Goal: Task Accomplishment & Management: Complete application form

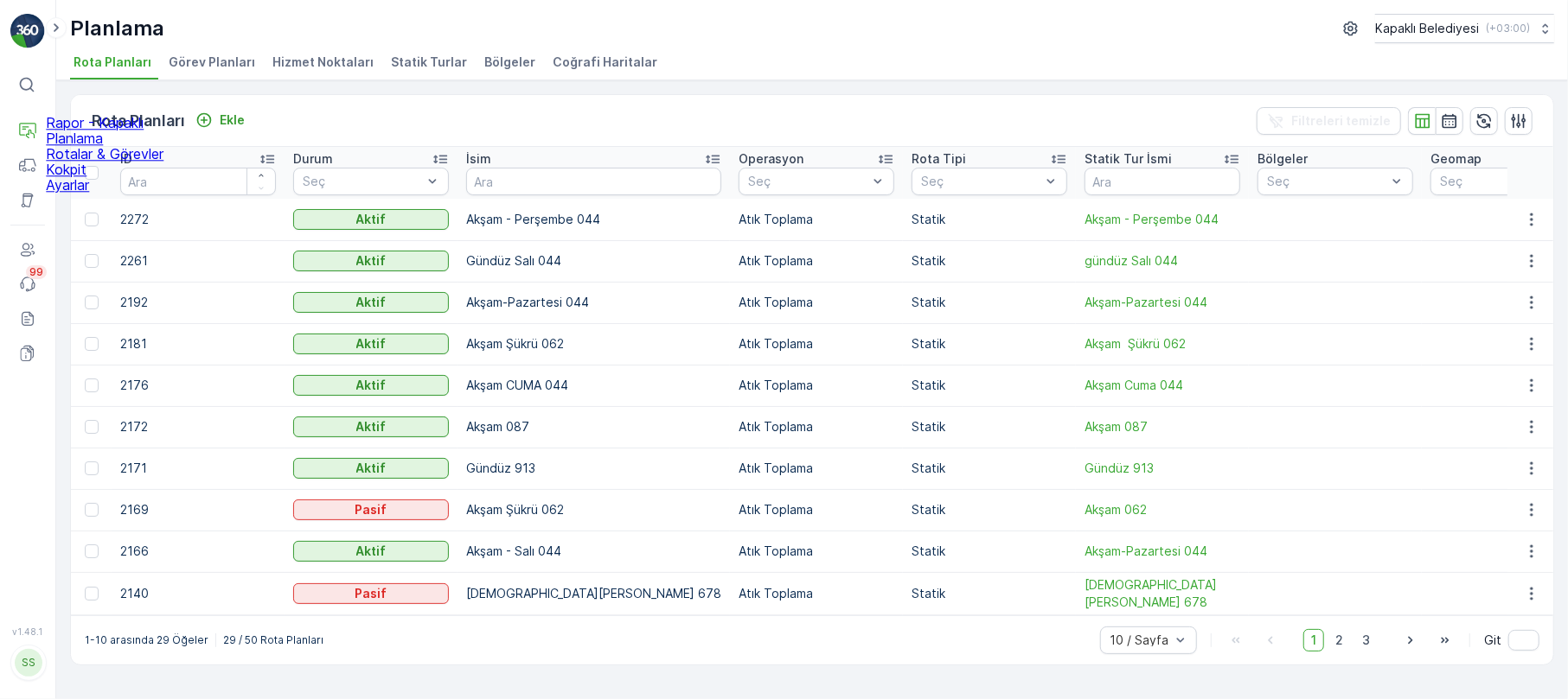
click at [133, 162] on p "Rotalar & Görevler" at bounding box center [105, 154] width 118 height 16
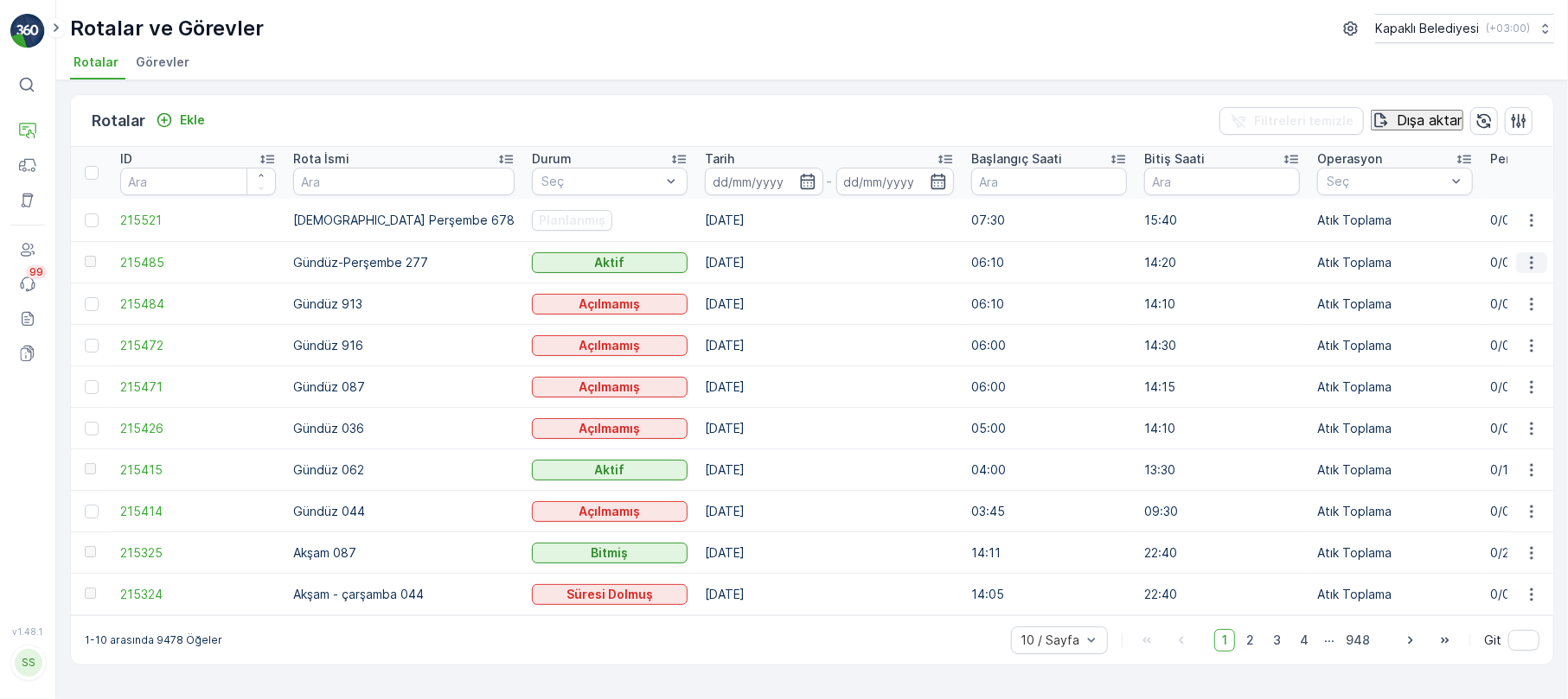
click at [1533, 261] on icon "button" at bounding box center [1532, 263] width 18 height 18
click at [1508, 287] on span "Daha fazla ayrıntı görün" at bounding box center [1509, 288] width 153 height 16
click at [1529, 426] on icon "button" at bounding box center [1532, 429] width 18 height 18
click at [1513, 454] on span "Daha fazla ayrıntı görün" at bounding box center [1509, 454] width 153 height 16
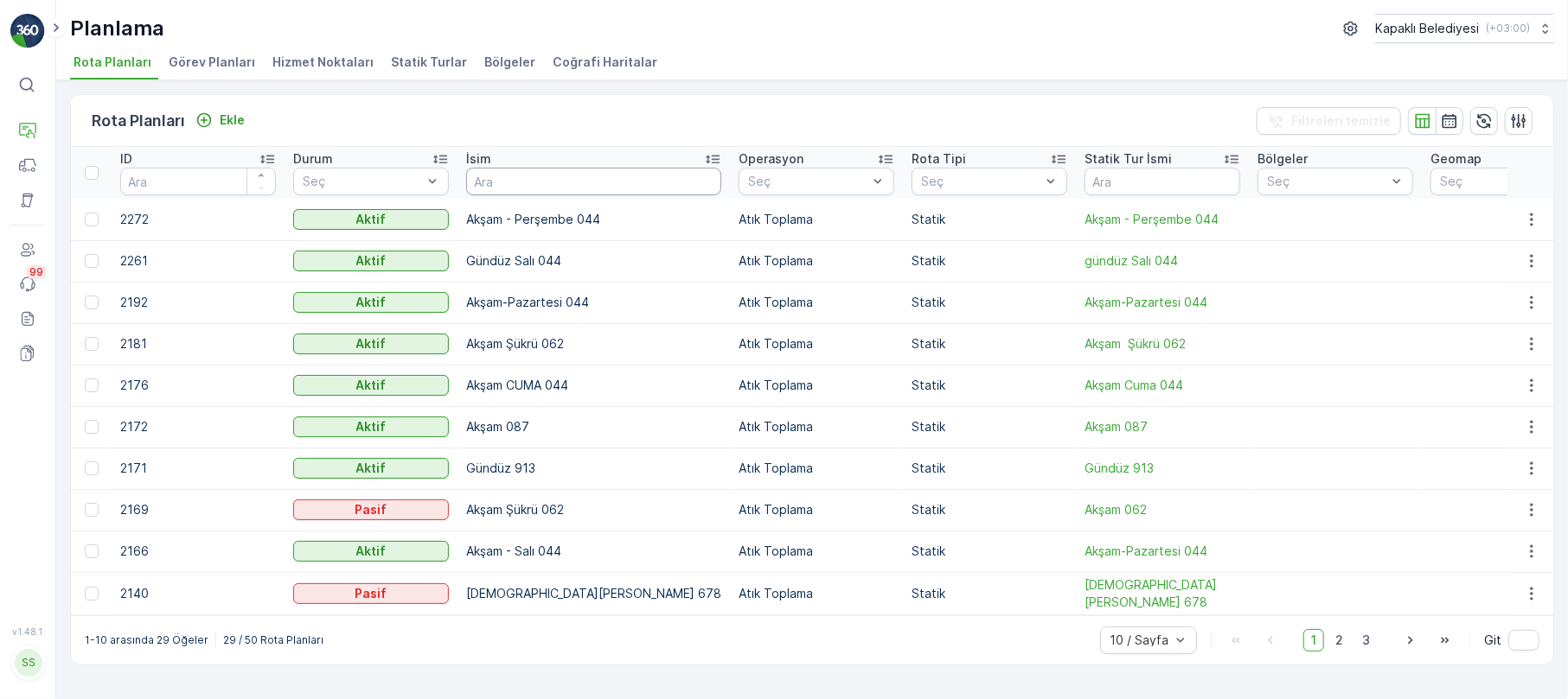
click at [503, 180] on input "text" at bounding box center [594, 182] width 255 height 28
type input "044"
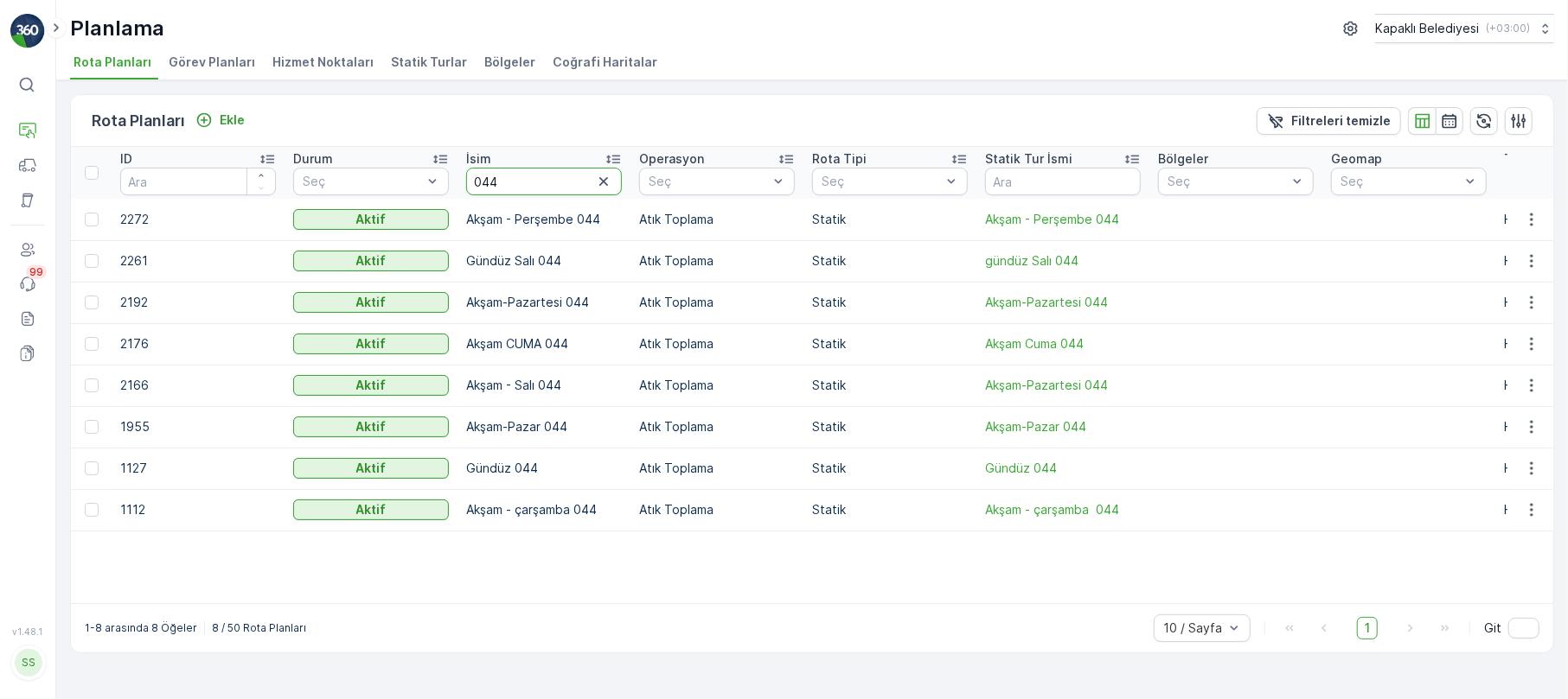
click at [510, 181] on input "044" at bounding box center [544, 182] width 155 height 28
type input "0"
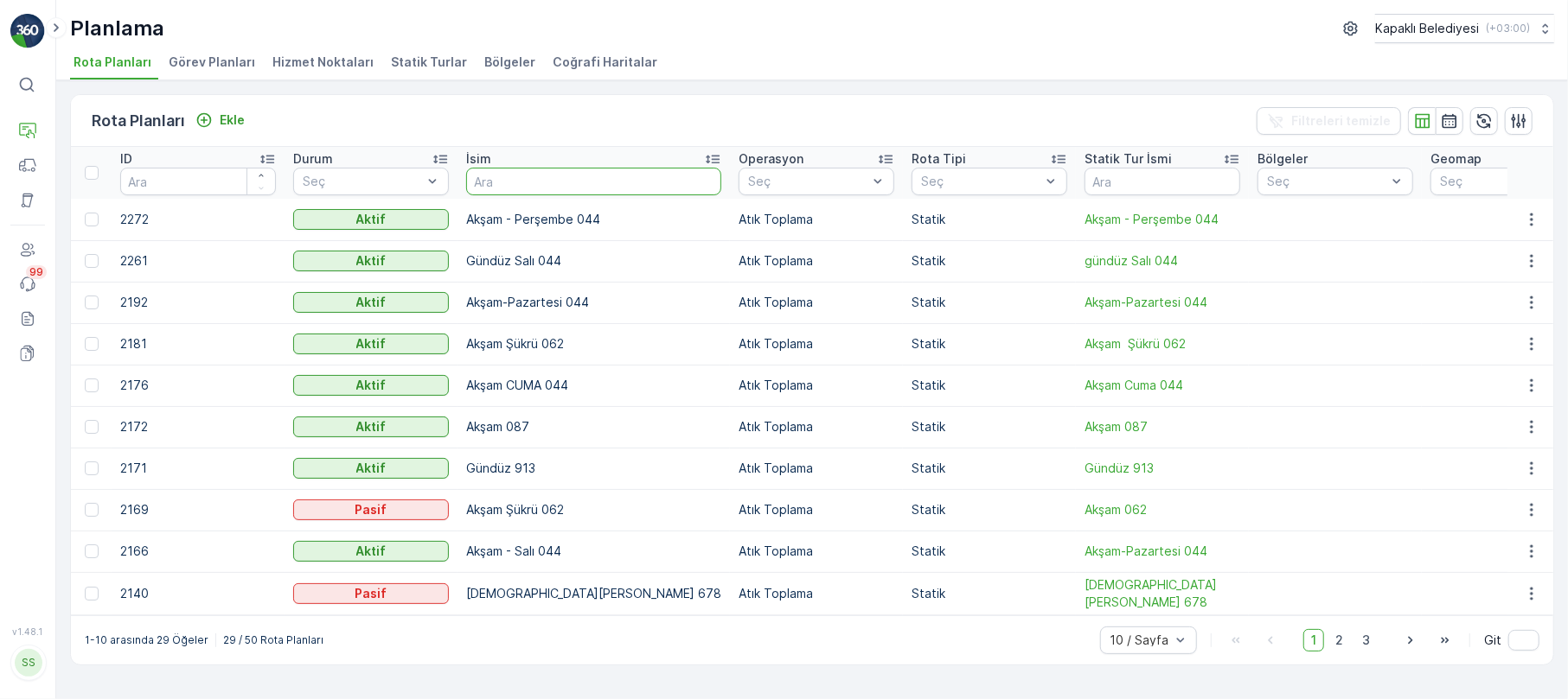
click at [592, 170] on input "text" at bounding box center [594, 182] width 255 height 28
type input "913"
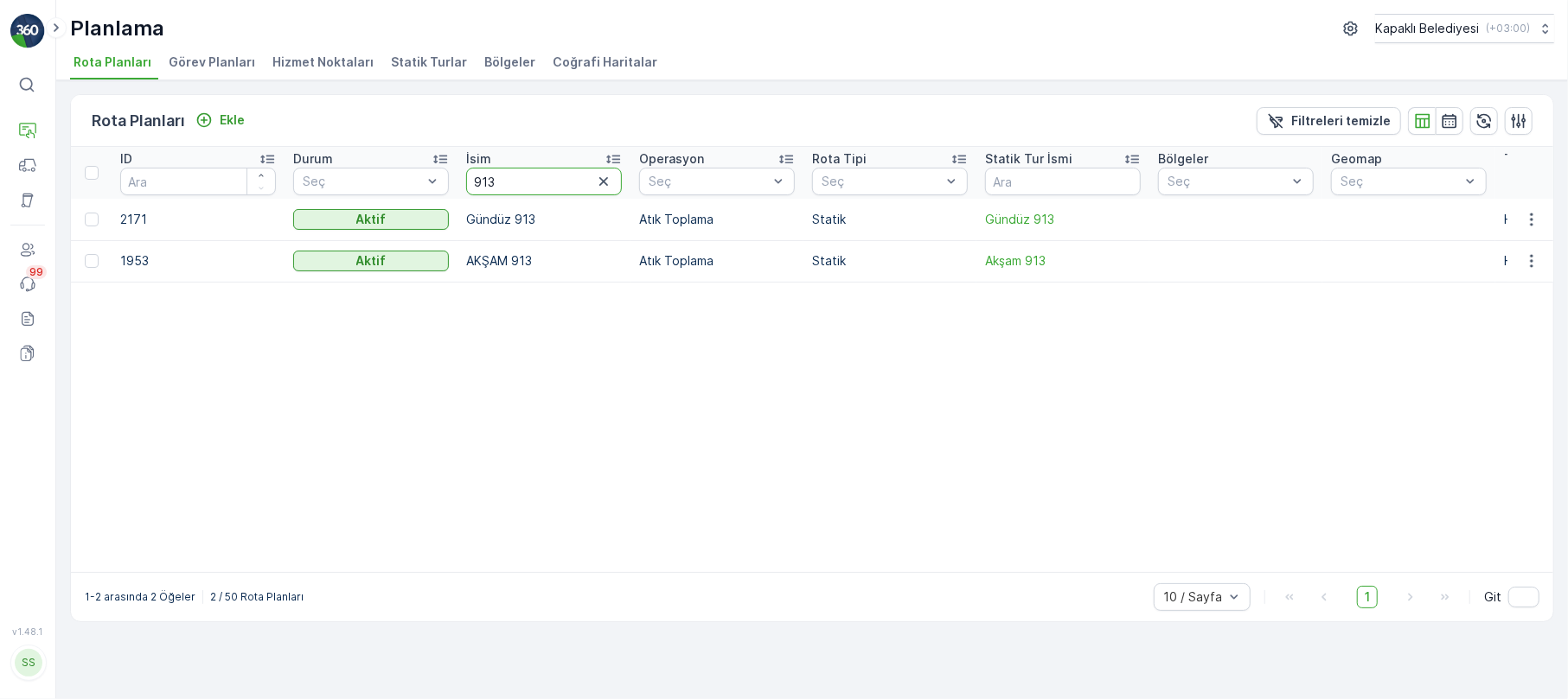
click at [567, 178] on input "913" at bounding box center [544, 182] width 155 height 28
type input "9"
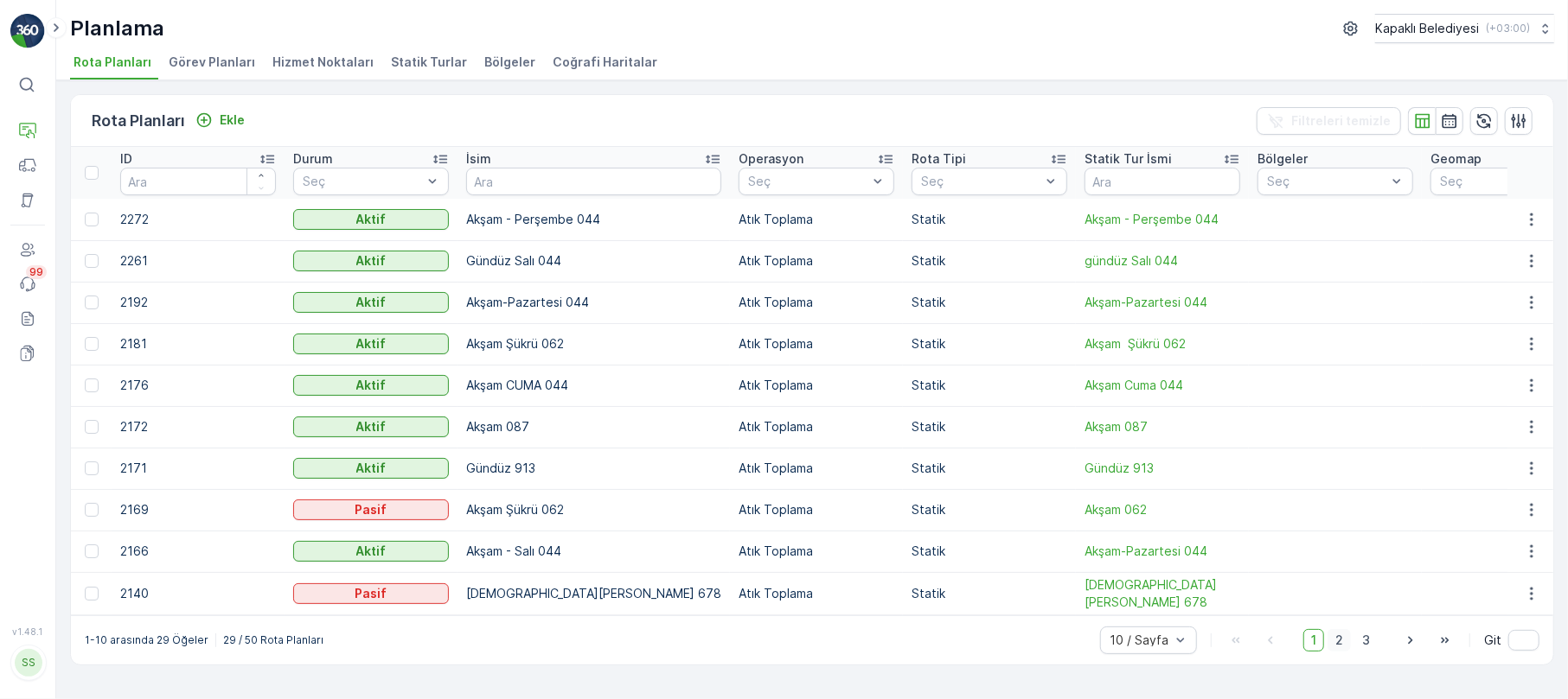
click at [1339, 647] on span "2" at bounding box center [1339, 641] width 24 height 23
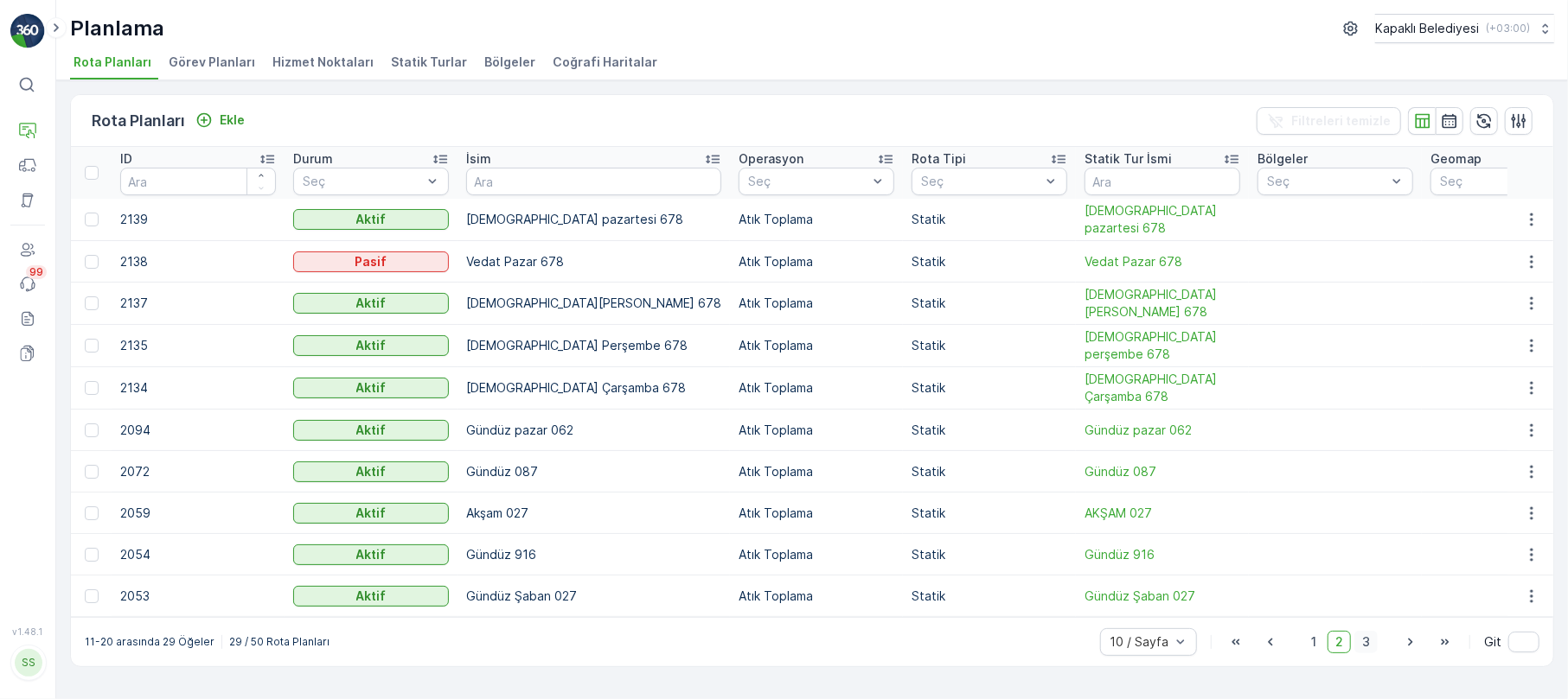
click at [1360, 645] on span "3" at bounding box center [1366, 643] width 24 height 23
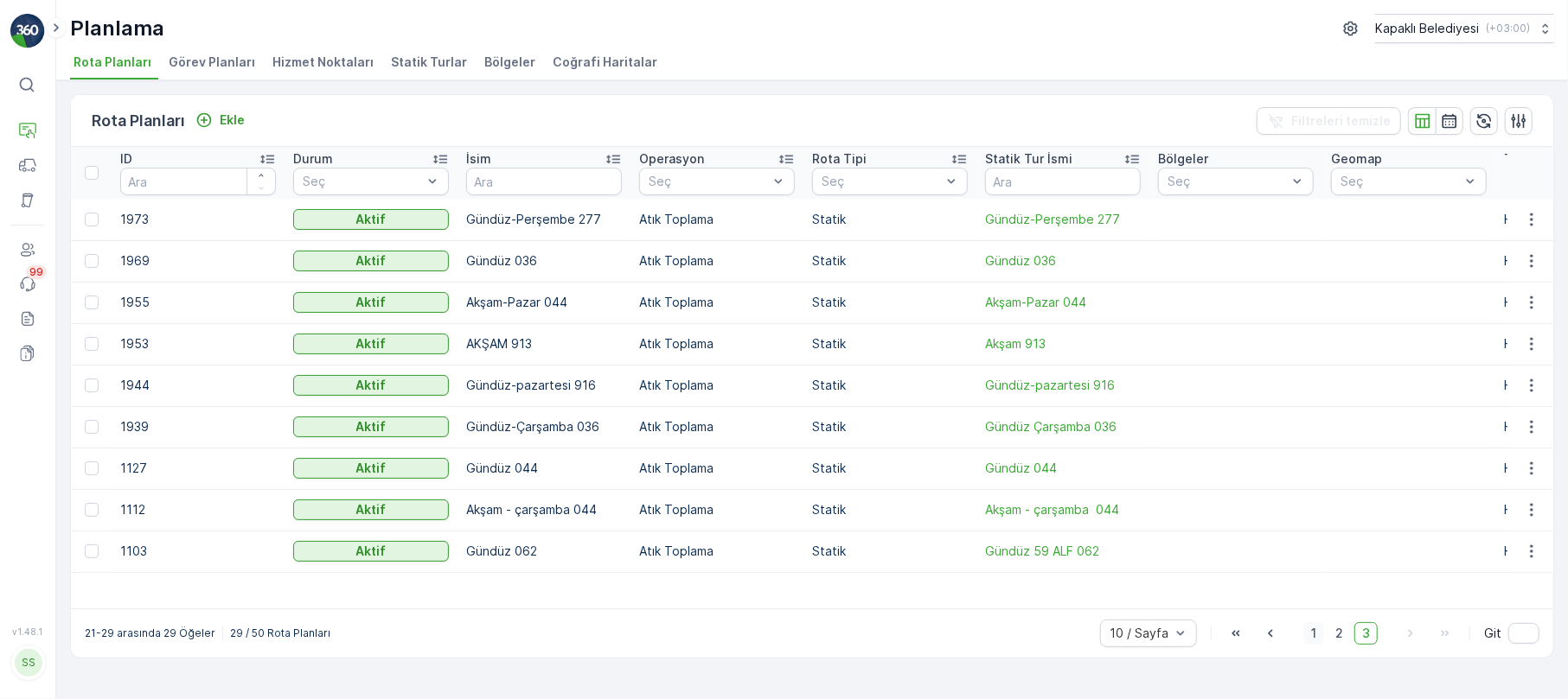
click at [1311, 633] on span "1" at bounding box center [1314, 634] width 21 height 23
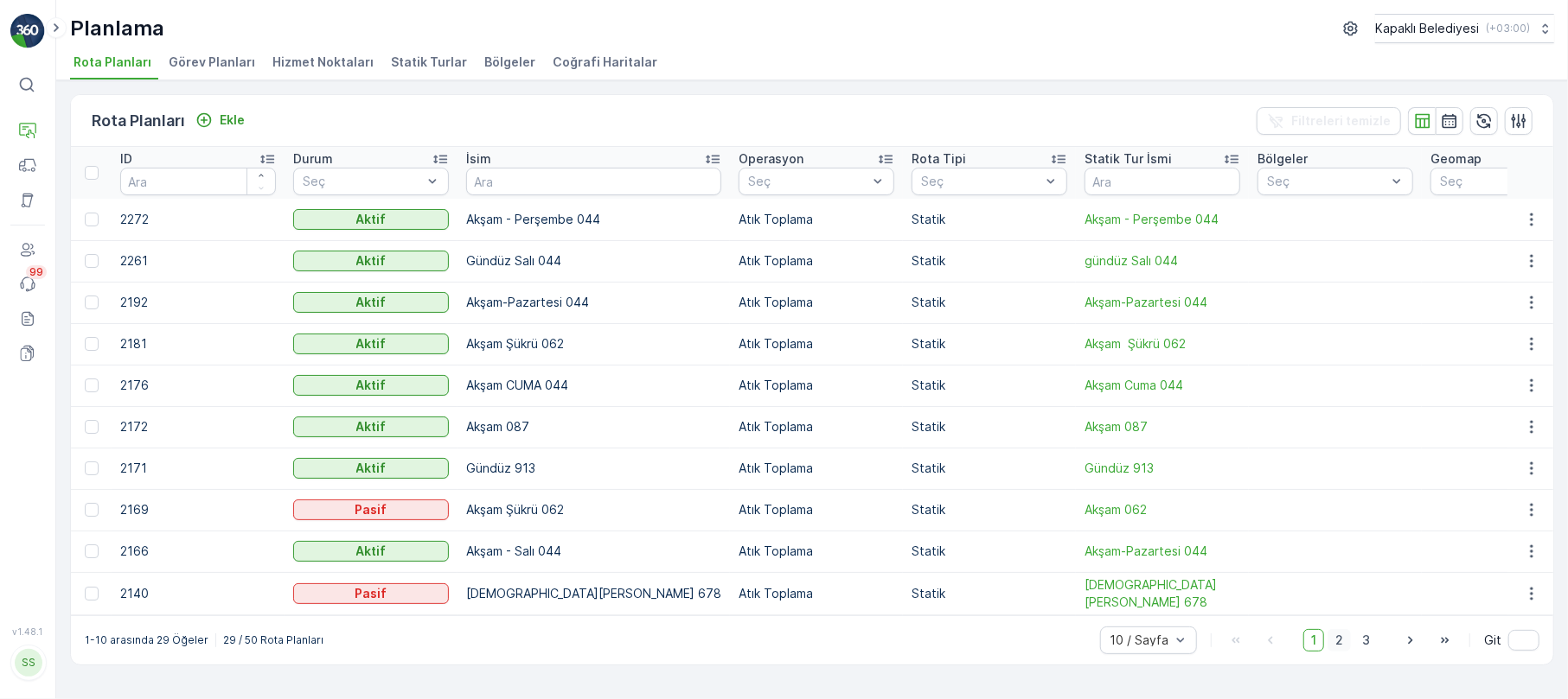
click at [1335, 646] on span "2" at bounding box center [1339, 641] width 24 height 23
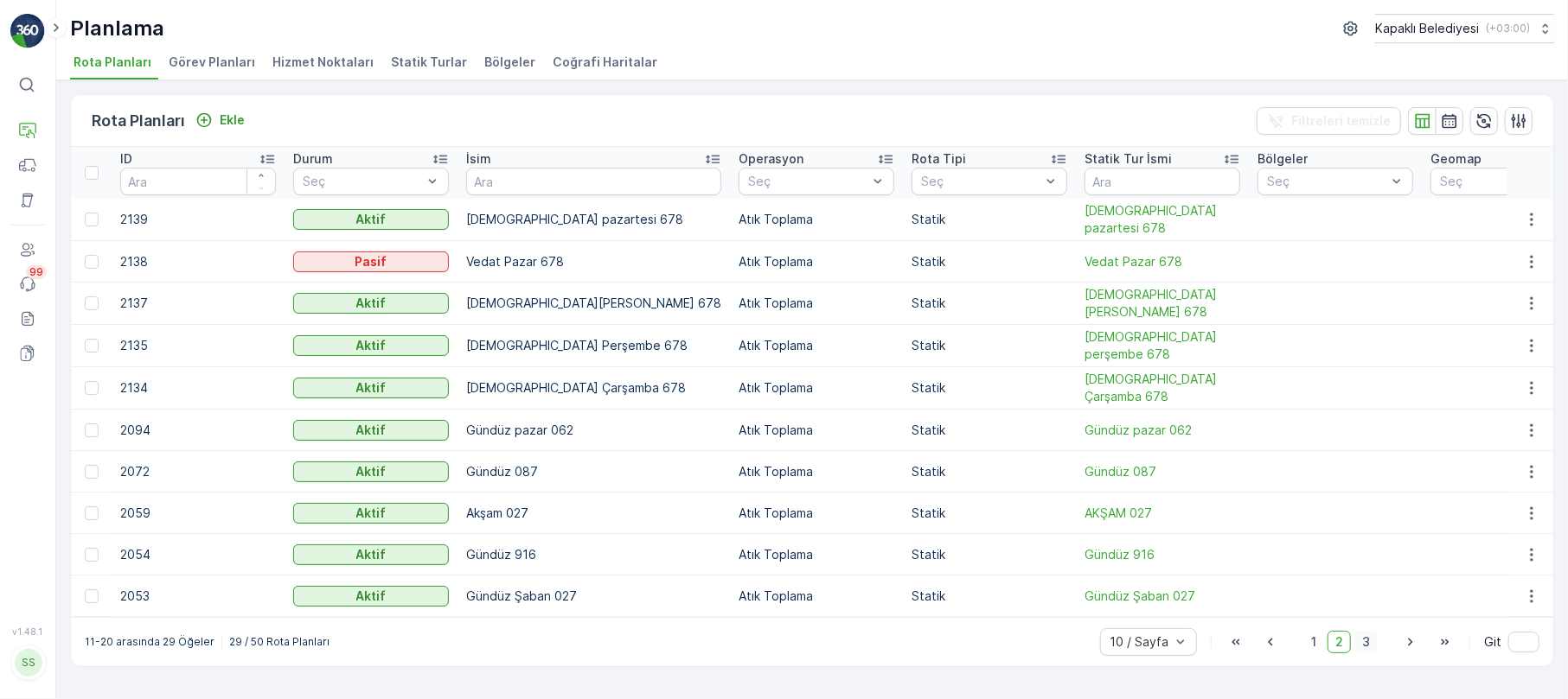
click at [1375, 641] on span "3" at bounding box center [1366, 643] width 24 height 23
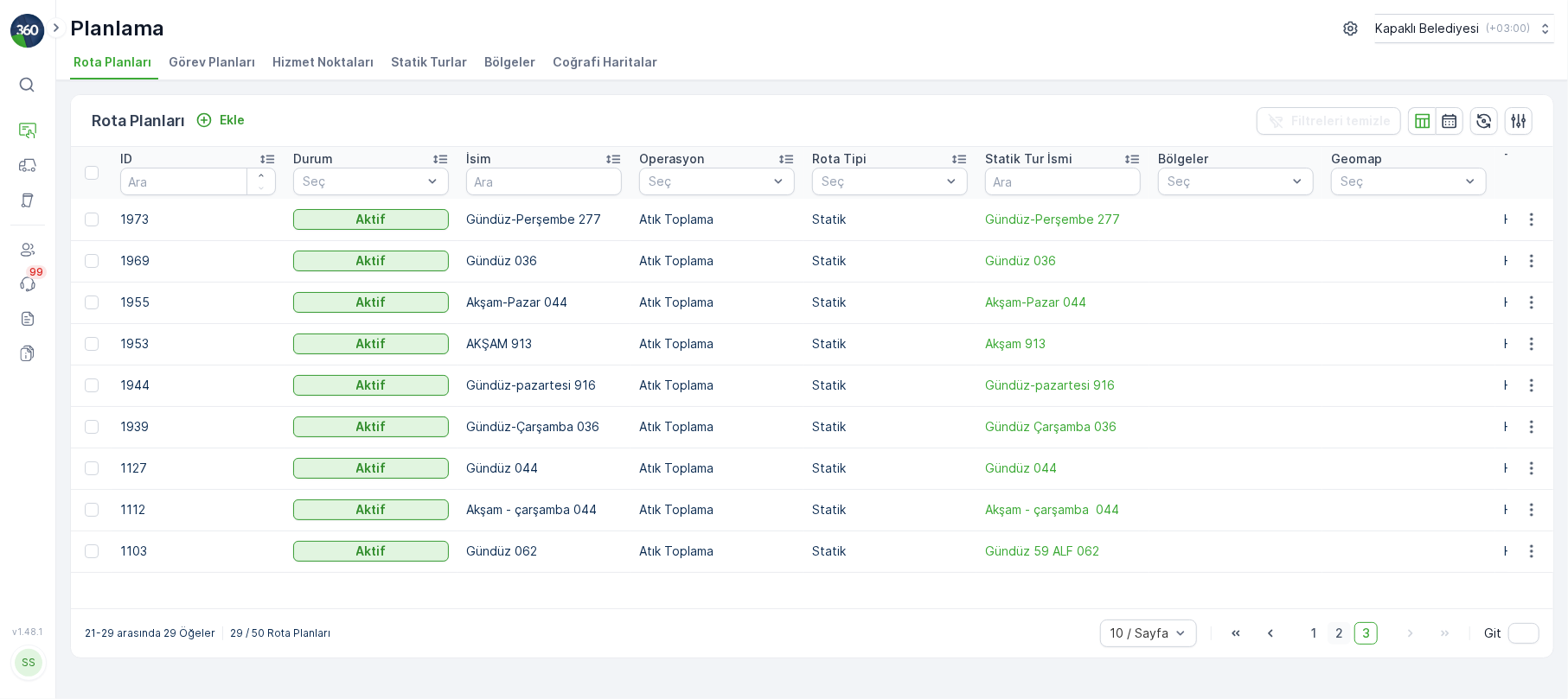
click at [1343, 644] on span "2" at bounding box center [1339, 634] width 24 height 23
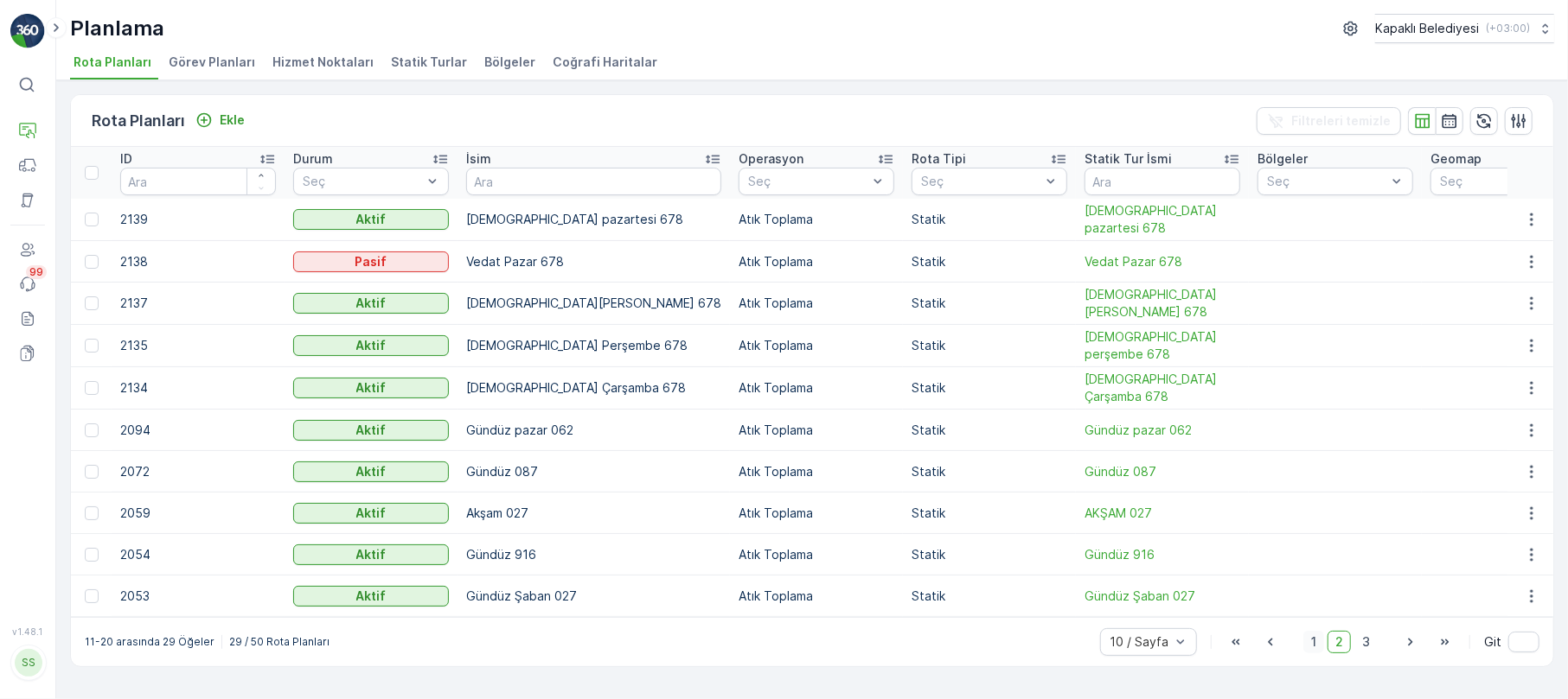
click at [1305, 645] on span "1" at bounding box center [1314, 643] width 21 height 23
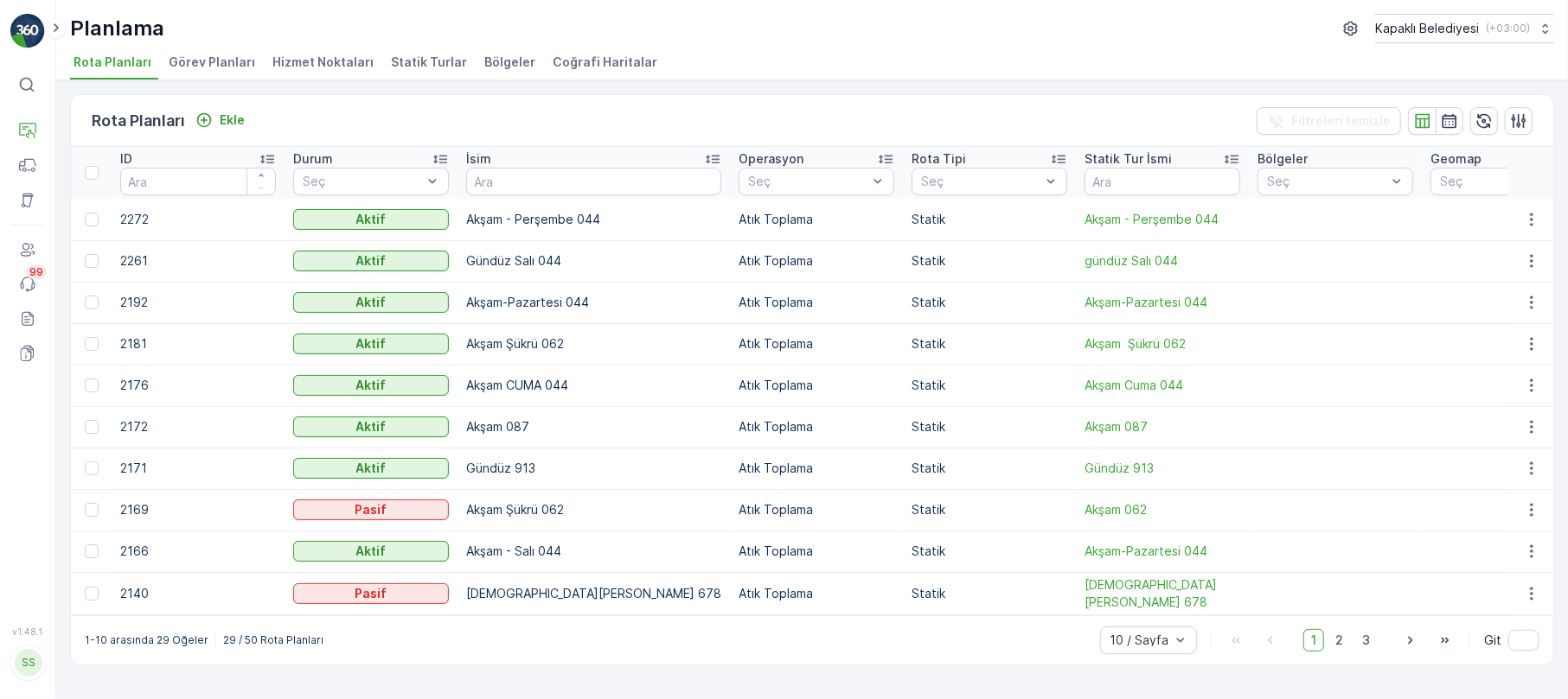
click at [340, 14] on div "Planlama Kapaklı Belediyesi ( +03:00 )" at bounding box center [812, 28] width 1484 height 29
click at [482, 180] on input "text" at bounding box center [594, 182] width 255 height 28
type input "gü"
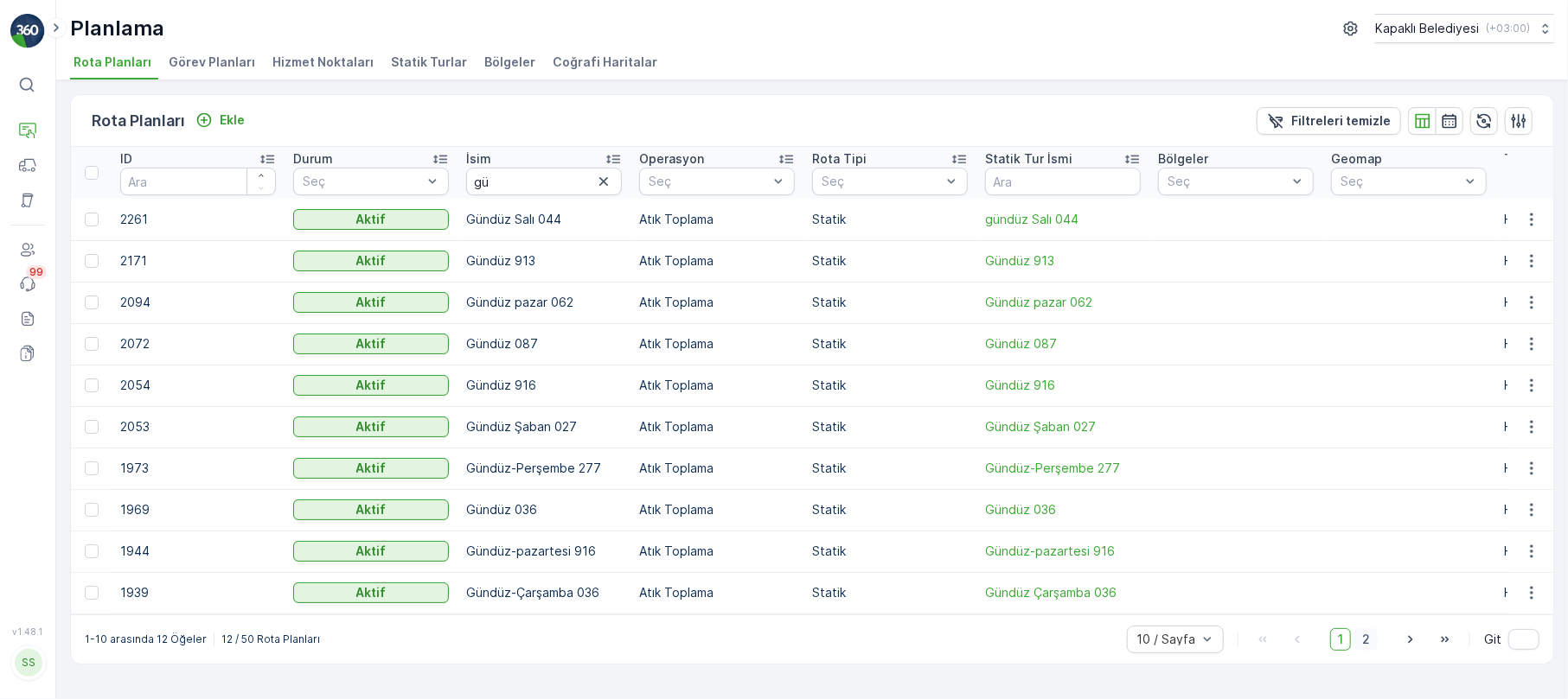
click at [1366, 644] on span "2" at bounding box center [1366, 640] width 24 height 23
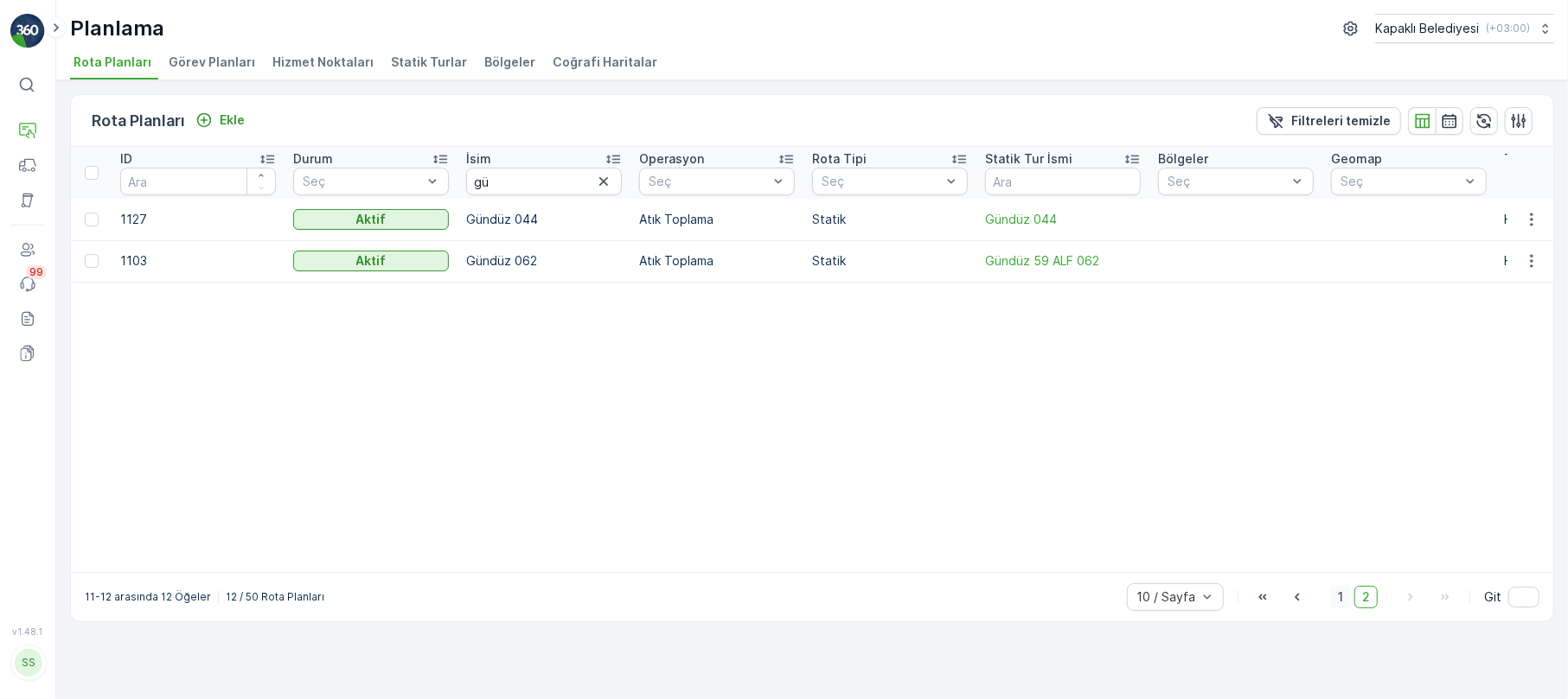
click at [1339, 603] on span "1" at bounding box center [1340, 597] width 21 height 23
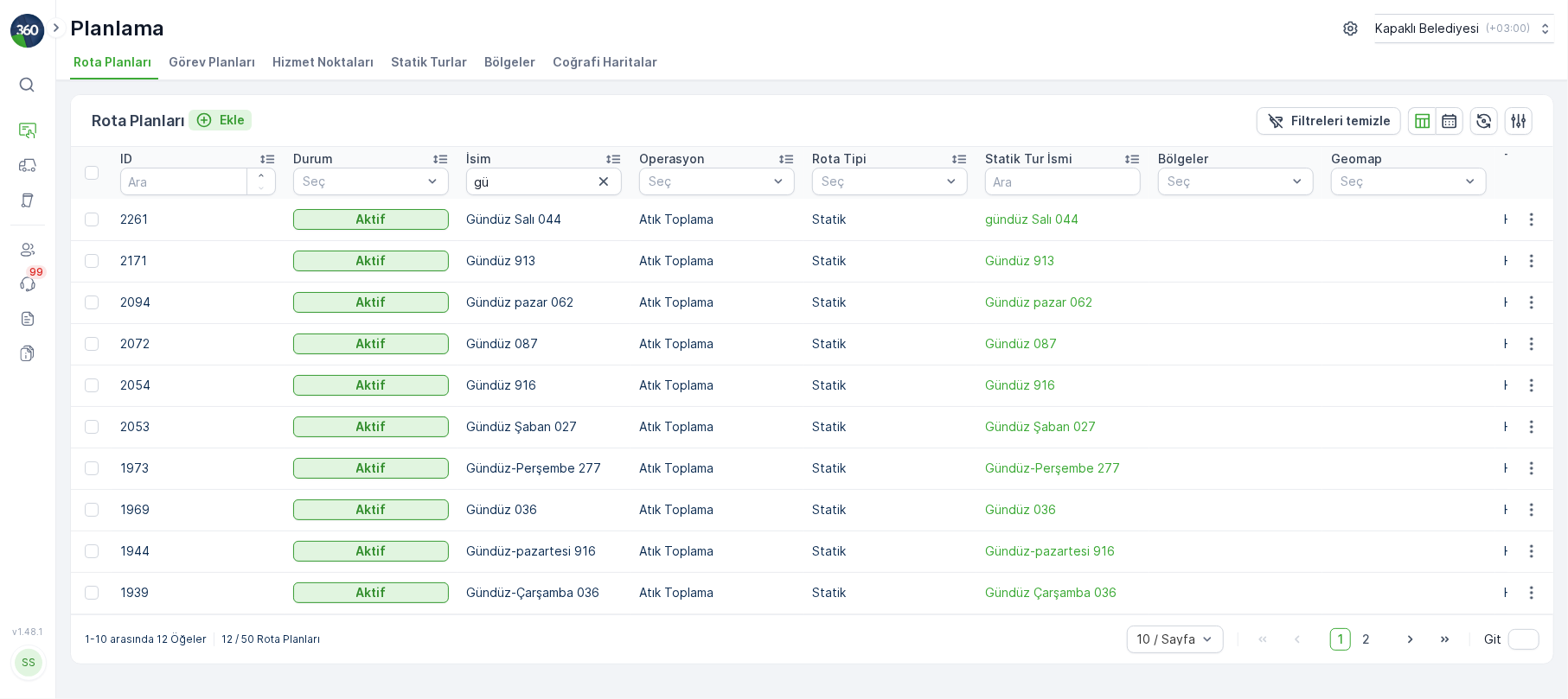
click at [232, 119] on p "Ekle" at bounding box center [232, 120] width 25 height 18
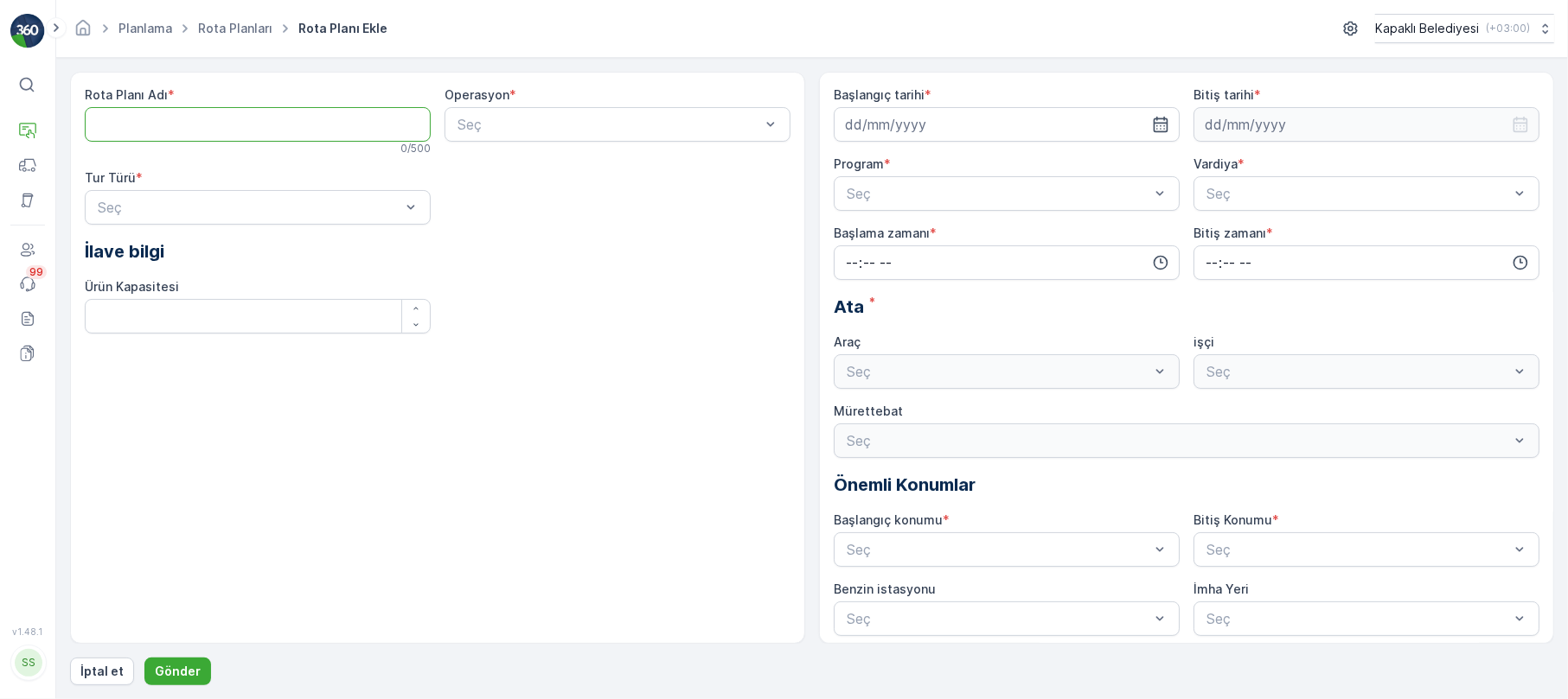
click at [226, 116] on Adı "Rota Planı Adı" at bounding box center [257, 124] width 346 height 34
type Adı "Gündüz Cuma 913"
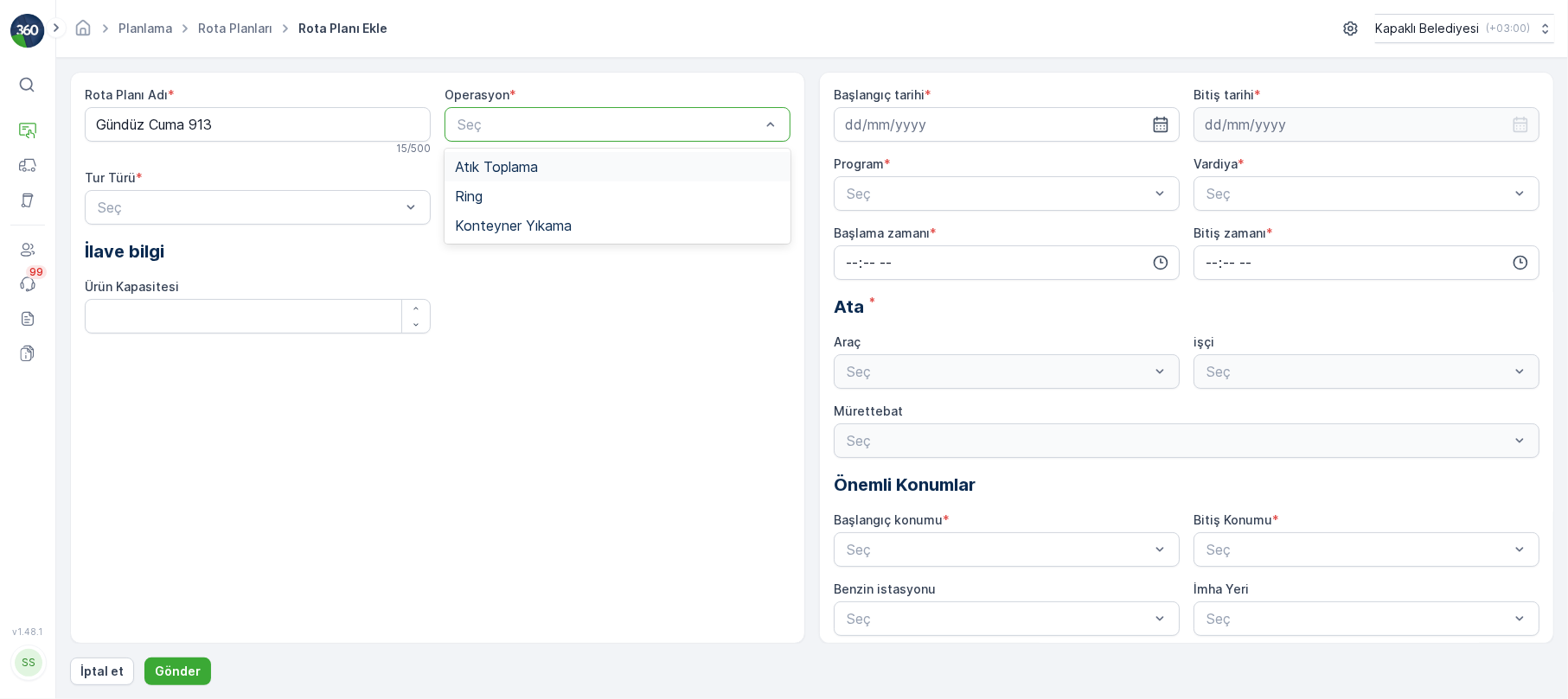
click at [595, 128] on div at bounding box center [609, 125] width 306 height 16
click at [533, 163] on span "Atık Toplama" at bounding box center [496, 167] width 83 height 16
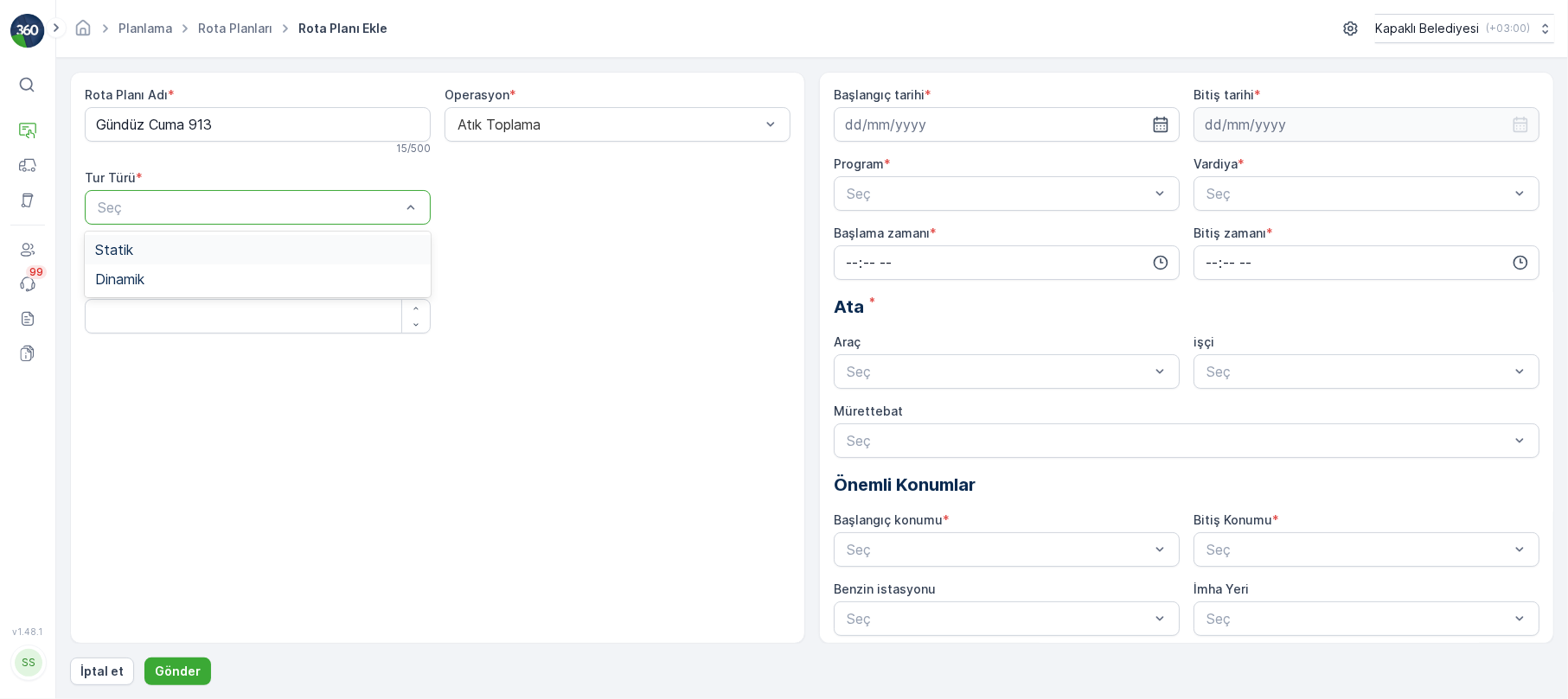
click at [322, 211] on div at bounding box center [249, 207] width 306 height 16
click at [234, 252] on div "Statik" at bounding box center [257, 250] width 325 height 16
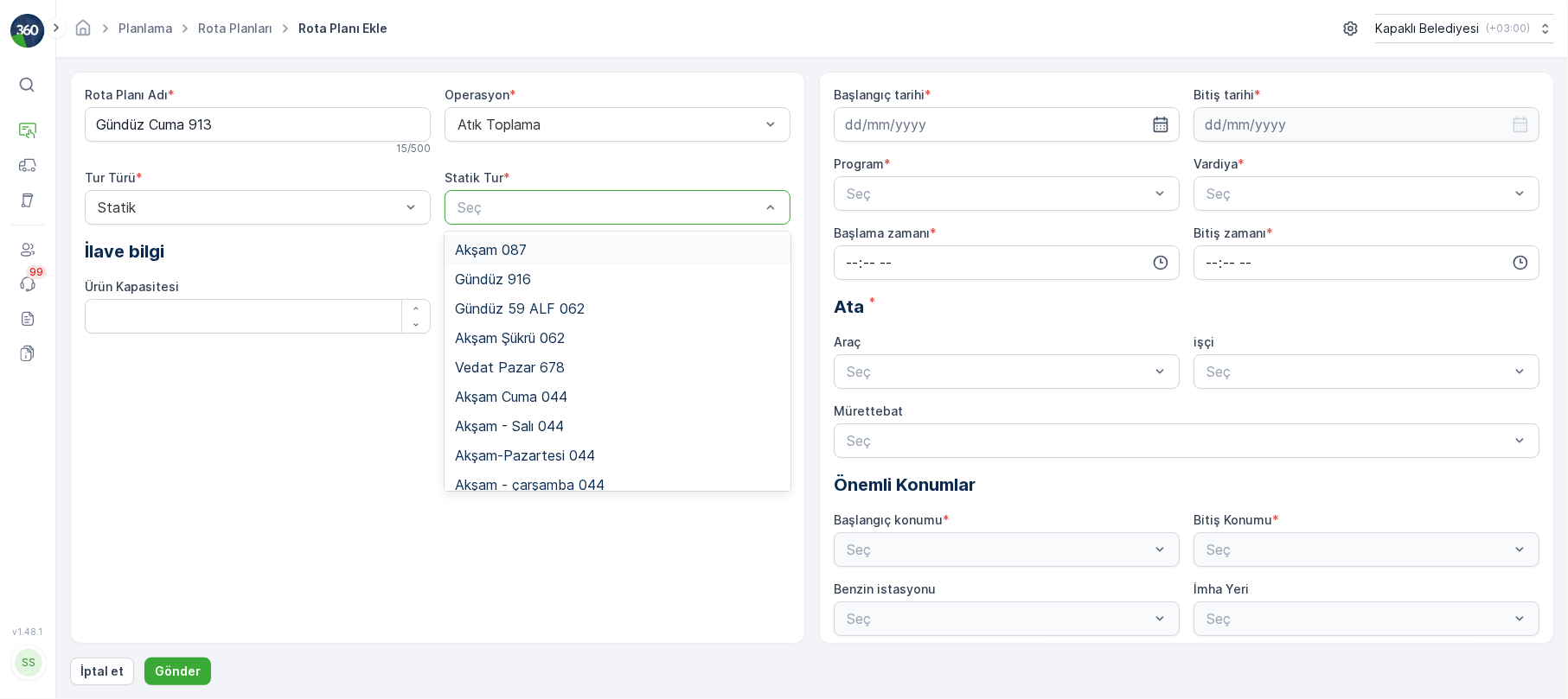
click at [680, 207] on div at bounding box center [609, 207] width 306 height 16
type input "gündüz"
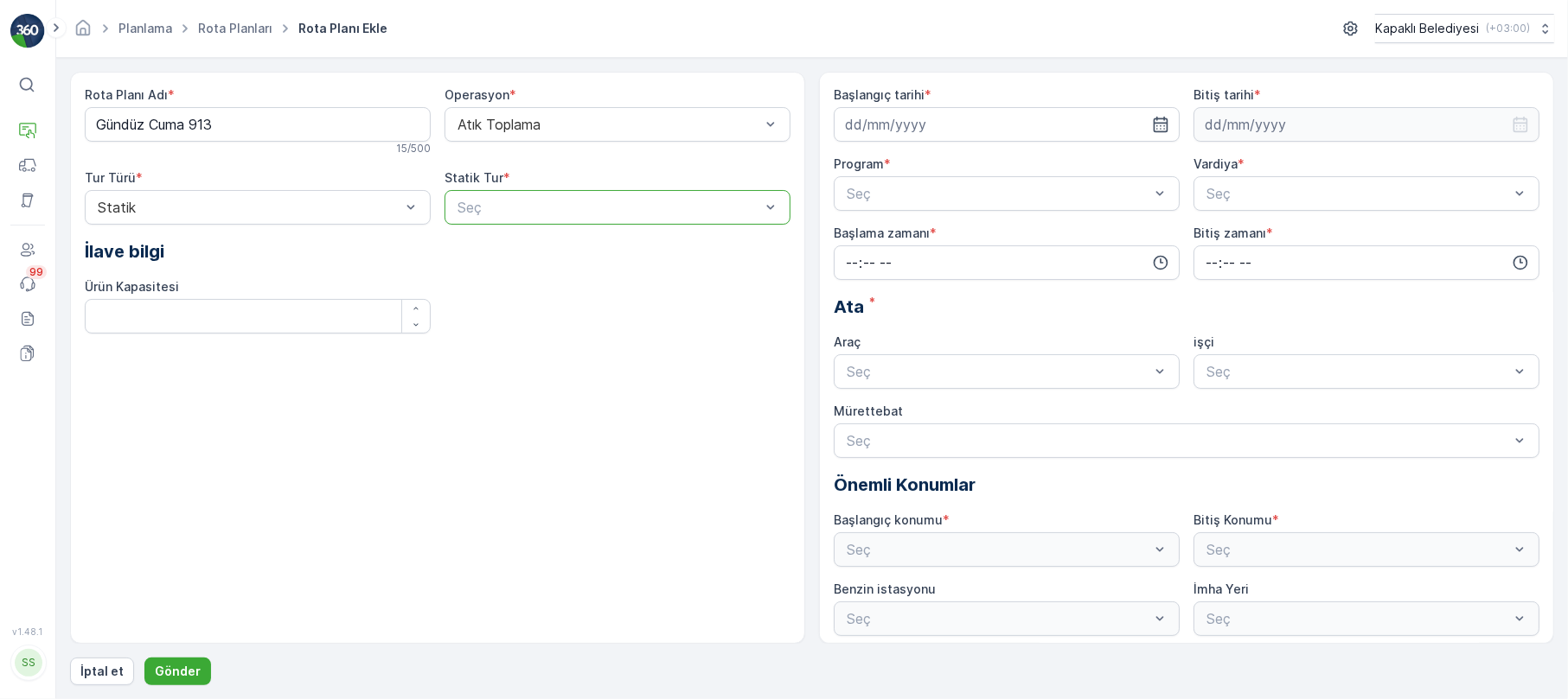
click at [524, 201] on div at bounding box center [609, 207] width 306 height 16
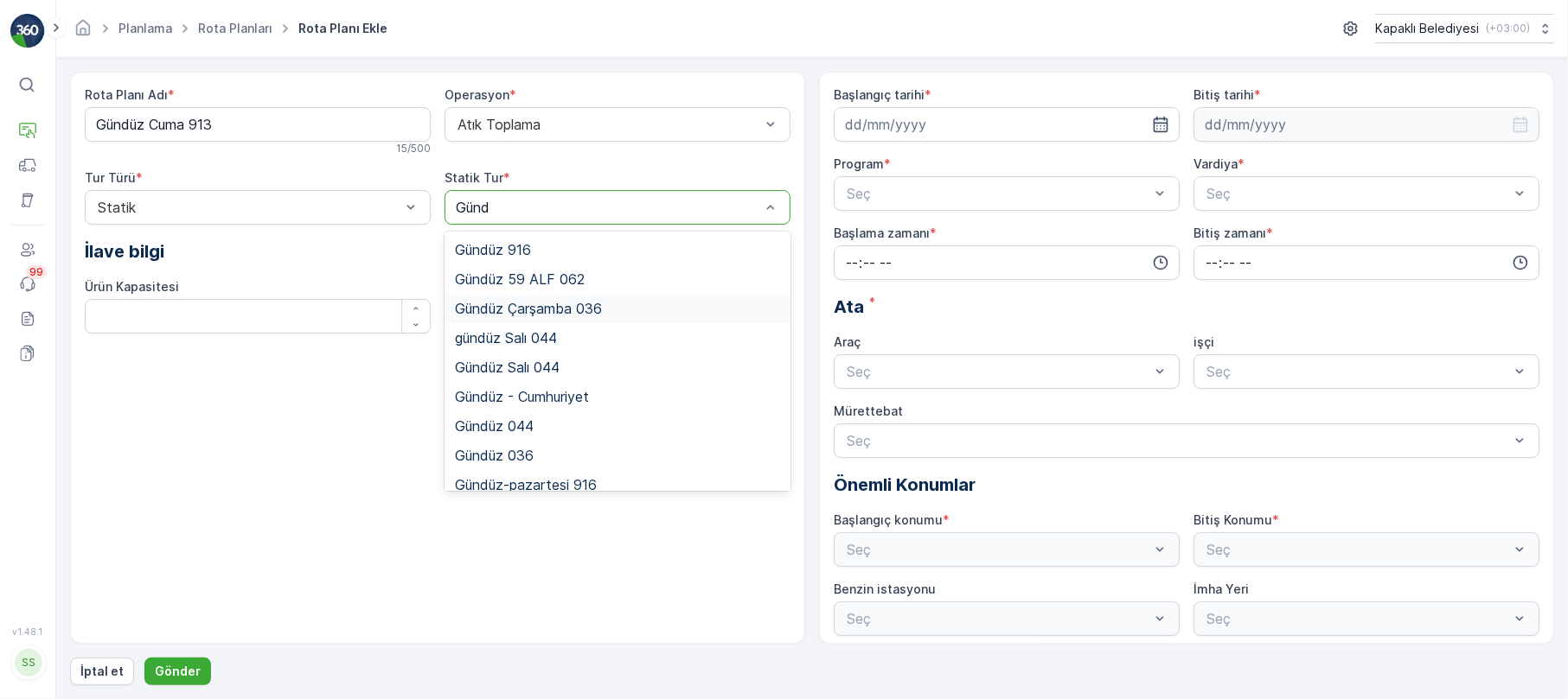
type input "Gün"
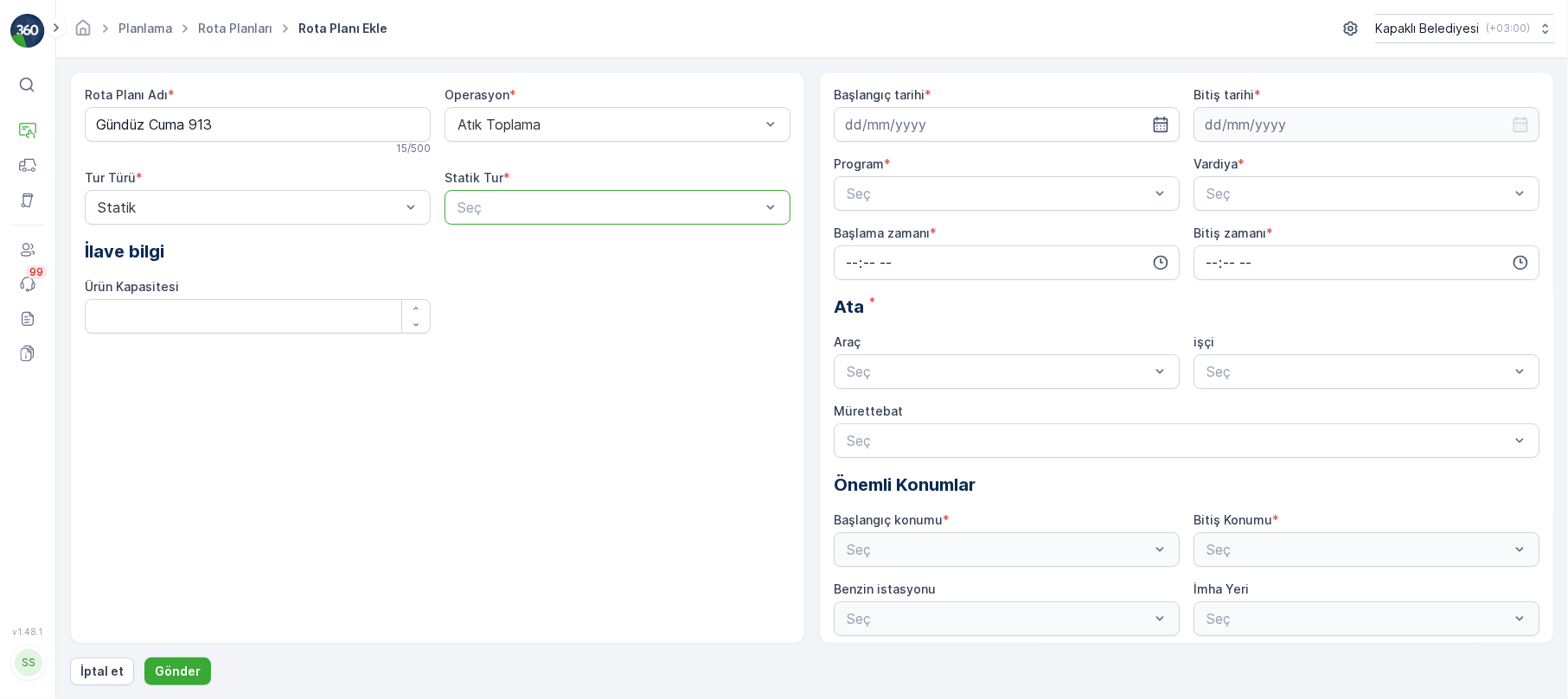
click at [509, 197] on div "Seç" at bounding box center [618, 207] width 346 height 34
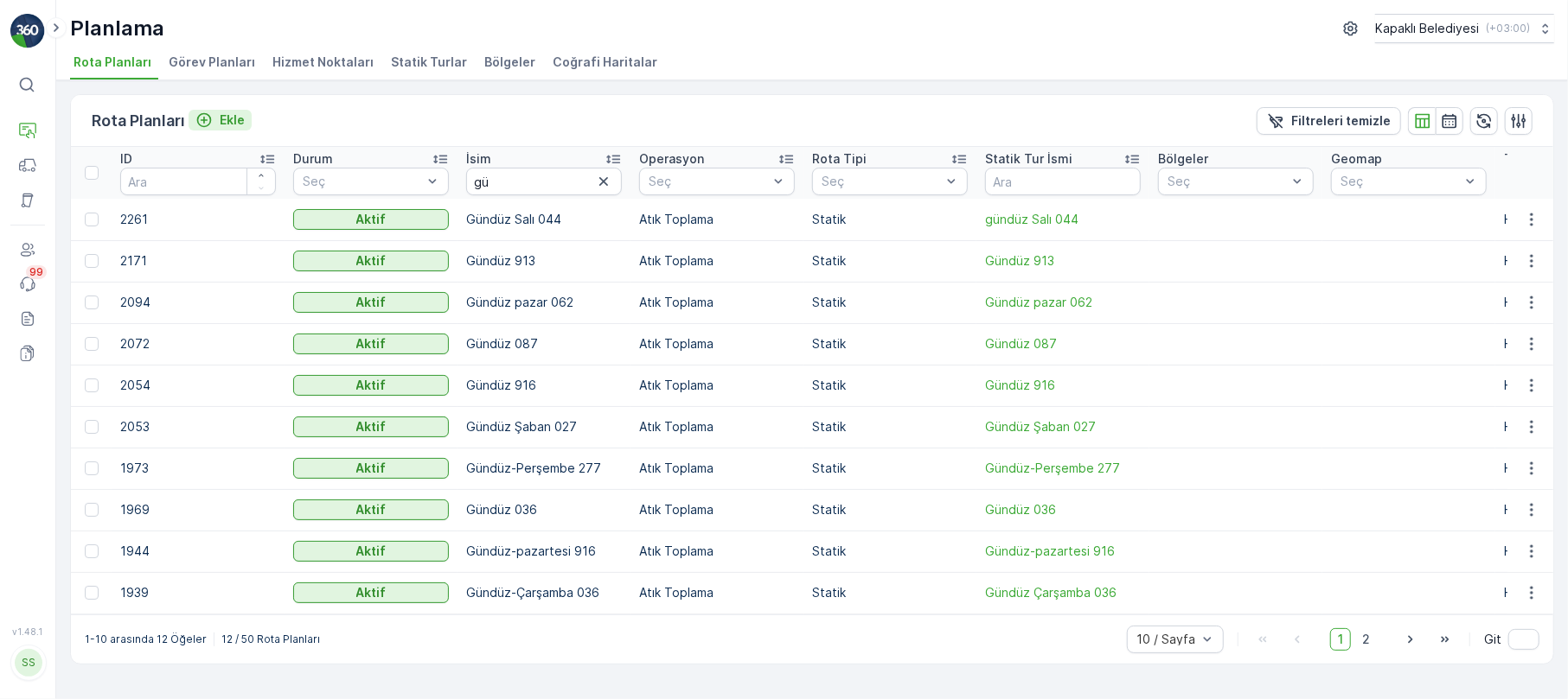
click at [240, 123] on p "Ekle" at bounding box center [232, 120] width 25 height 18
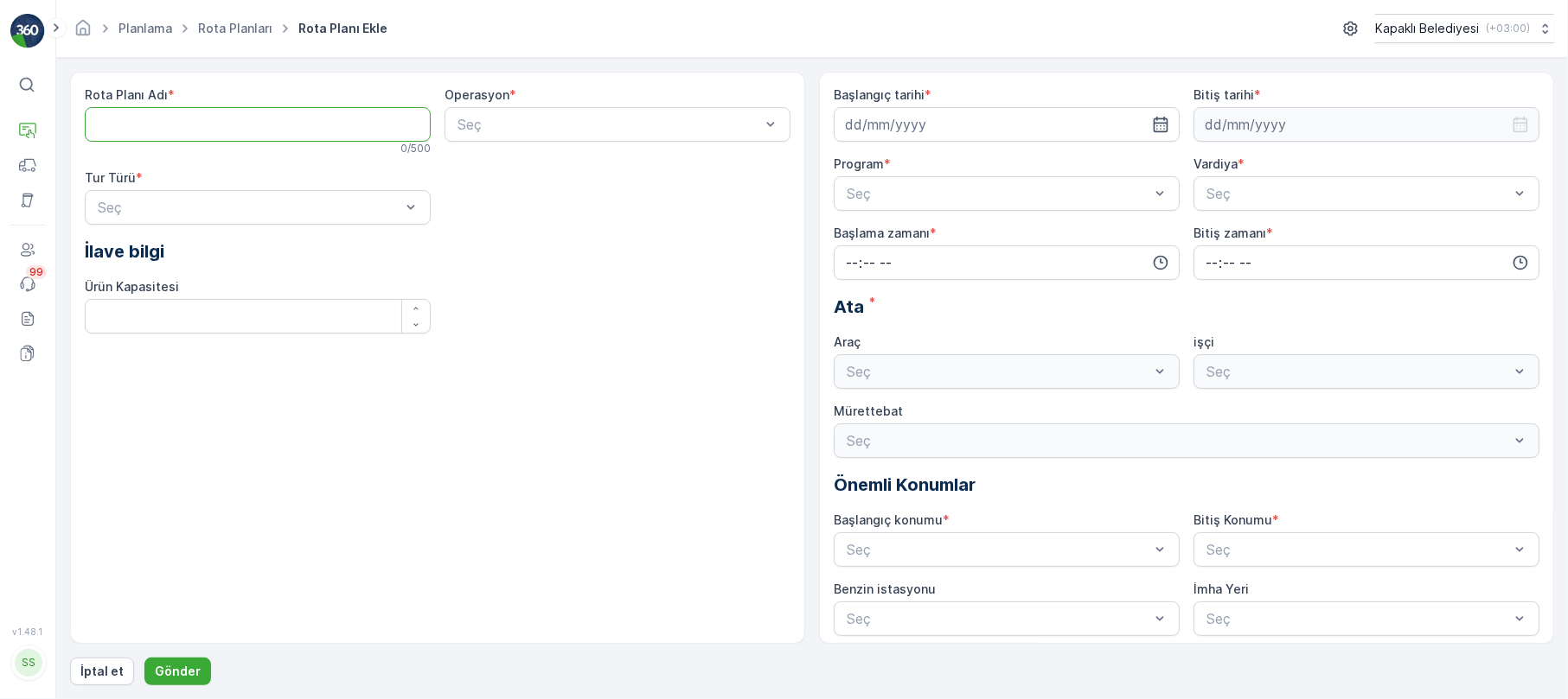
click at [223, 129] on Adı "Rota Planı Adı" at bounding box center [257, 124] width 346 height 34
type Adı "g"
type Adı "Gündüz Cuma 913"
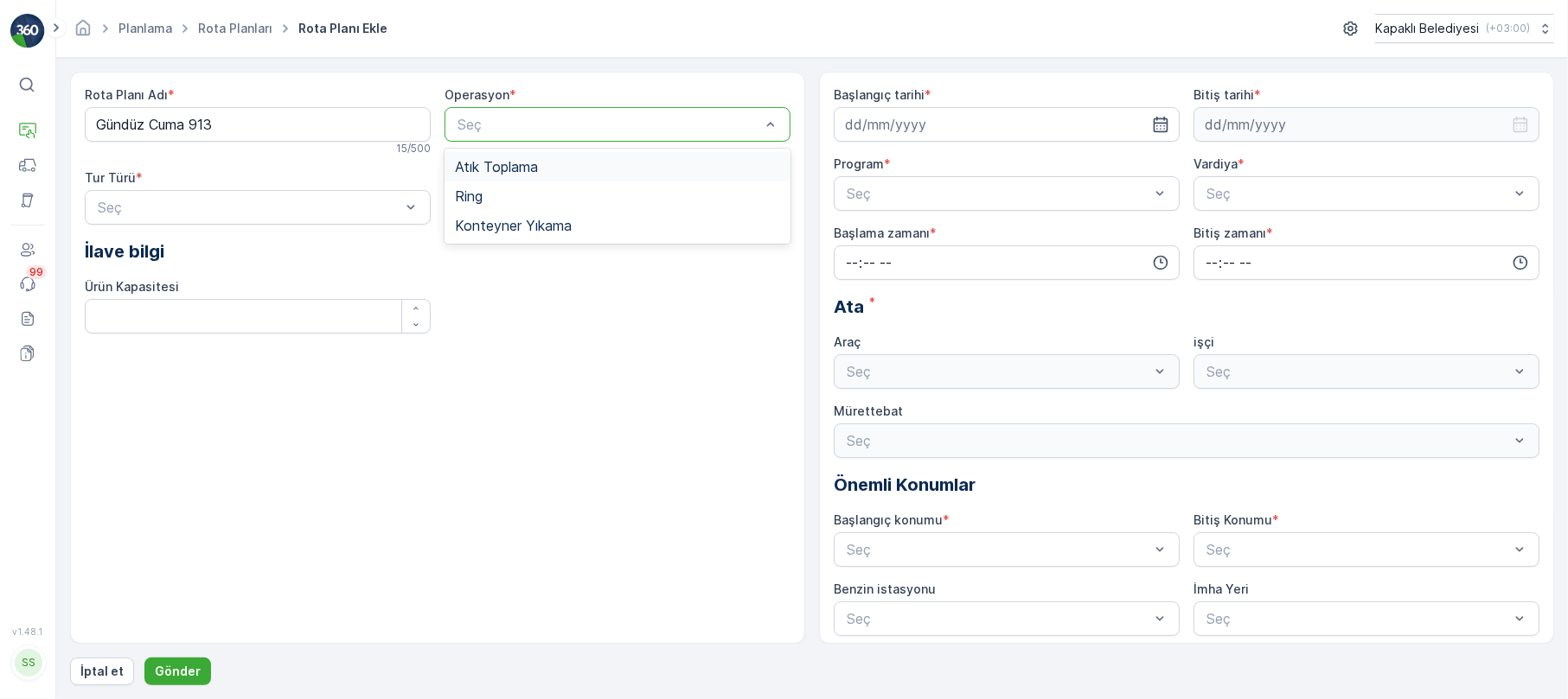
click at [612, 119] on div at bounding box center [609, 125] width 306 height 16
click at [538, 170] on span "Atık Toplama" at bounding box center [496, 167] width 83 height 16
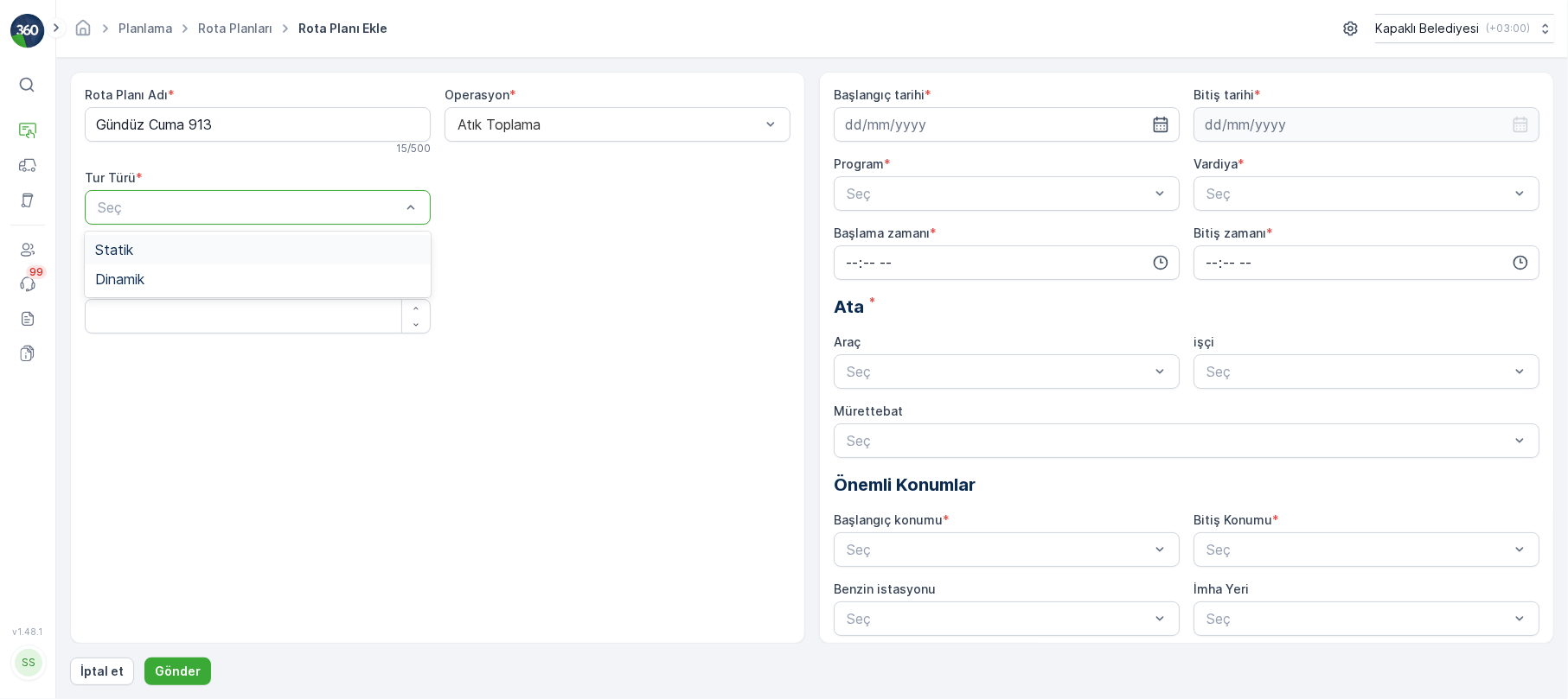
click at [393, 205] on div at bounding box center [249, 207] width 306 height 16
click at [229, 259] on div "Statik" at bounding box center [257, 249] width 346 height 29
click at [560, 200] on div at bounding box center [609, 207] width 306 height 16
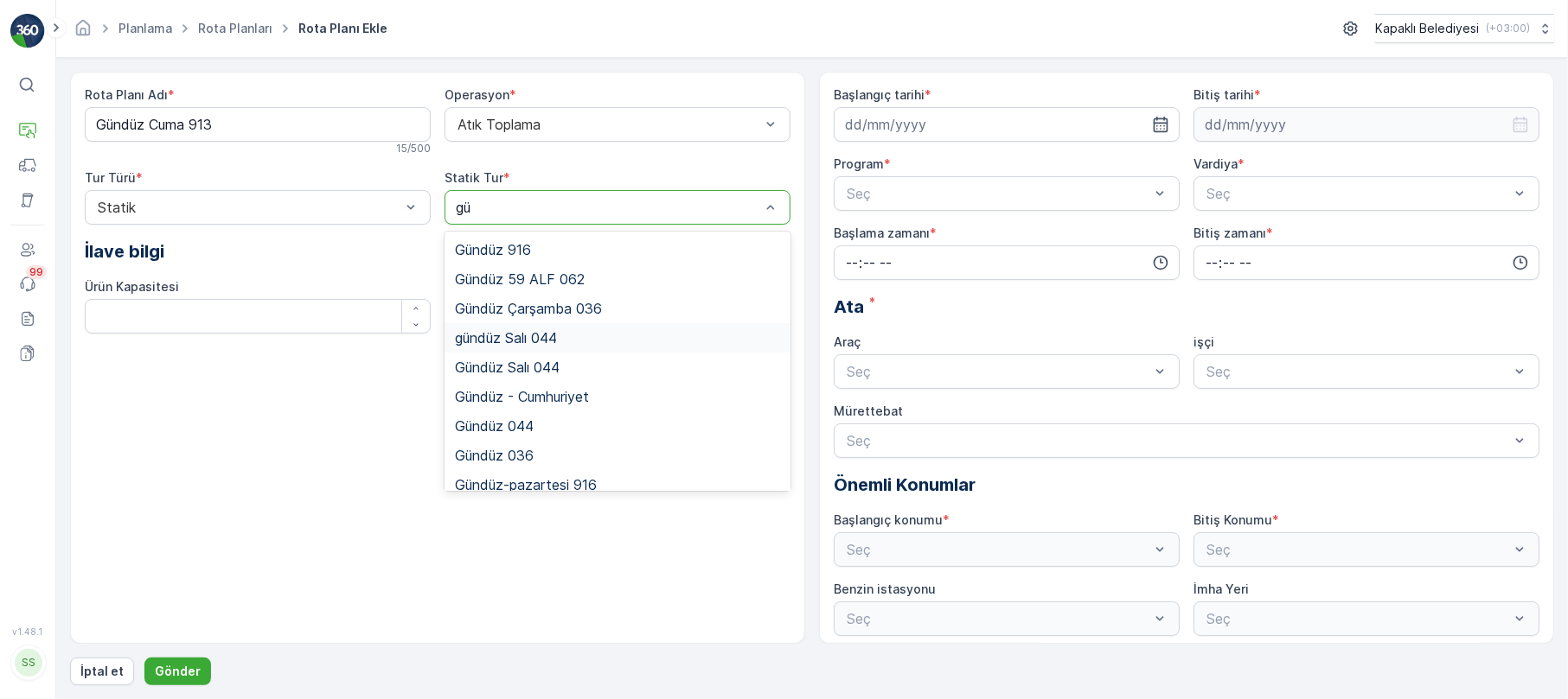
type input "g"
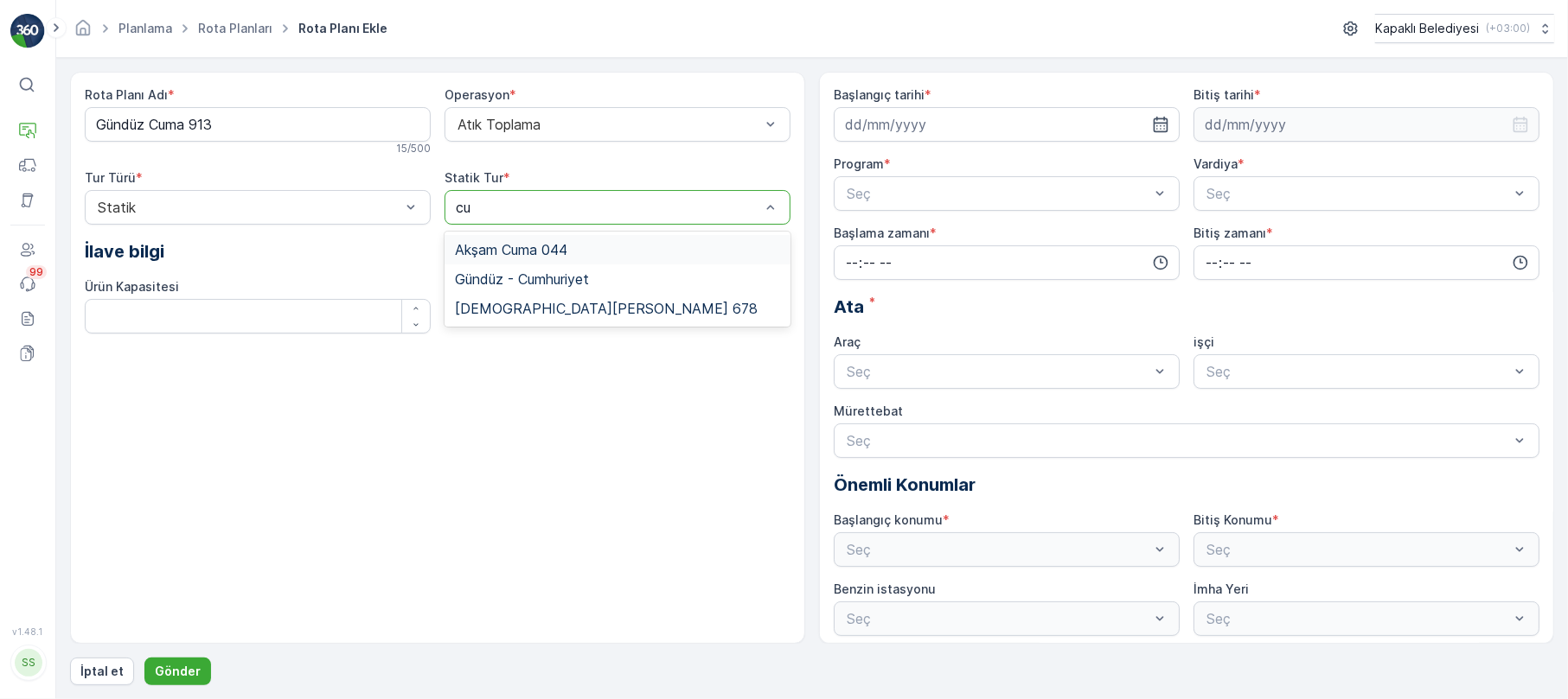
type input "c"
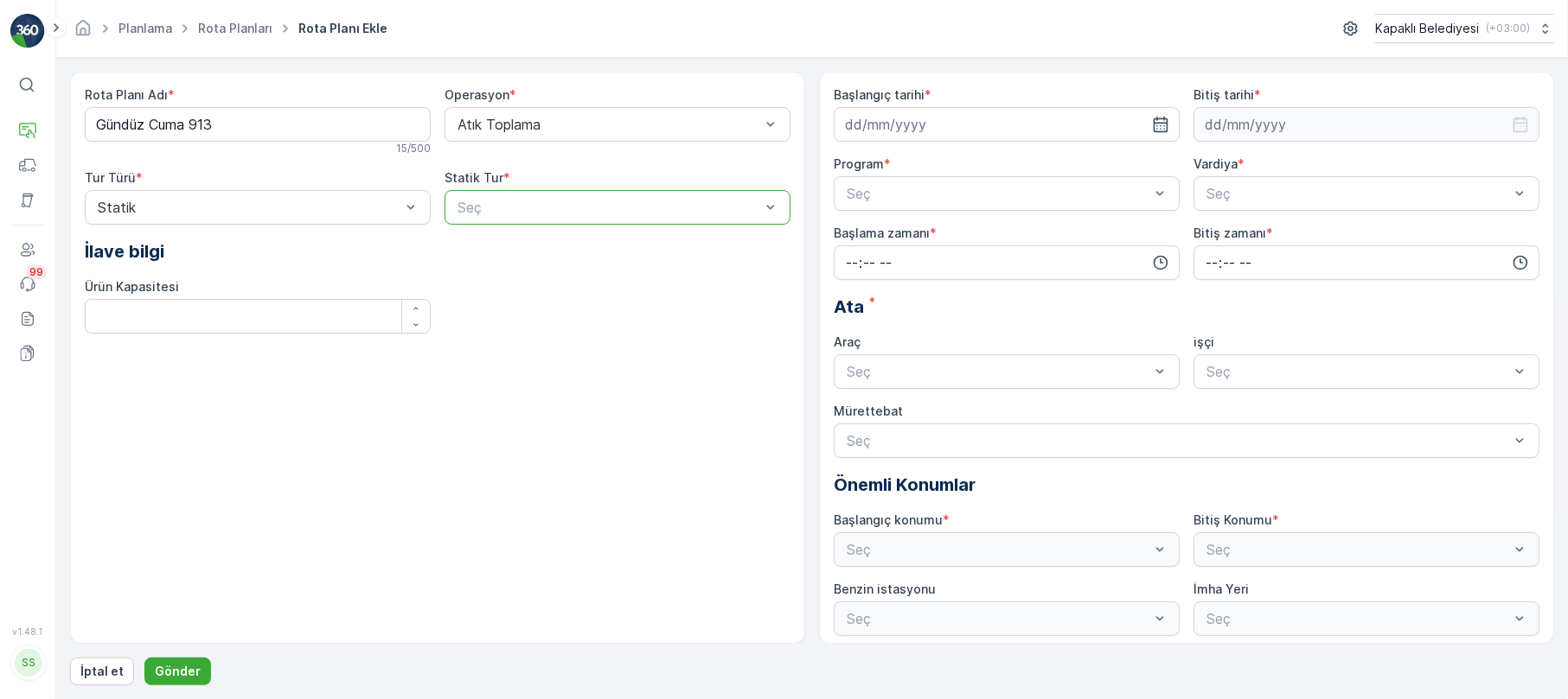
click at [478, 208] on div at bounding box center [609, 207] width 306 height 16
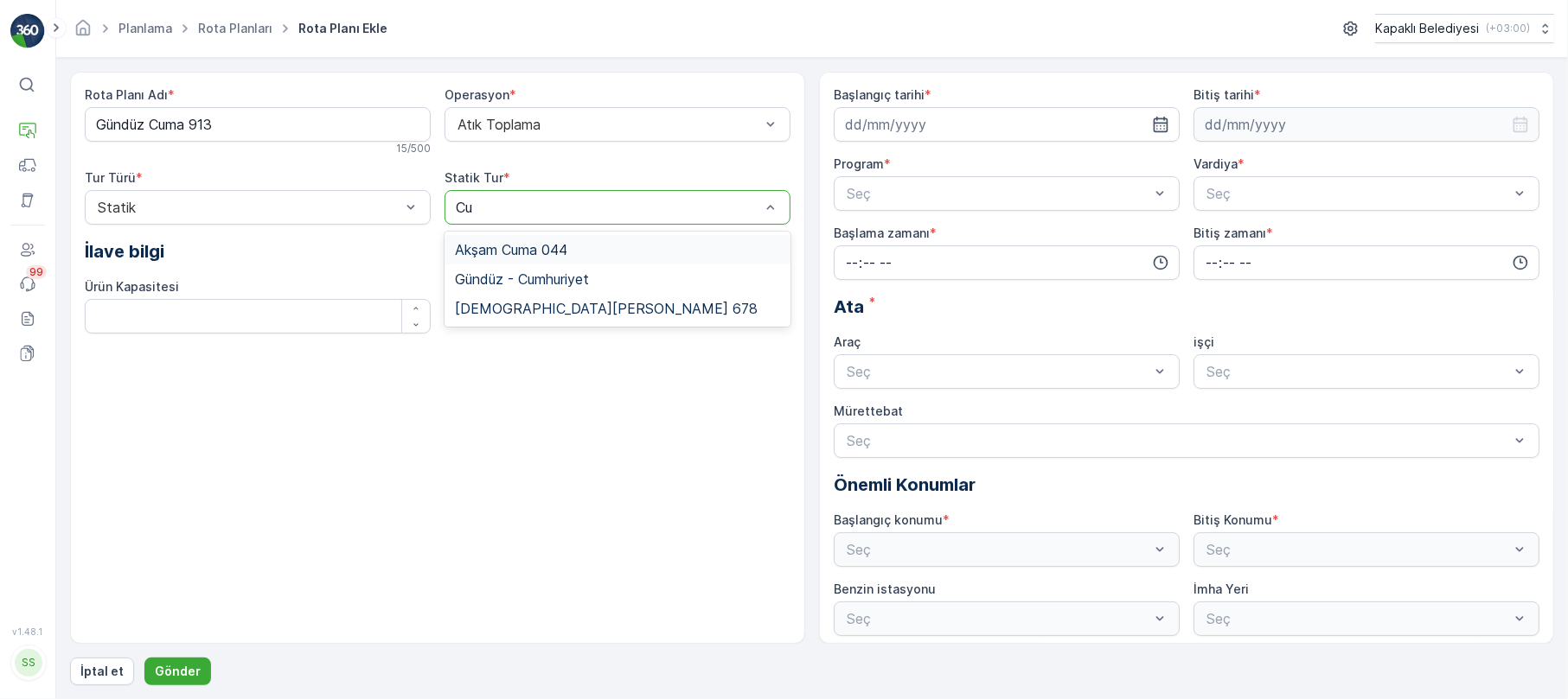
type input "C"
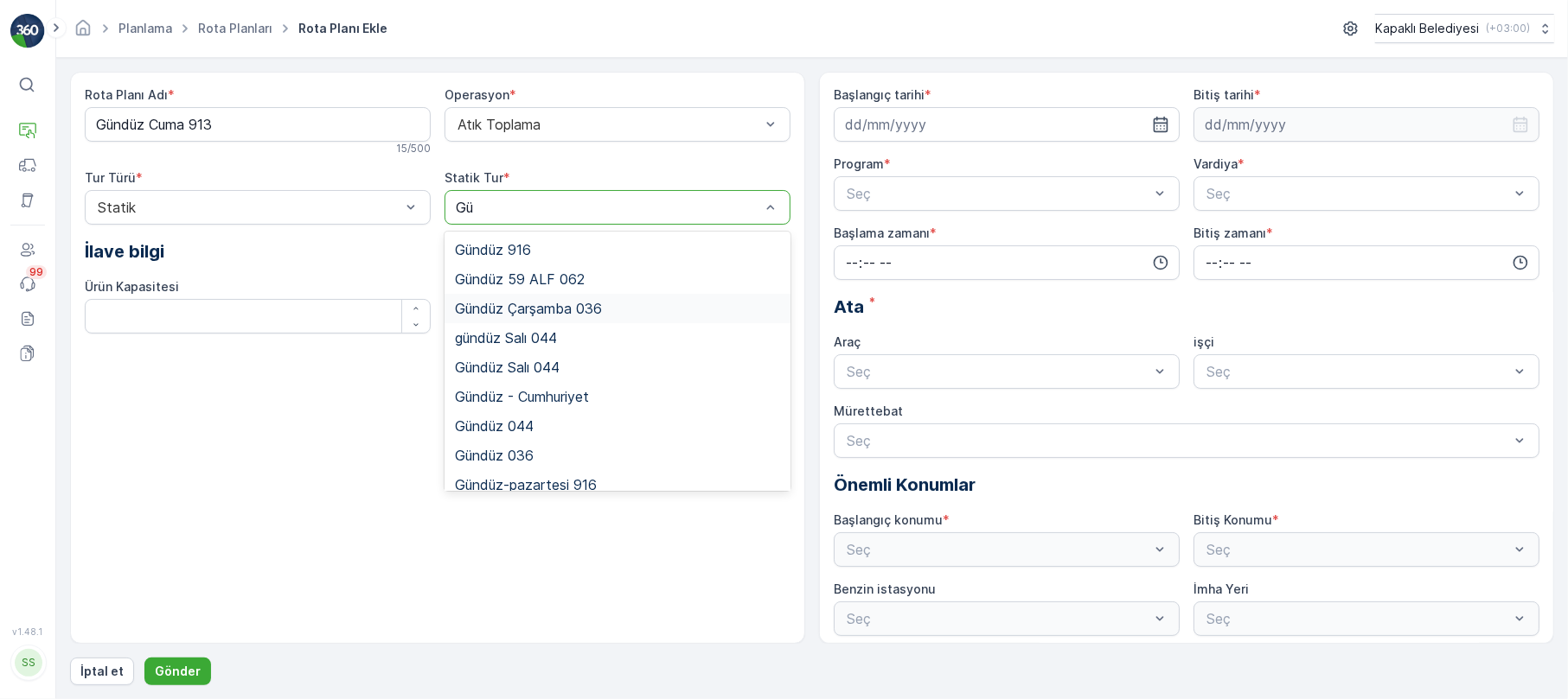
type input "G"
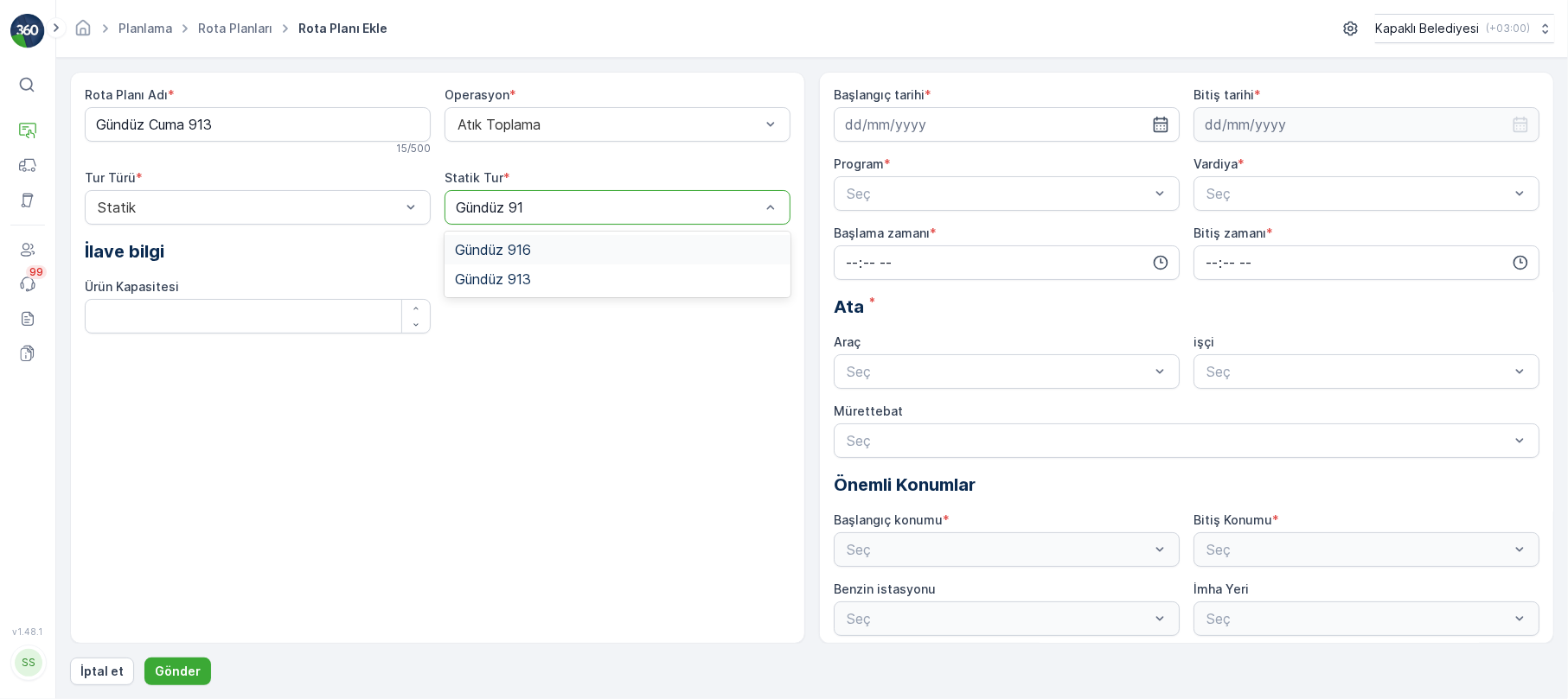
type input "Gündüz 913"
click at [538, 256] on div "Gündüz 913" at bounding box center [618, 250] width 325 height 16
click at [870, 121] on input at bounding box center [1007, 124] width 346 height 34
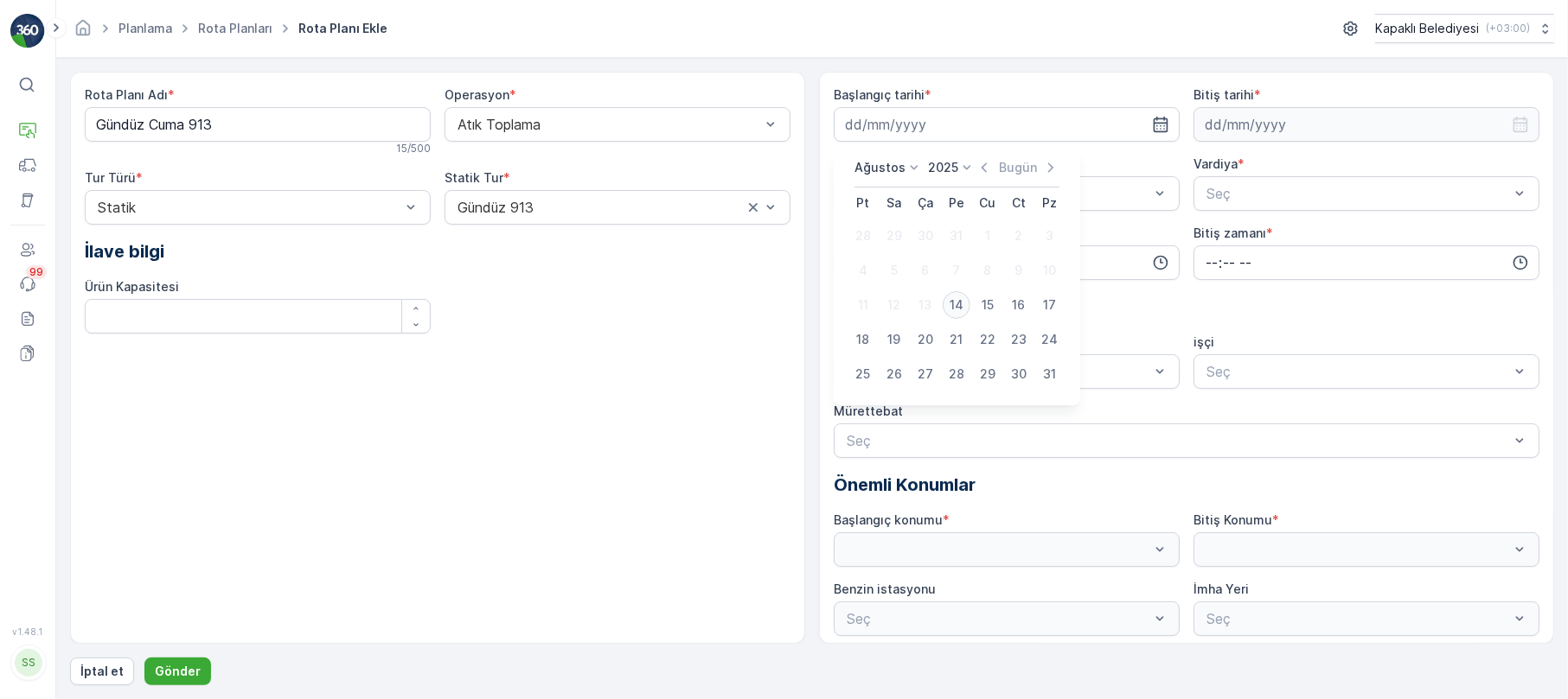
click at [956, 303] on div "14" at bounding box center [957, 306] width 28 height 28
type input "14.08.2025"
click at [1222, 121] on input at bounding box center [1367, 124] width 346 height 34
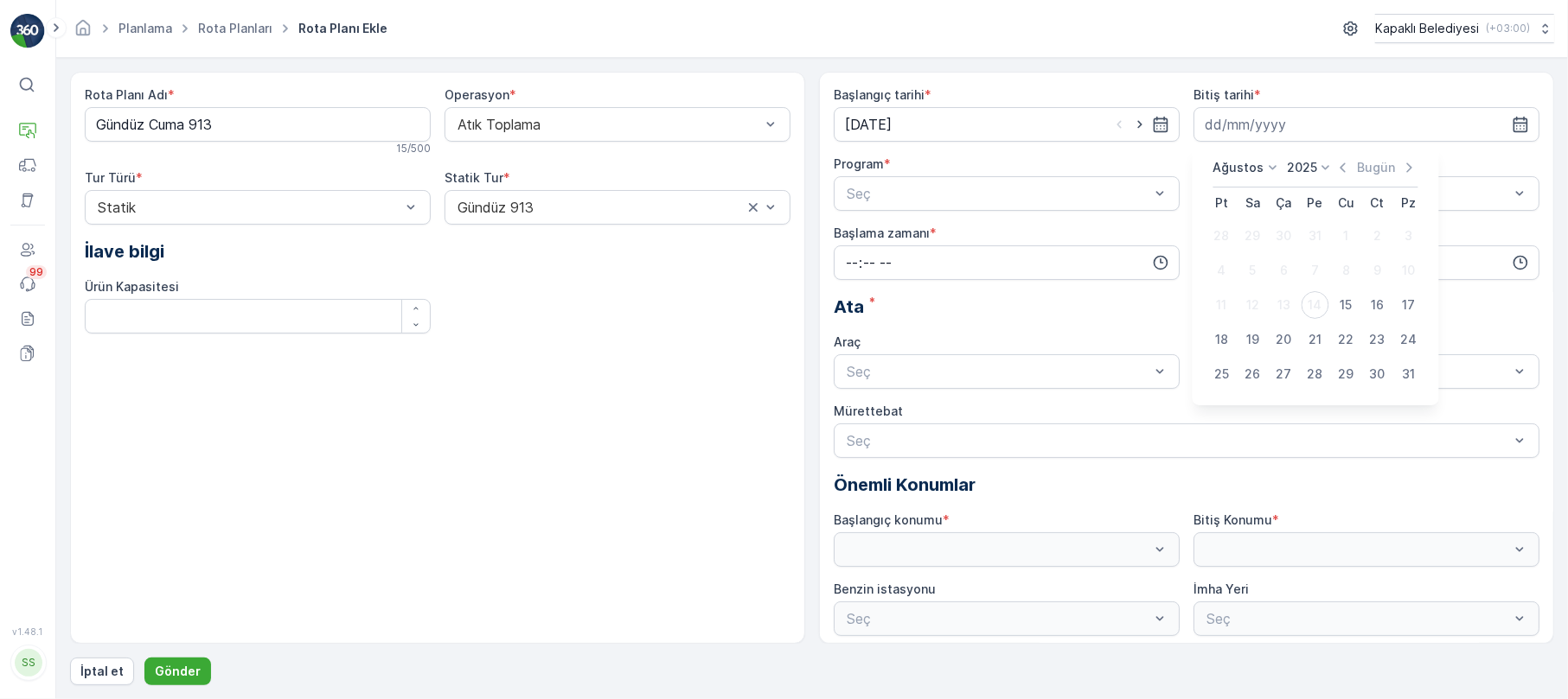
click at [1323, 166] on icon at bounding box center [1326, 168] width 18 height 18
click at [1303, 250] on span "2027" at bounding box center [1311, 255] width 29 height 18
click at [1382, 299] on div "14" at bounding box center [1377, 306] width 28 height 28
type input "14.08.2027"
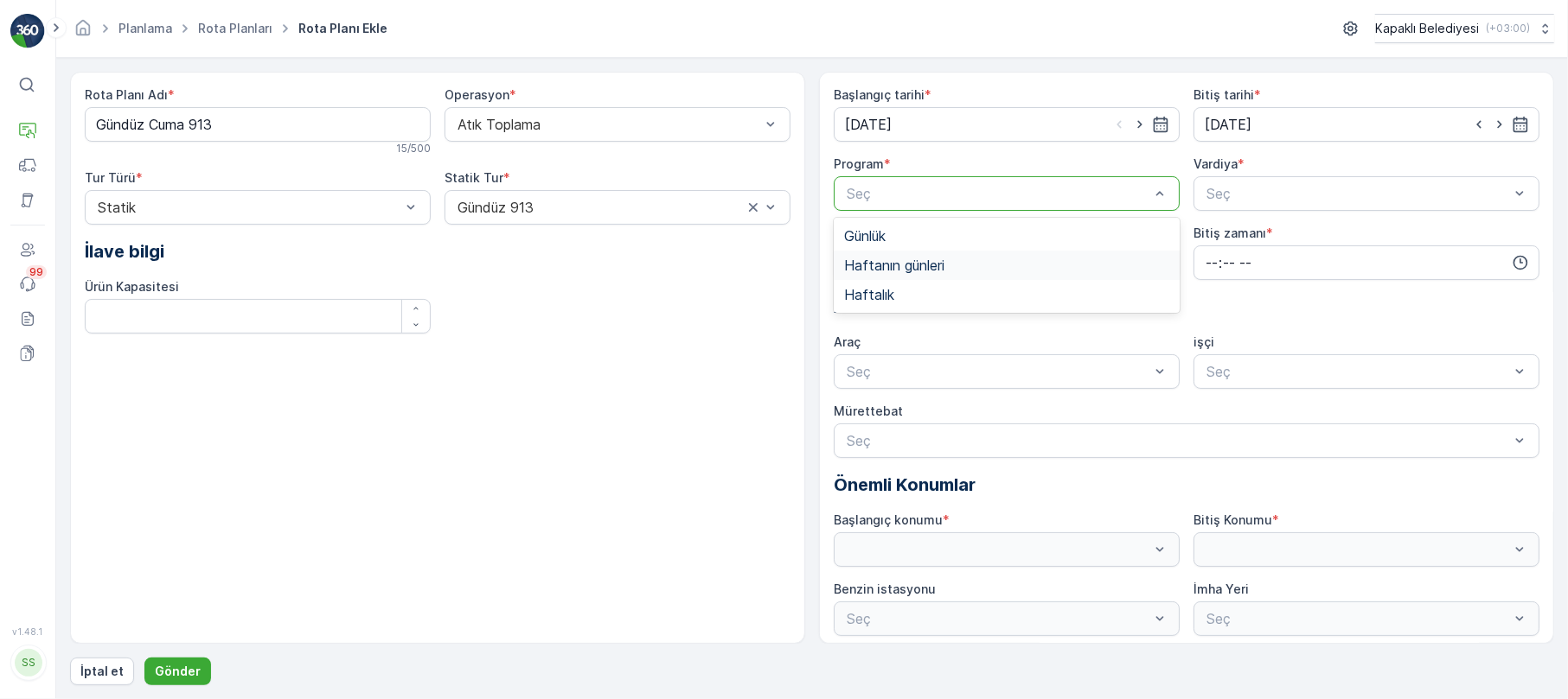
click at [905, 266] on span "Haftanın günleri" at bounding box center [894, 265] width 100 height 16
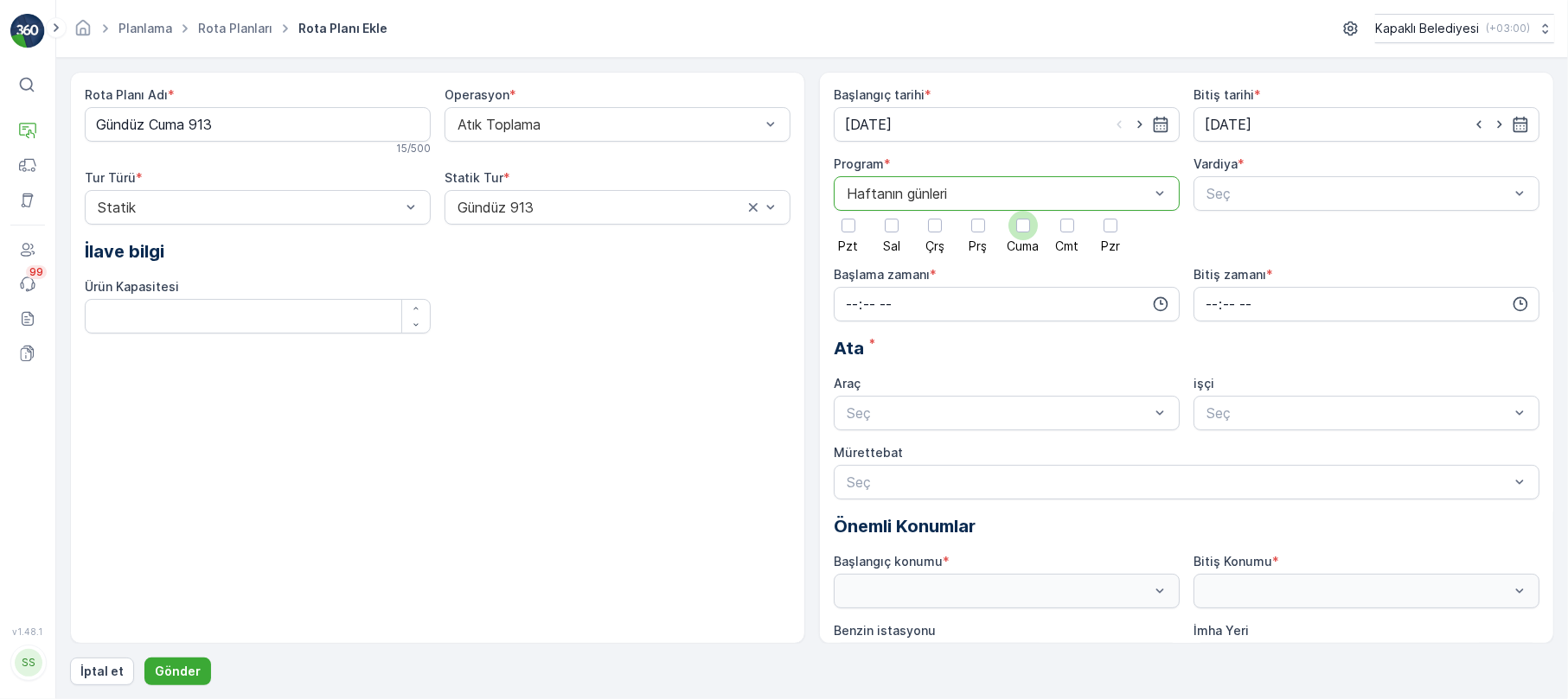
click at [1028, 229] on div at bounding box center [1023, 226] width 14 height 14
click at [1023, 211] on input "Cuma" at bounding box center [1023, 211] width 0 height 0
click at [1292, 191] on div at bounding box center [1357, 194] width 306 height 16
click at [1266, 295] on span "Gündüz 07.00-14.40" at bounding box center [1268, 295] width 129 height 16
click at [852, 301] on input "time" at bounding box center [1007, 304] width 346 height 34
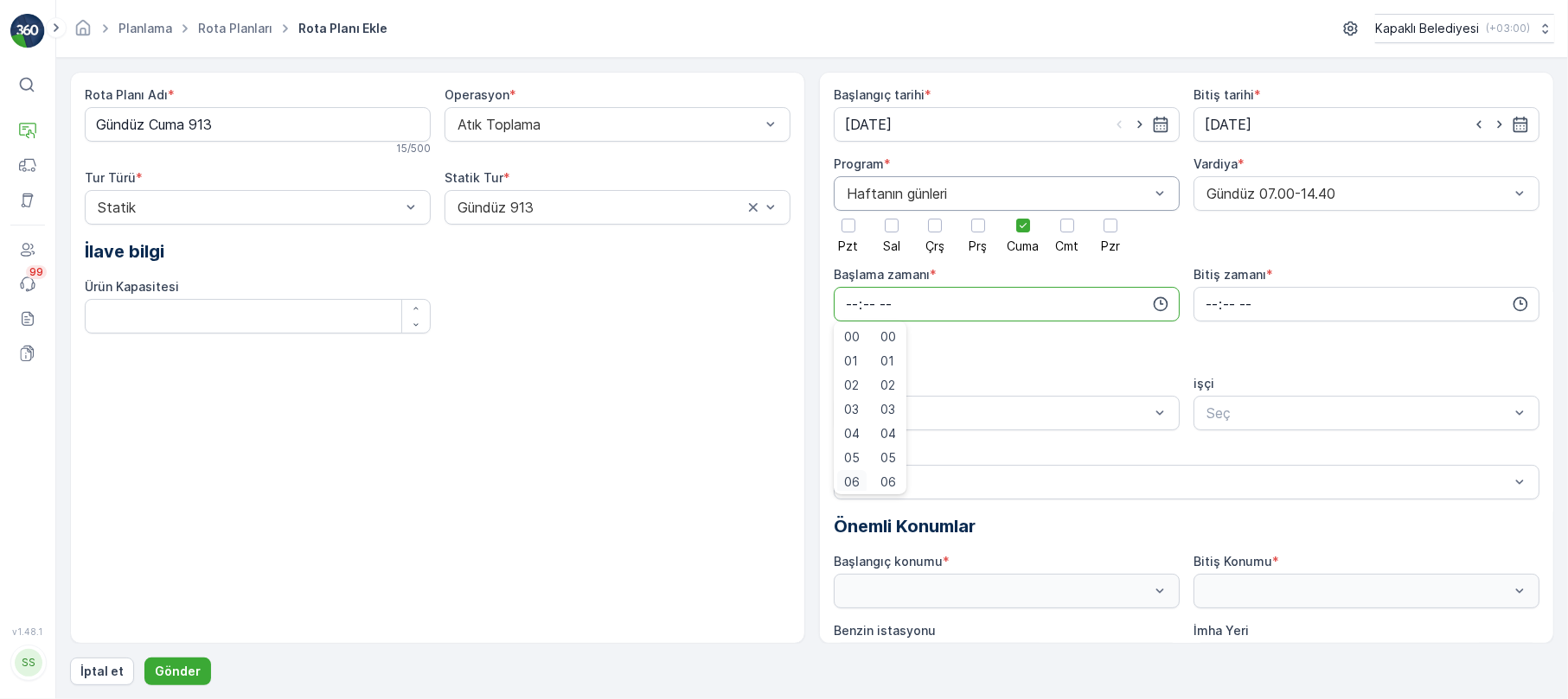
scroll to position [4, 0]
click at [856, 478] on span "06" at bounding box center [852, 479] width 16 height 18
click at [891, 480] on span "30" at bounding box center [887, 479] width 15 height 18
type input "06:30"
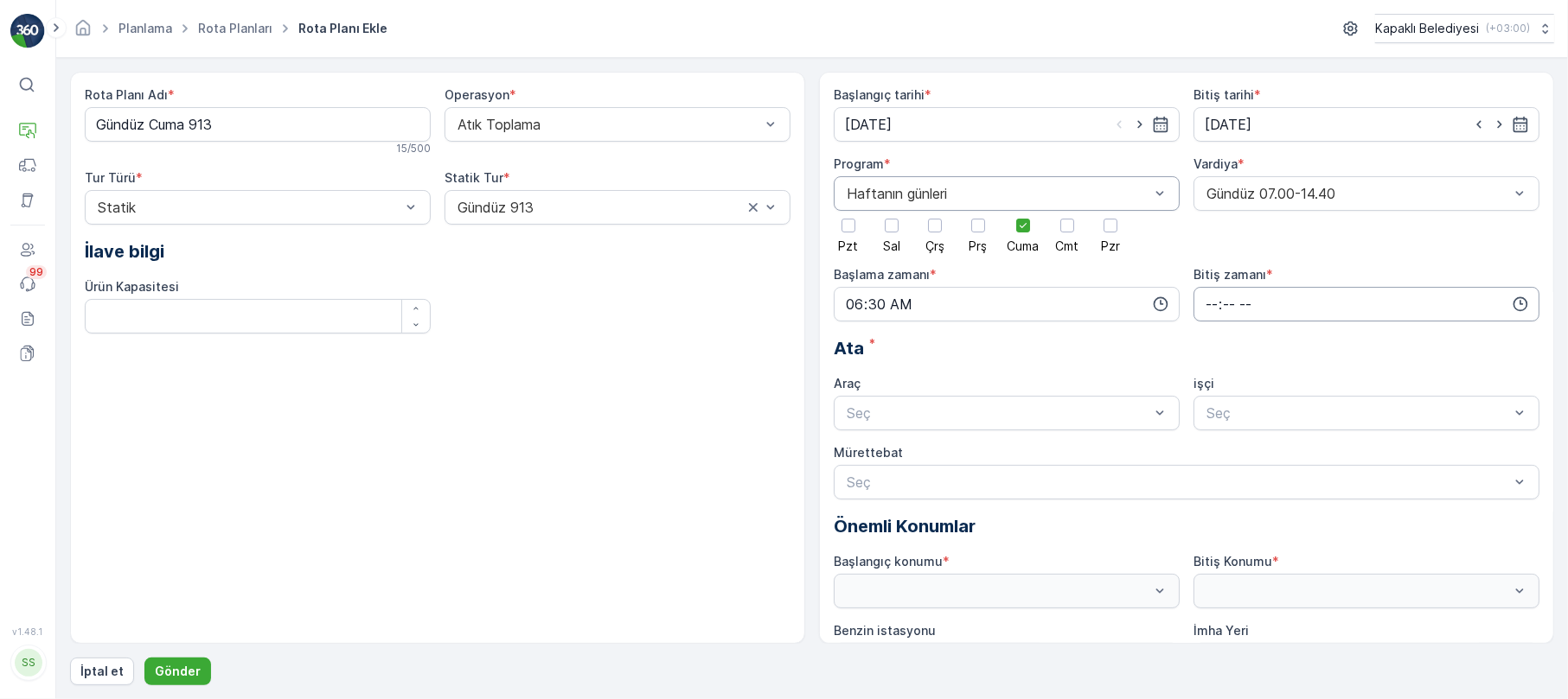
click at [1226, 305] on input "time" at bounding box center [1367, 304] width 346 height 34
click at [1214, 454] on span "22" at bounding box center [1210, 455] width 14 height 18
click at [1246, 474] on span "30" at bounding box center [1247, 479] width 15 height 18
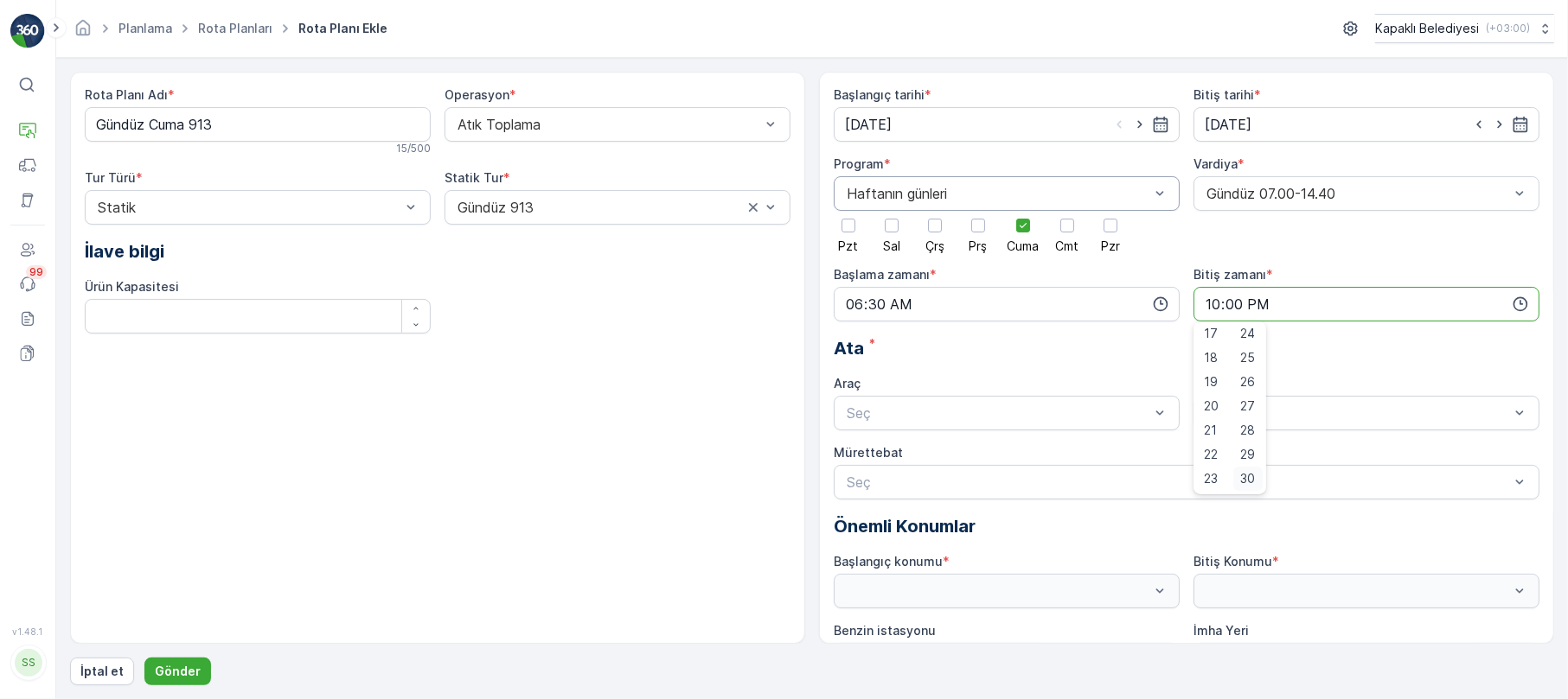
type input "22:30"
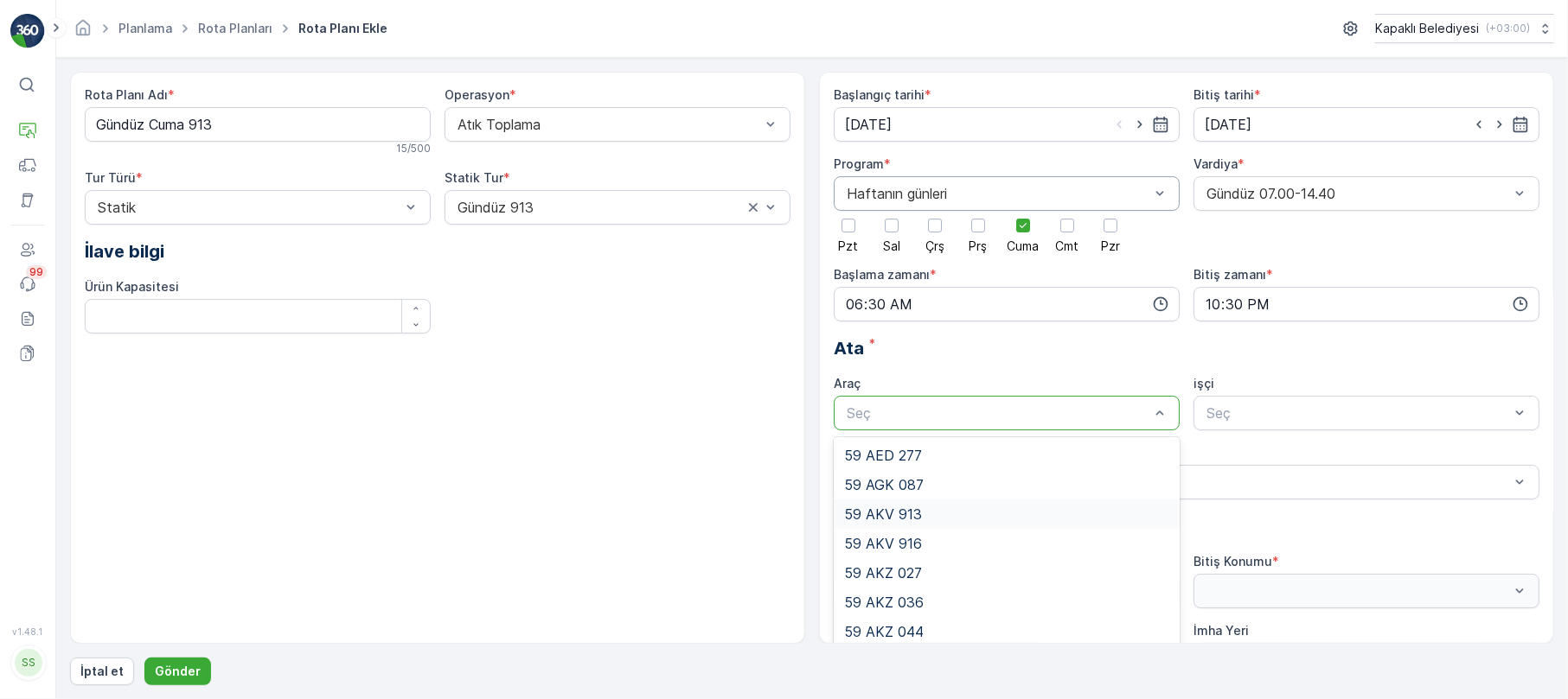
click at [937, 519] on div "59 AKV 913" at bounding box center [1007, 515] width 325 height 16
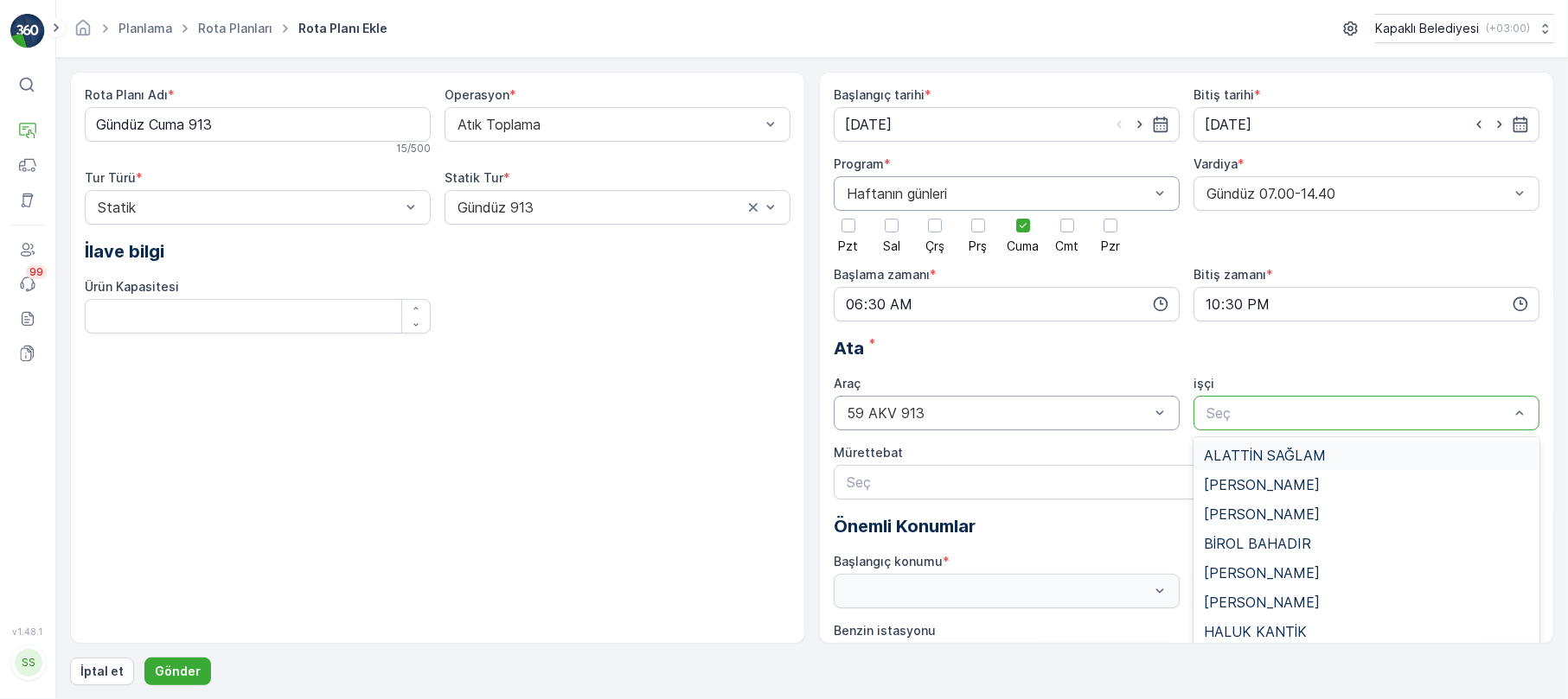
click at [1236, 413] on div at bounding box center [1357, 414] width 306 height 16
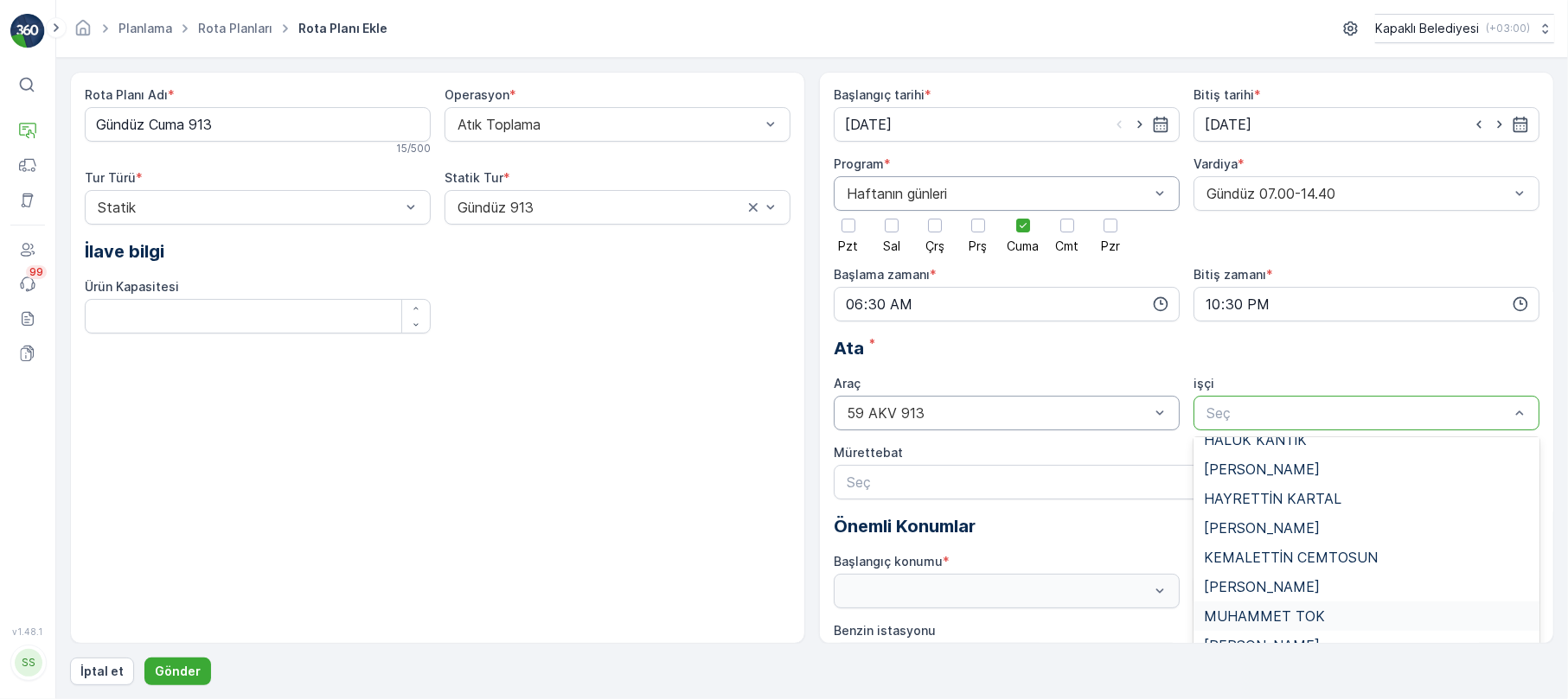
click at [1261, 612] on span "MUHAMMET TOK" at bounding box center [1264, 616] width 121 height 16
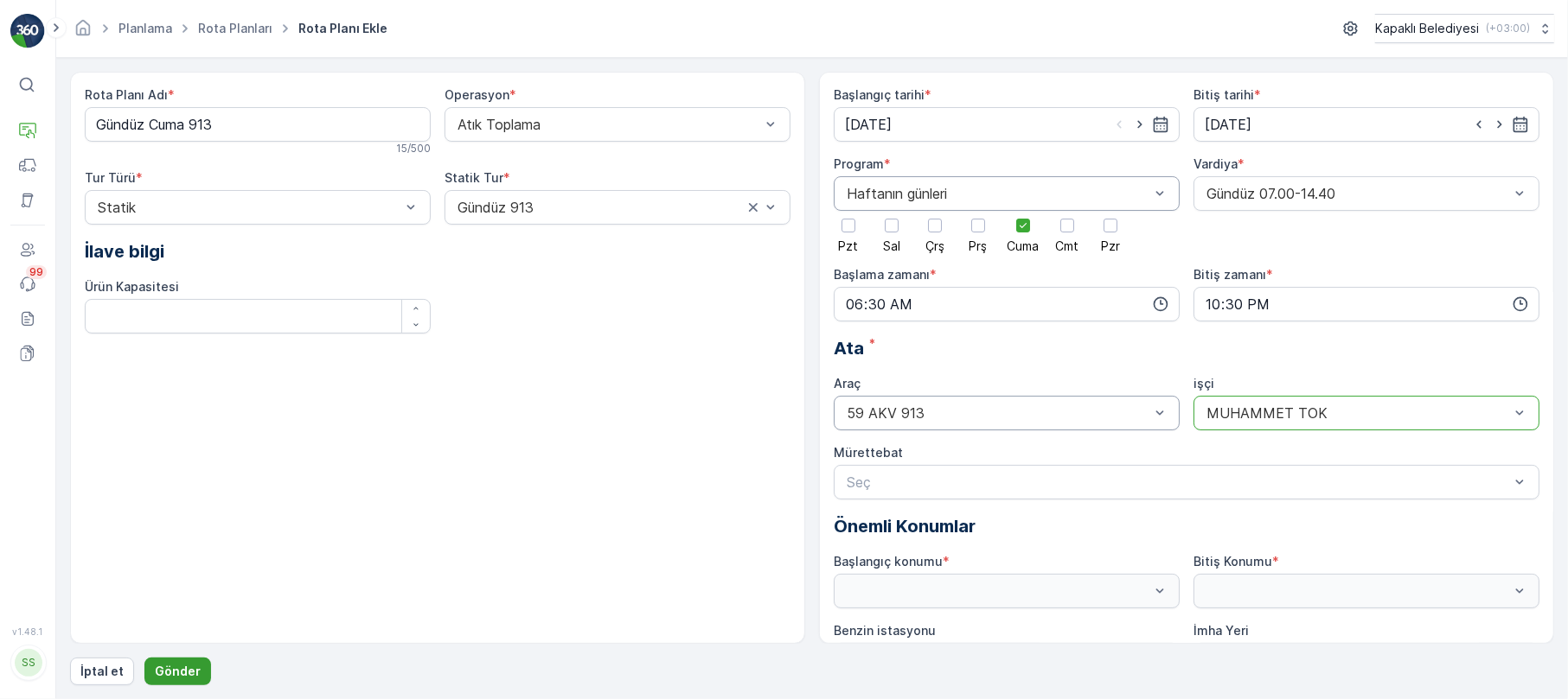
click at [159, 663] on p "Gönder" at bounding box center [177, 672] width 46 height 18
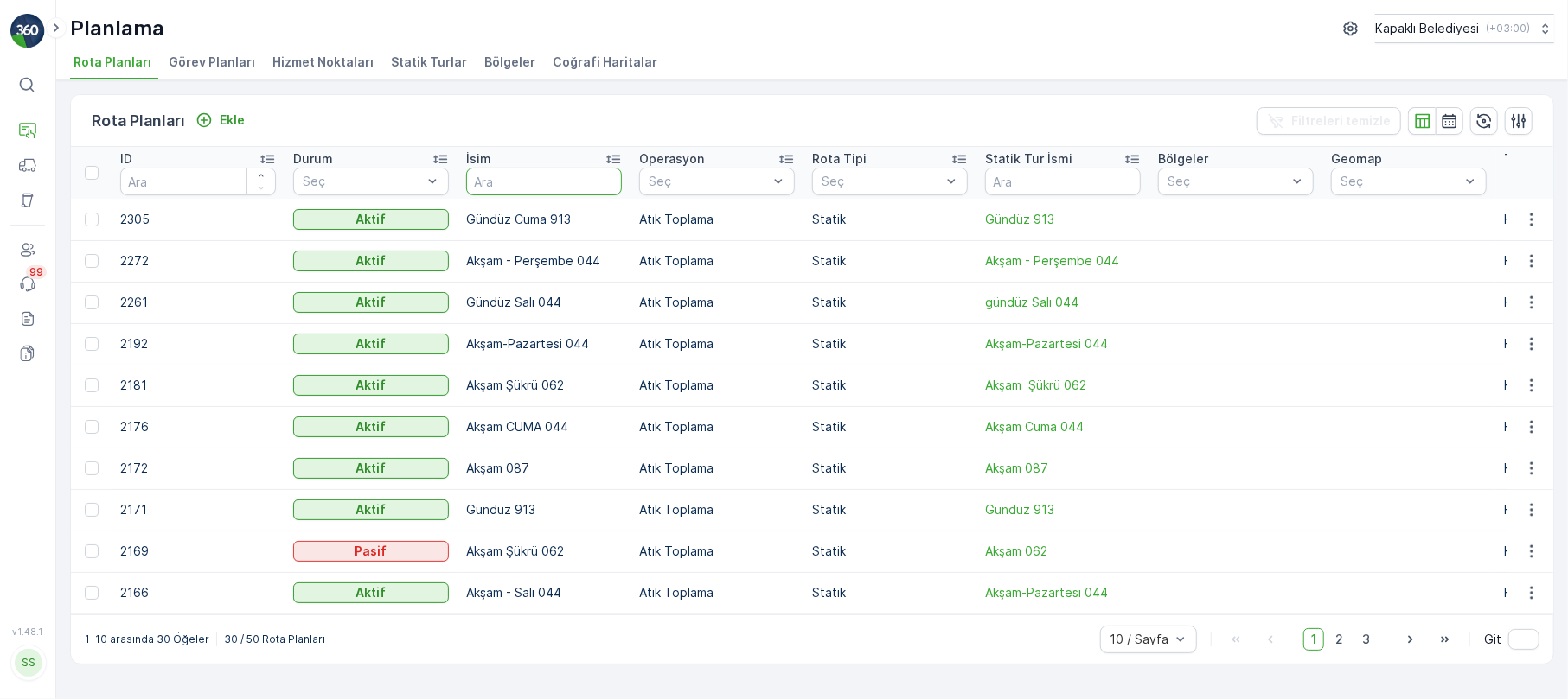
click at [519, 185] on input "text" at bounding box center [544, 182] width 155 height 28
type input "gü"
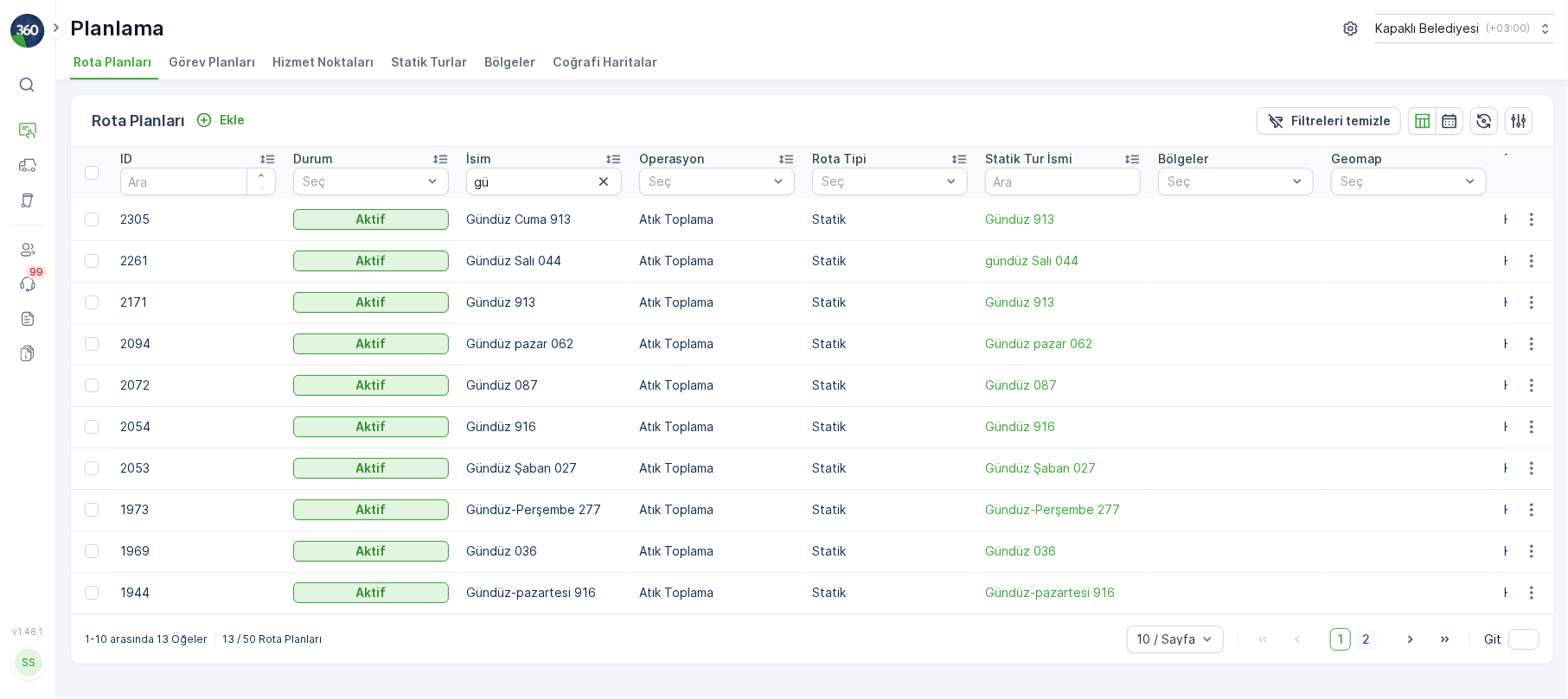
click at [1369, 651] on span "2" at bounding box center [1366, 640] width 24 height 23
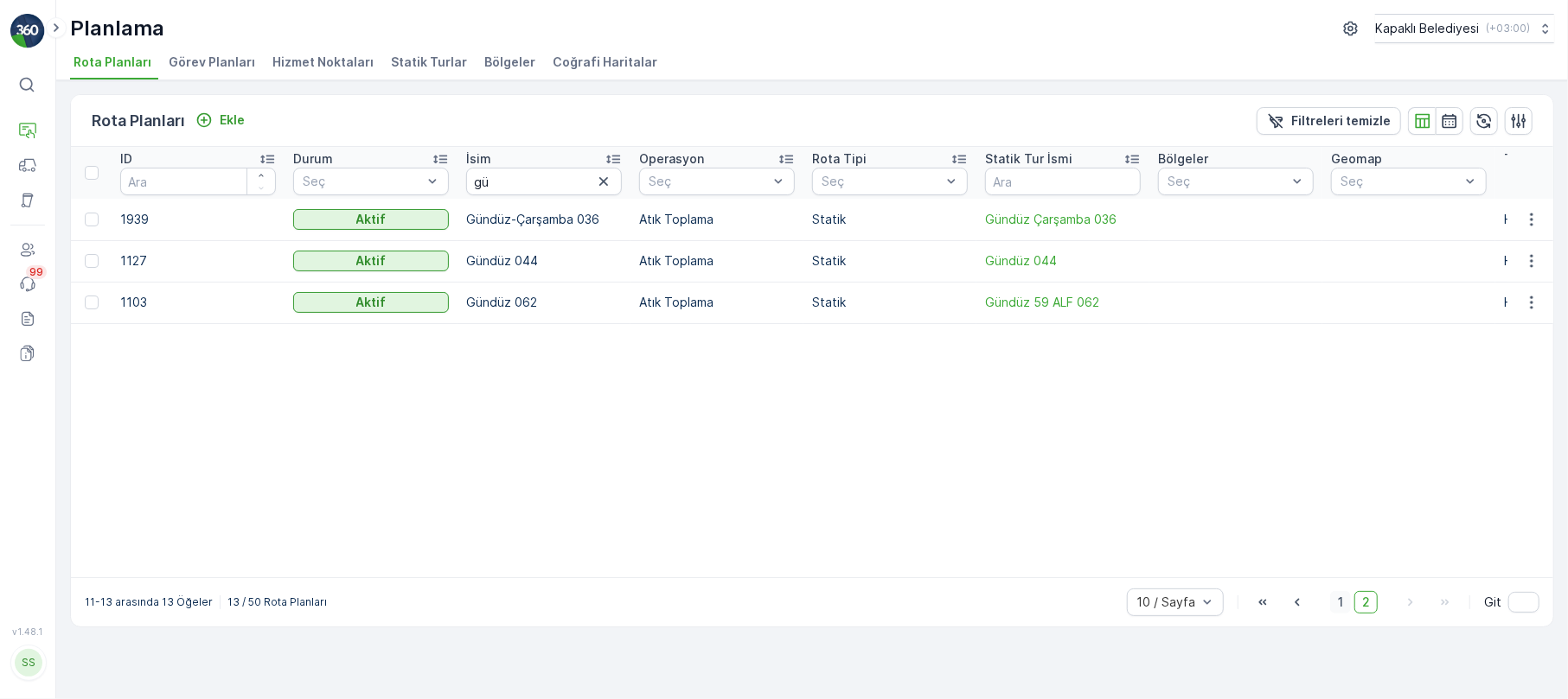
click at [1343, 609] on span "1" at bounding box center [1340, 602] width 21 height 23
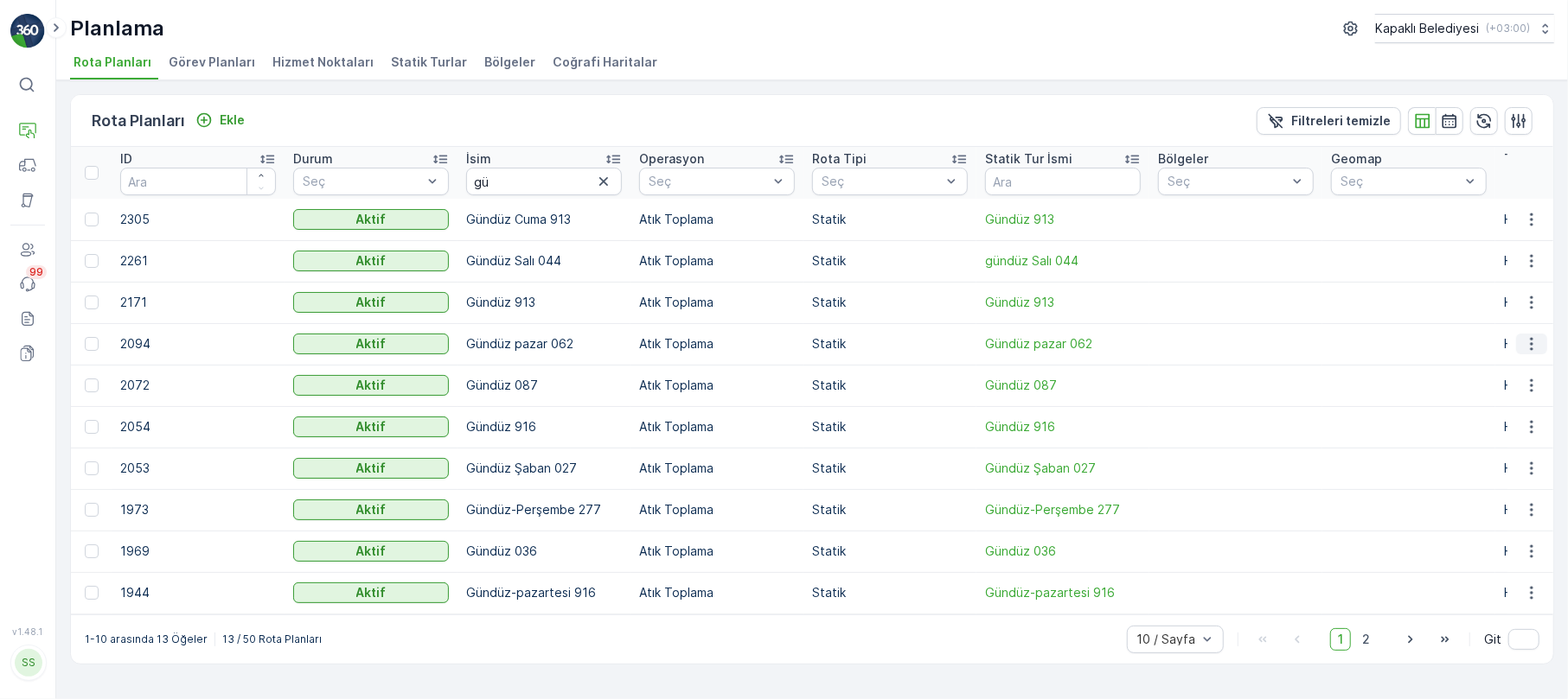
click at [1524, 343] on icon "button" at bounding box center [1532, 344] width 18 height 18
click at [1520, 371] on span "Rota Planını Düzenle" at bounding box center [1499, 370] width 119 height 18
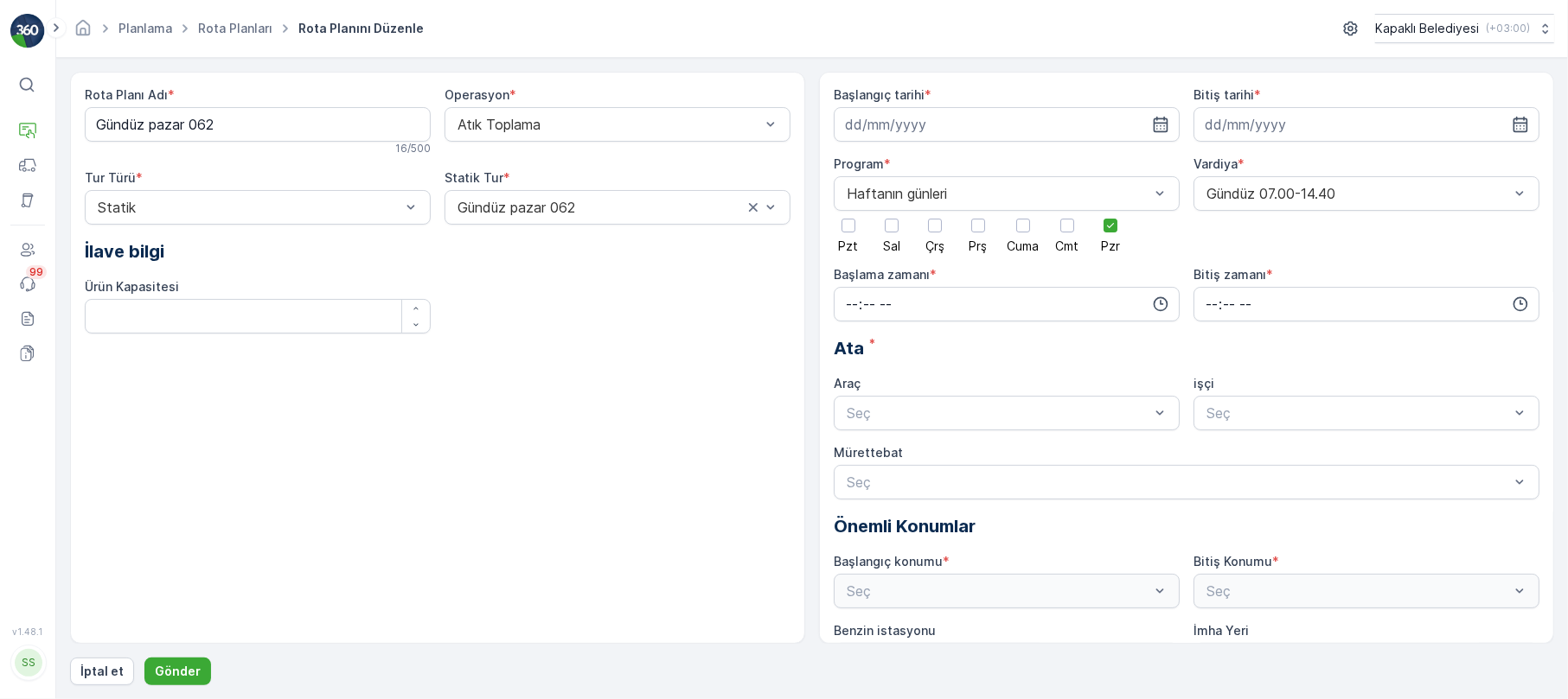
type input "14.04.2025"
type input "01.05.2027"
type input "06:15"
type input "14:30"
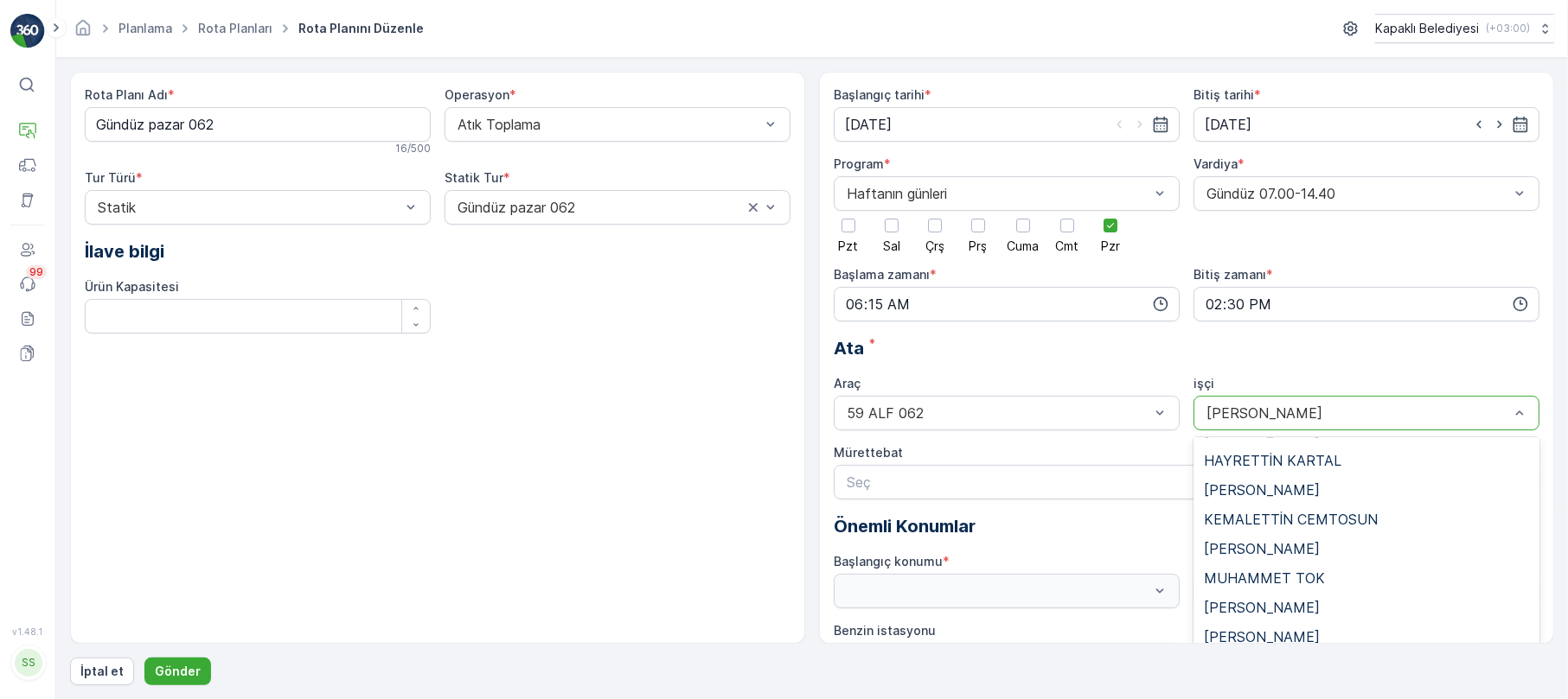
scroll to position [192, 0]
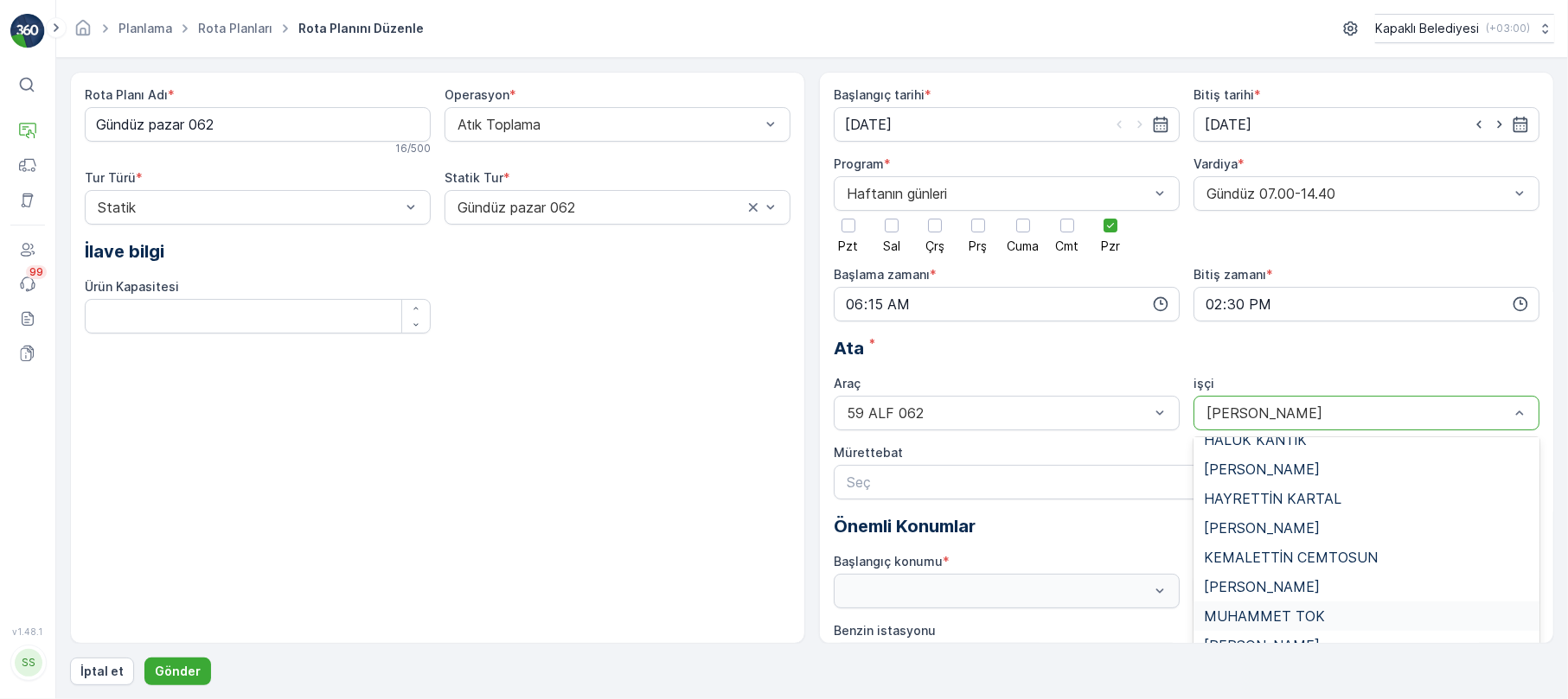
click at [1249, 606] on div "MUHAMMET TOK" at bounding box center [1367, 616] width 346 height 29
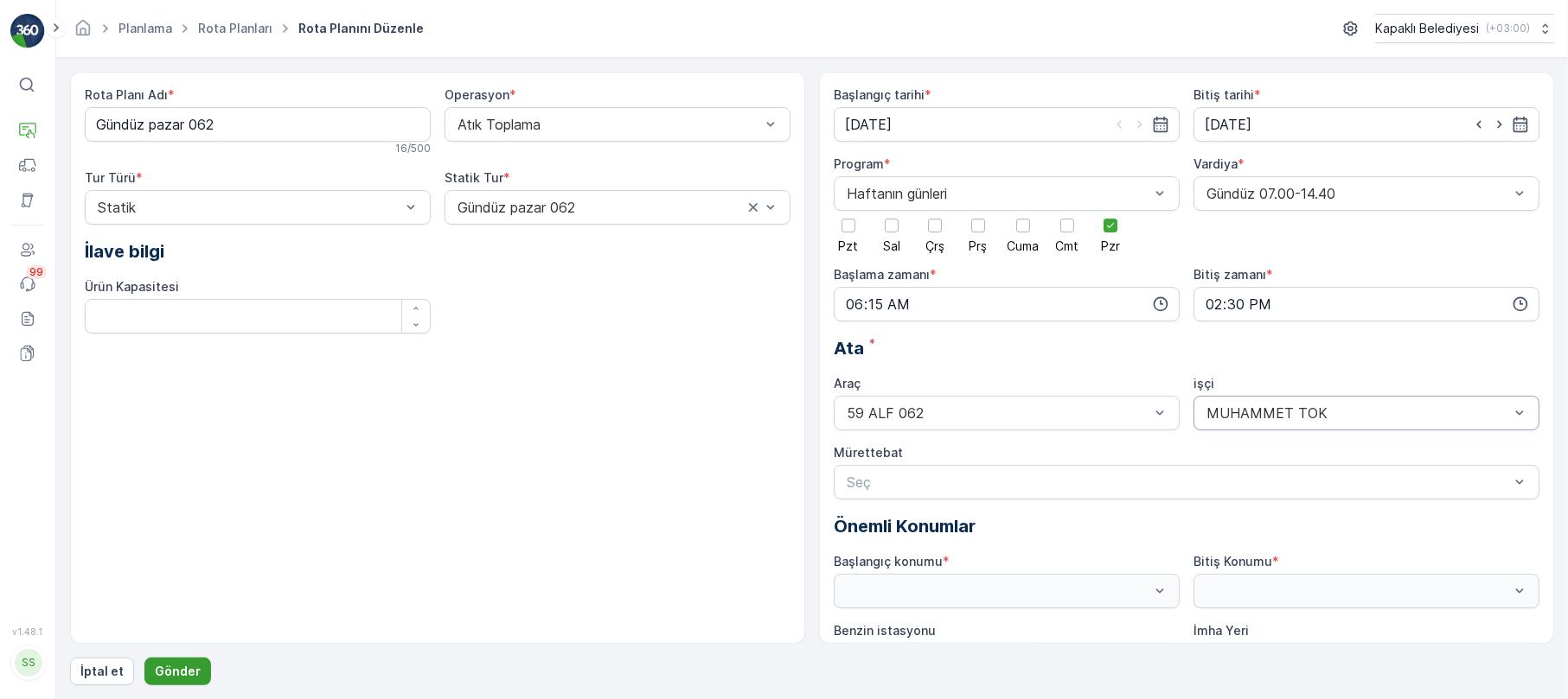
click at [168, 672] on p "Gönder" at bounding box center [177, 672] width 46 height 18
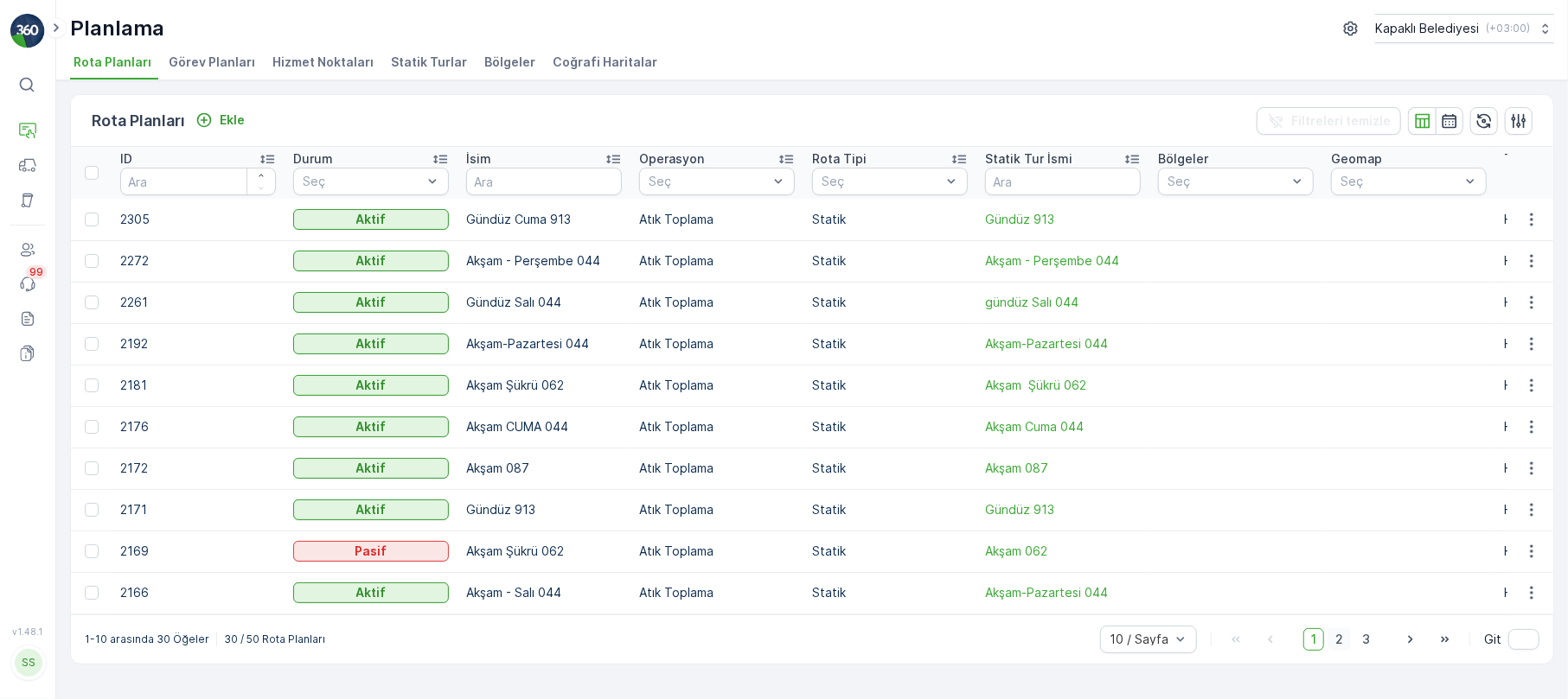
click at [1337, 647] on span "2" at bounding box center [1339, 640] width 24 height 23
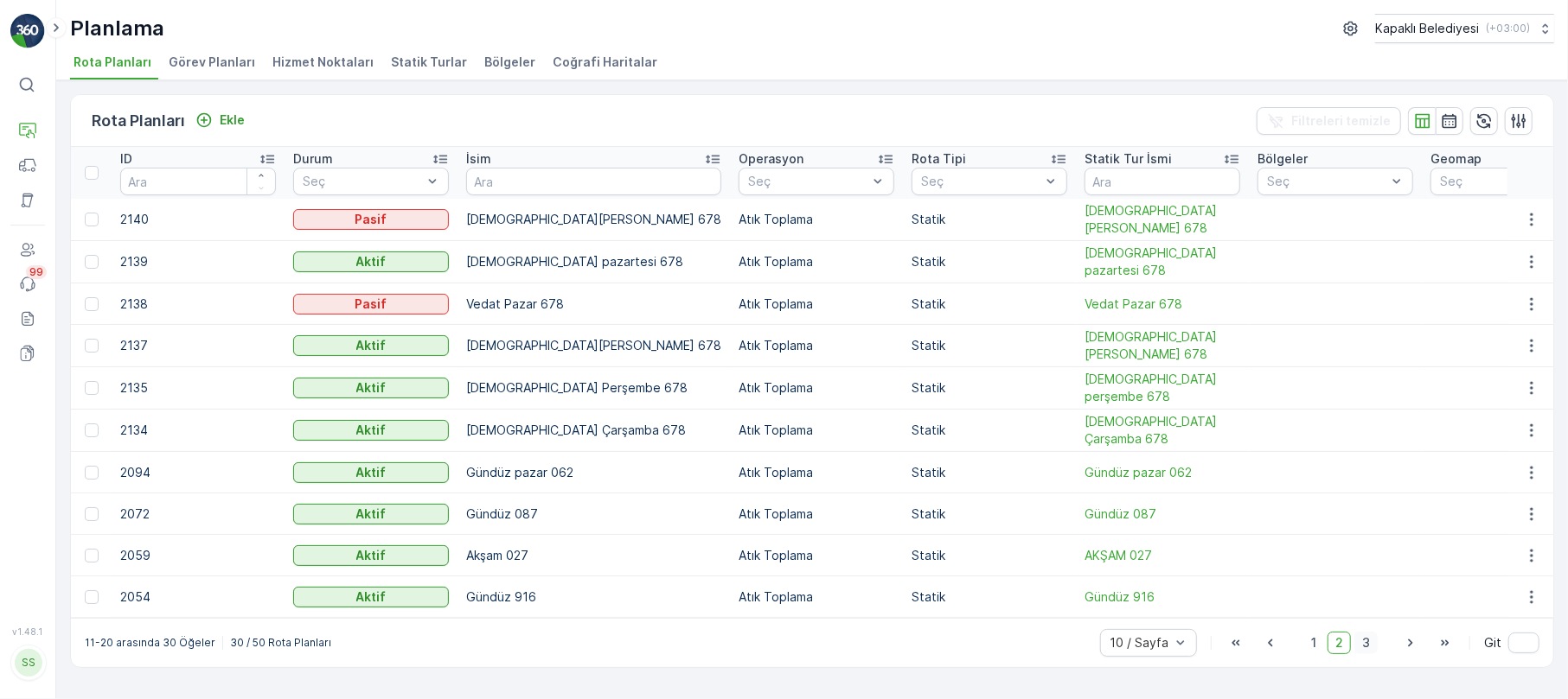
click at [1366, 652] on span "3" at bounding box center [1366, 644] width 24 height 23
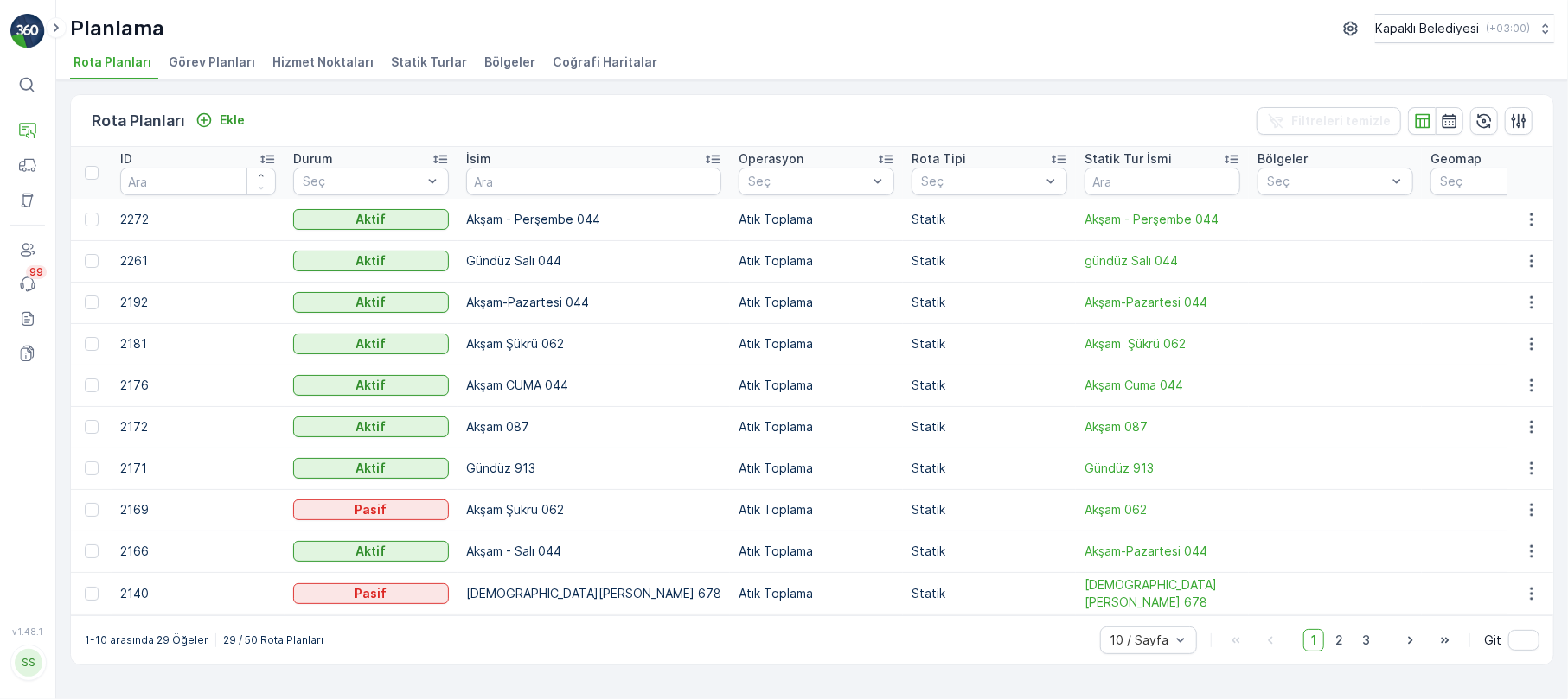
click at [425, 61] on span "Statik Turlar" at bounding box center [429, 62] width 76 height 18
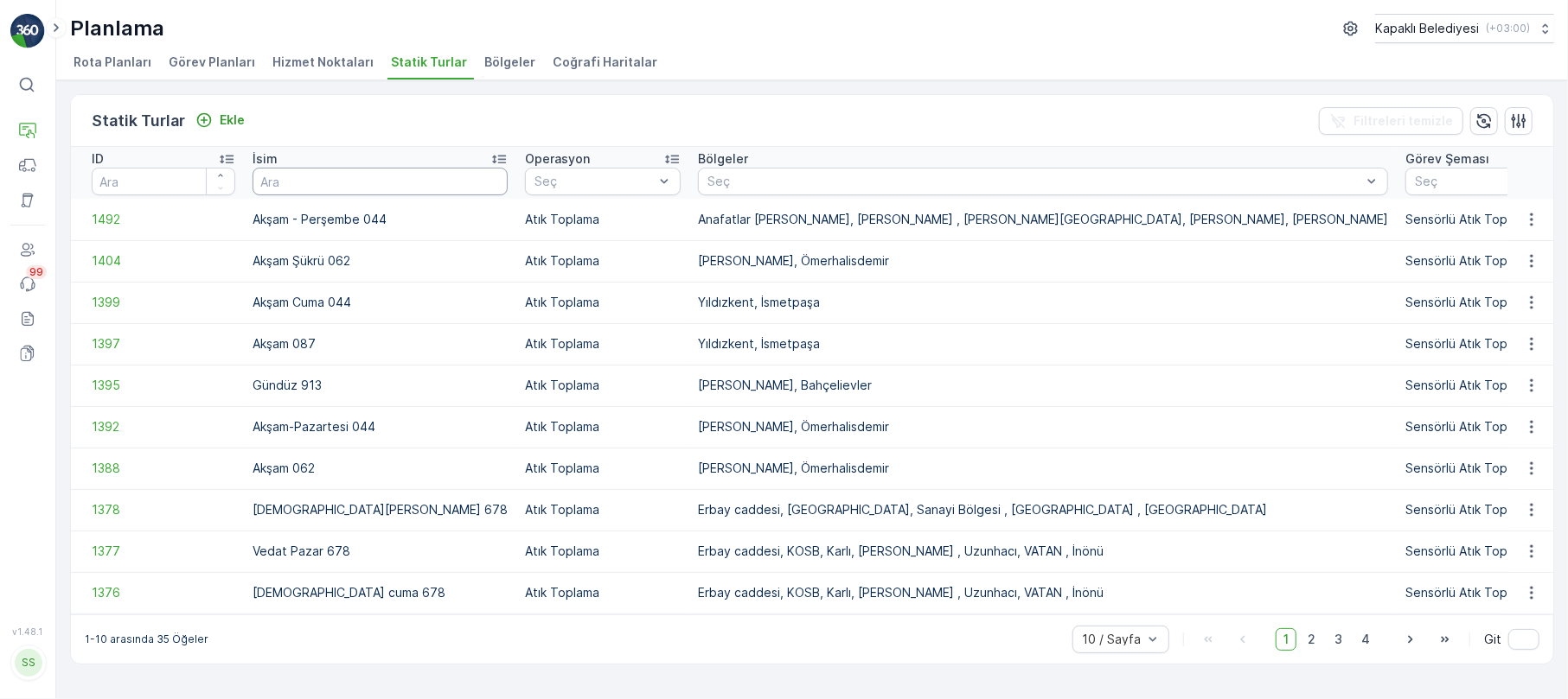
click at [346, 173] on input "text" at bounding box center [379, 182] width 255 height 28
type input "Gündüz"
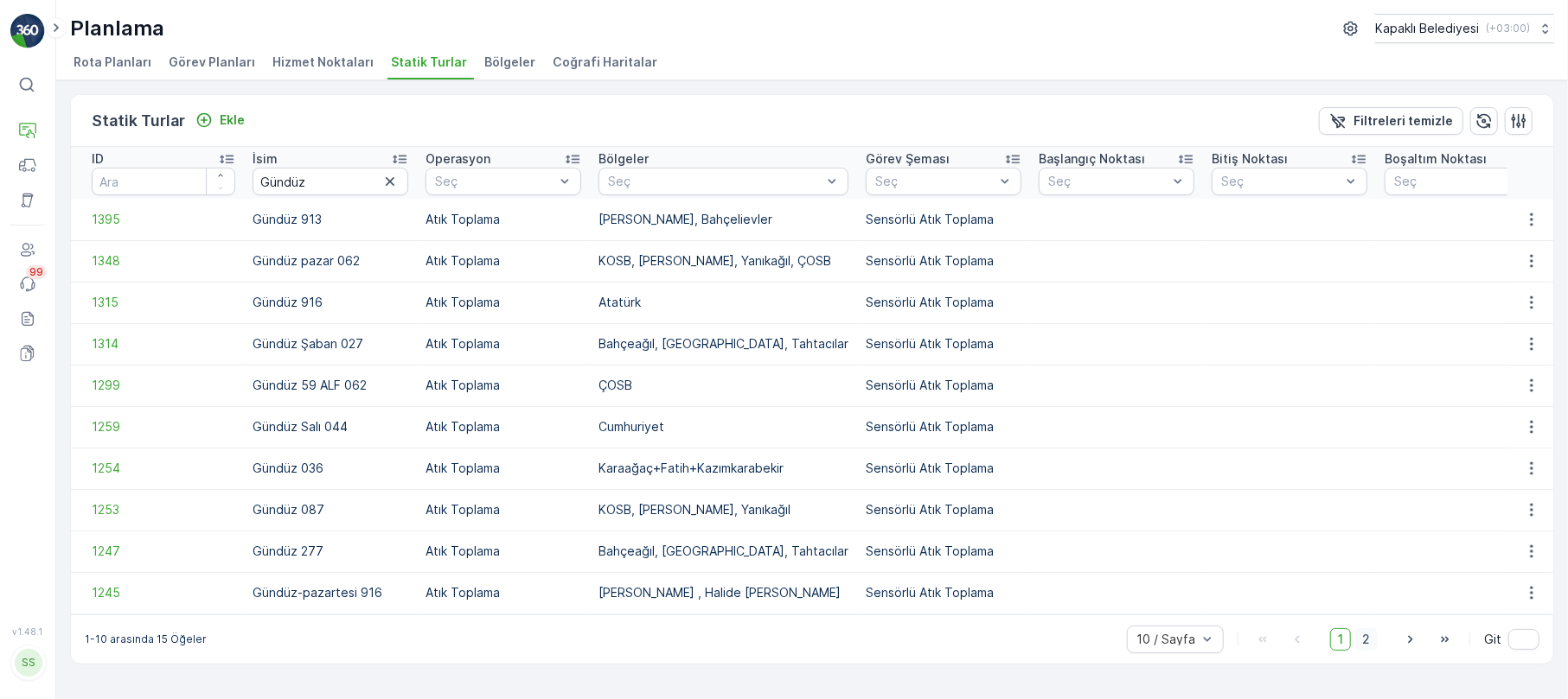
click at [1370, 647] on span "2" at bounding box center [1366, 640] width 24 height 23
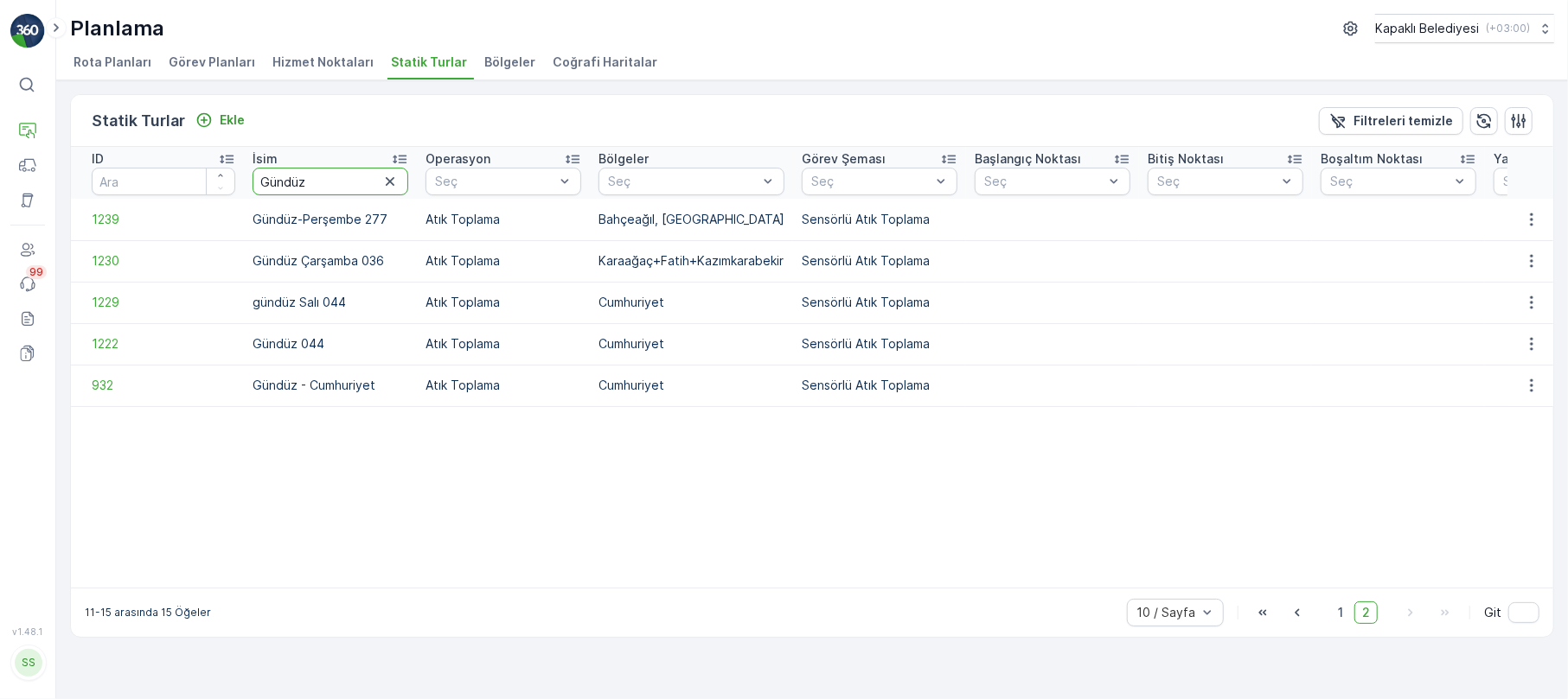
click at [312, 188] on input "Gündüz" at bounding box center [329, 182] width 155 height 28
type input "G"
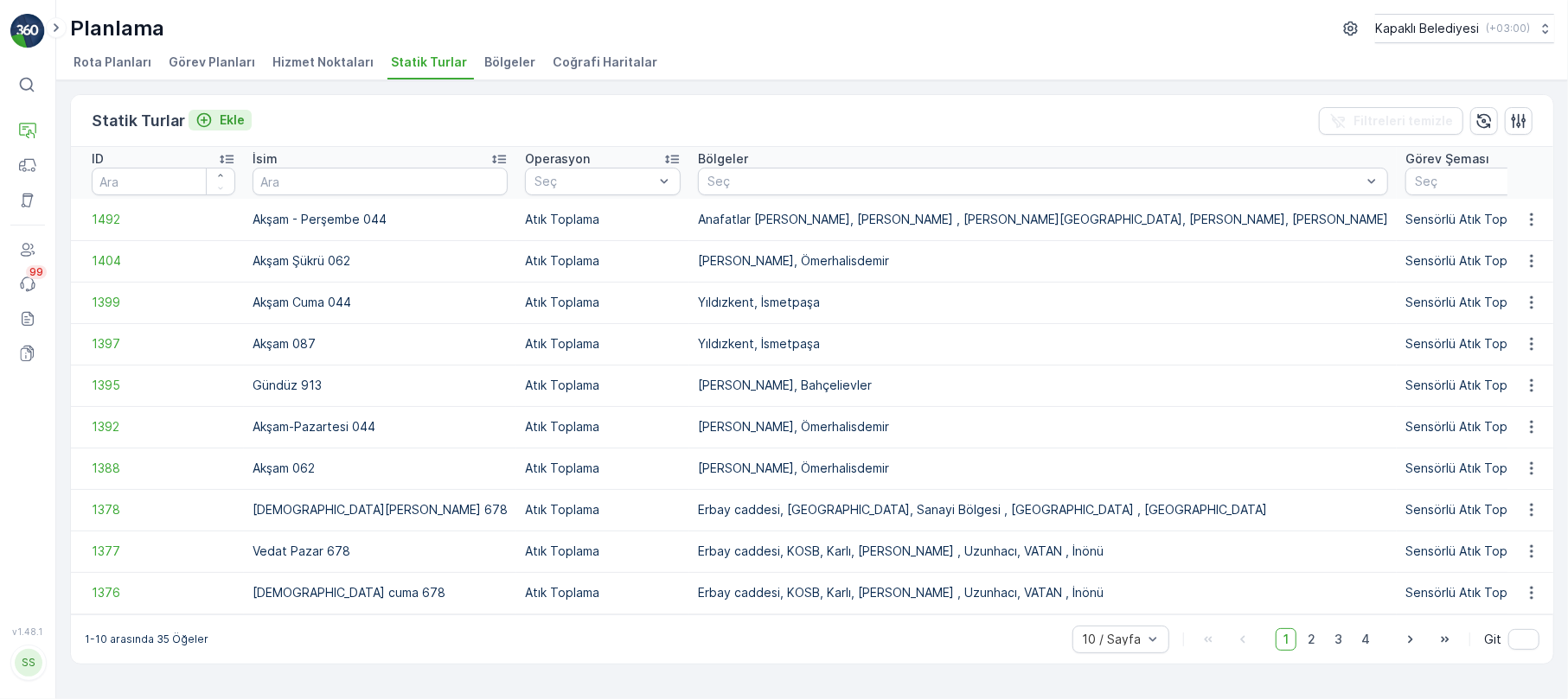
click at [232, 121] on p "Ekle" at bounding box center [232, 120] width 25 height 18
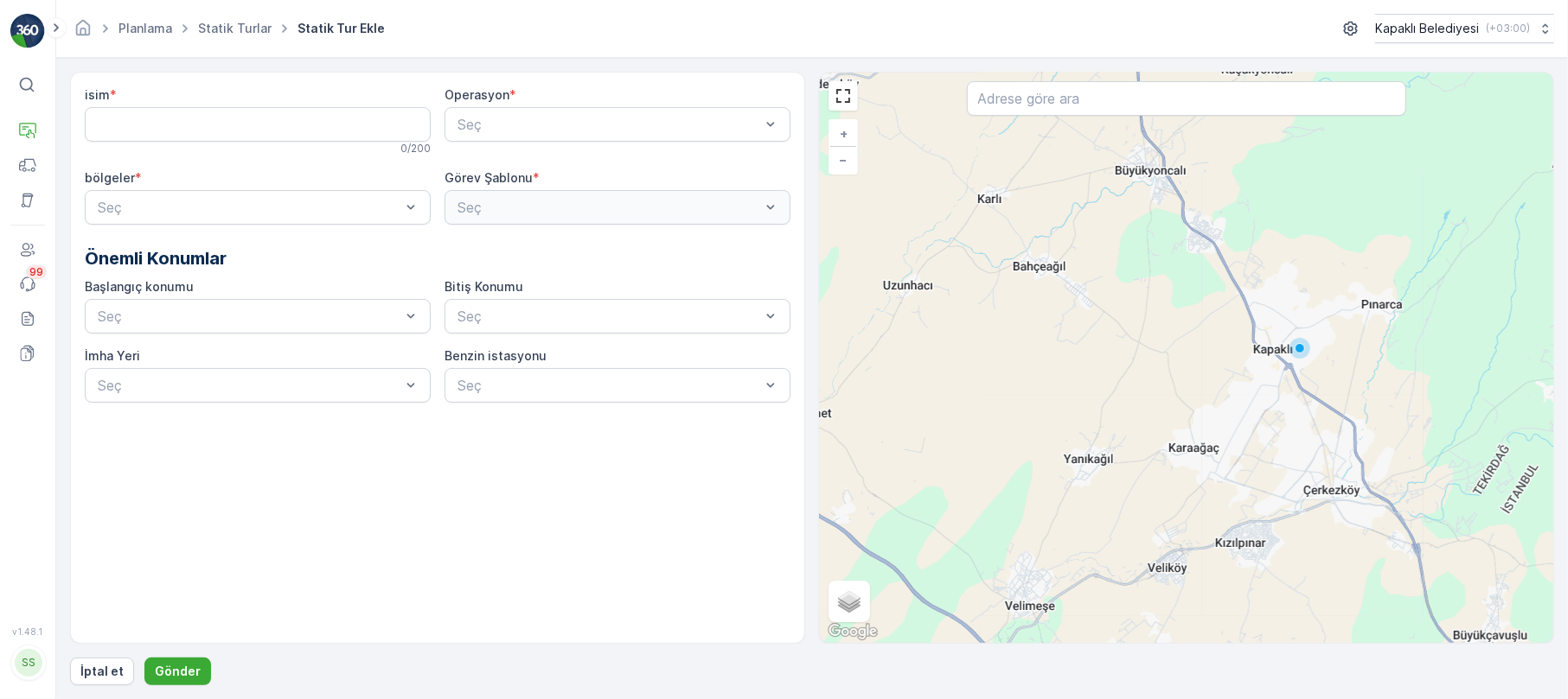
click at [182, 107] on div "isim * 0 / 200" at bounding box center [257, 120] width 346 height 69
click at [128, 130] on input "isim" at bounding box center [257, 124] width 346 height 34
type input "Gündüz Cuma 913"
click at [607, 118] on div at bounding box center [609, 125] width 306 height 16
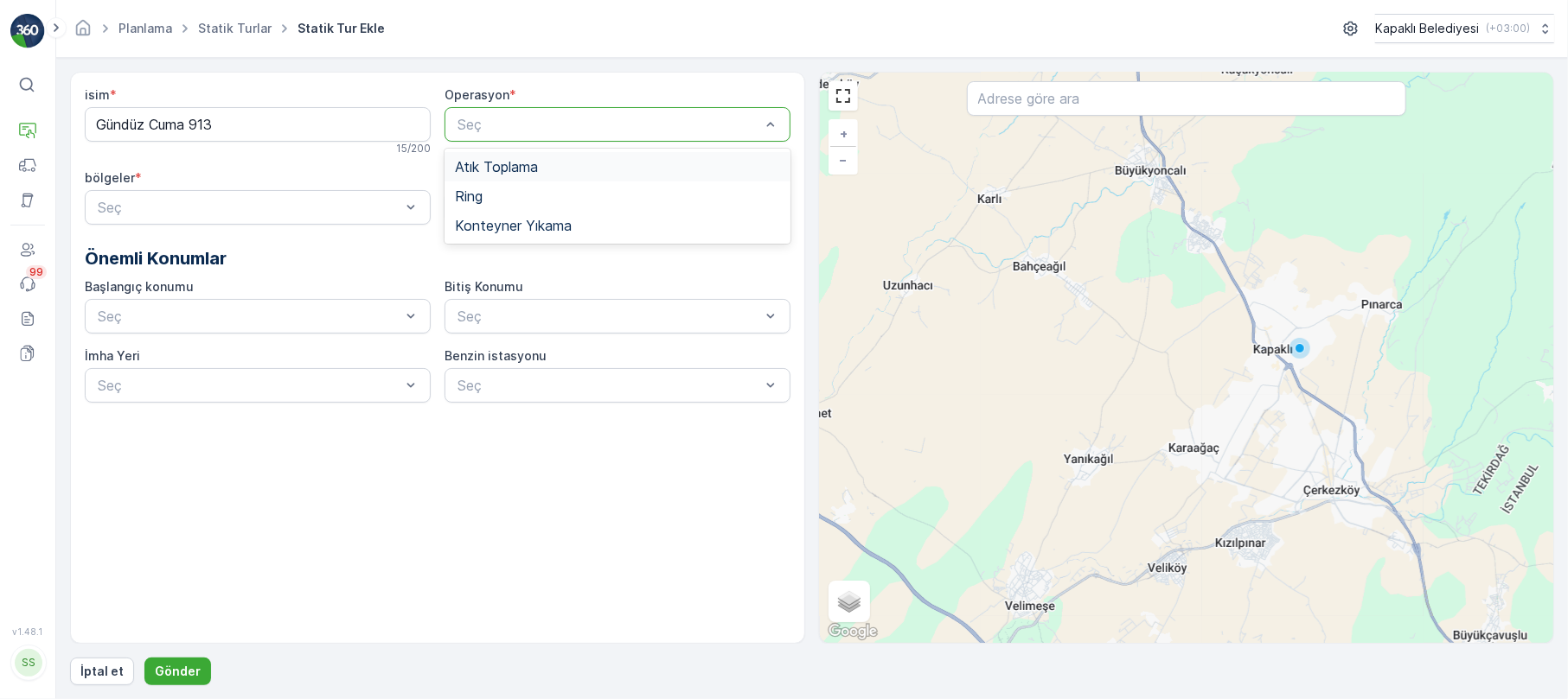
click at [509, 169] on span "Atık Toplama" at bounding box center [496, 167] width 83 height 16
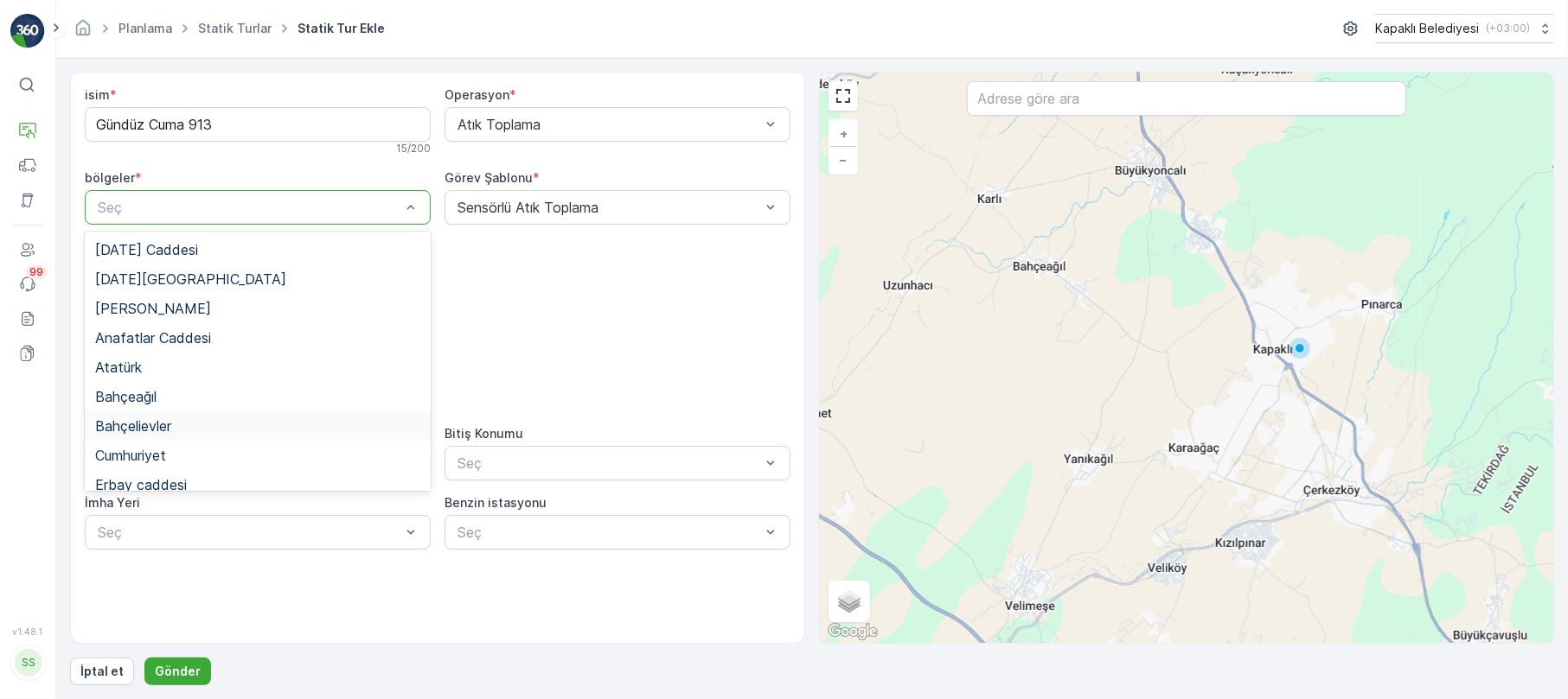
click at [157, 436] on div "Bahçelievler" at bounding box center [257, 426] width 346 height 29
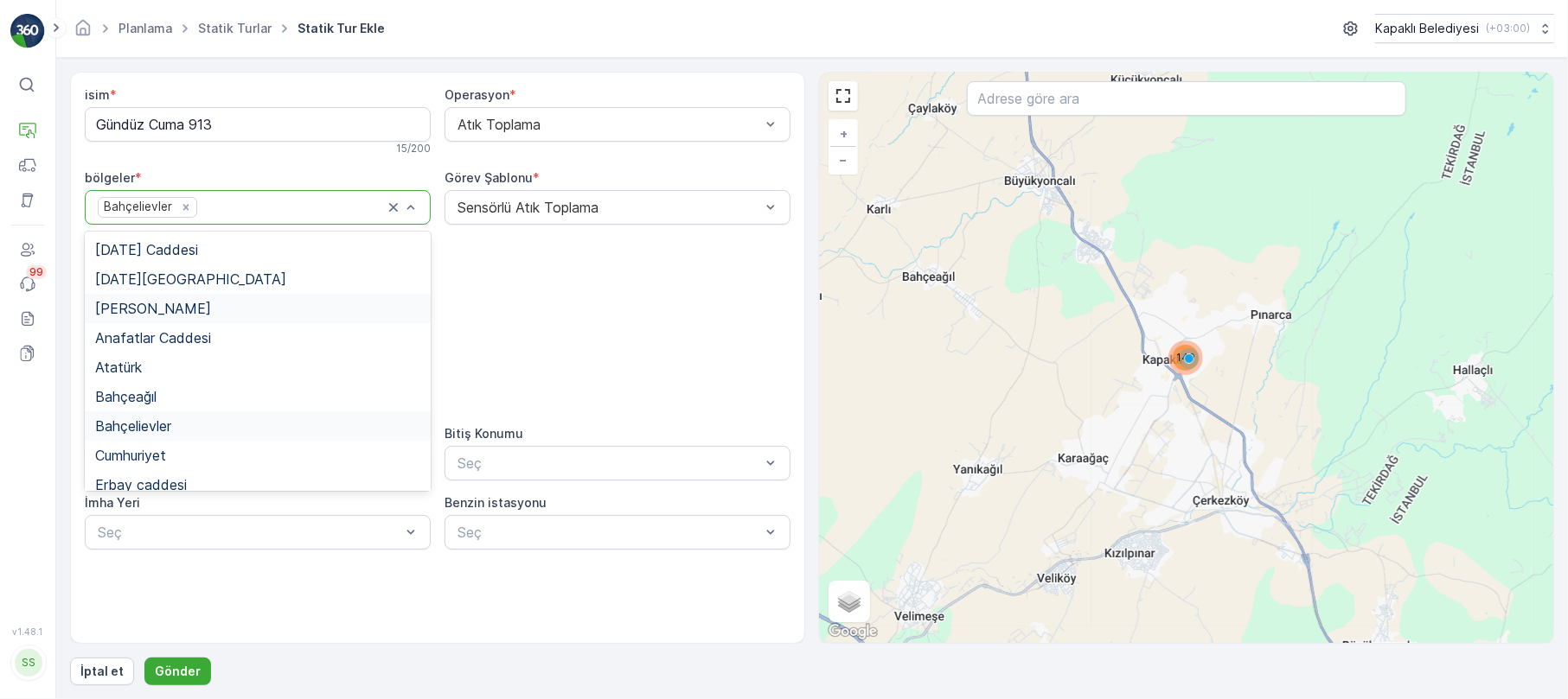
click at [182, 307] on span "Adnan Menderes" at bounding box center [153, 309] width 116 height 16
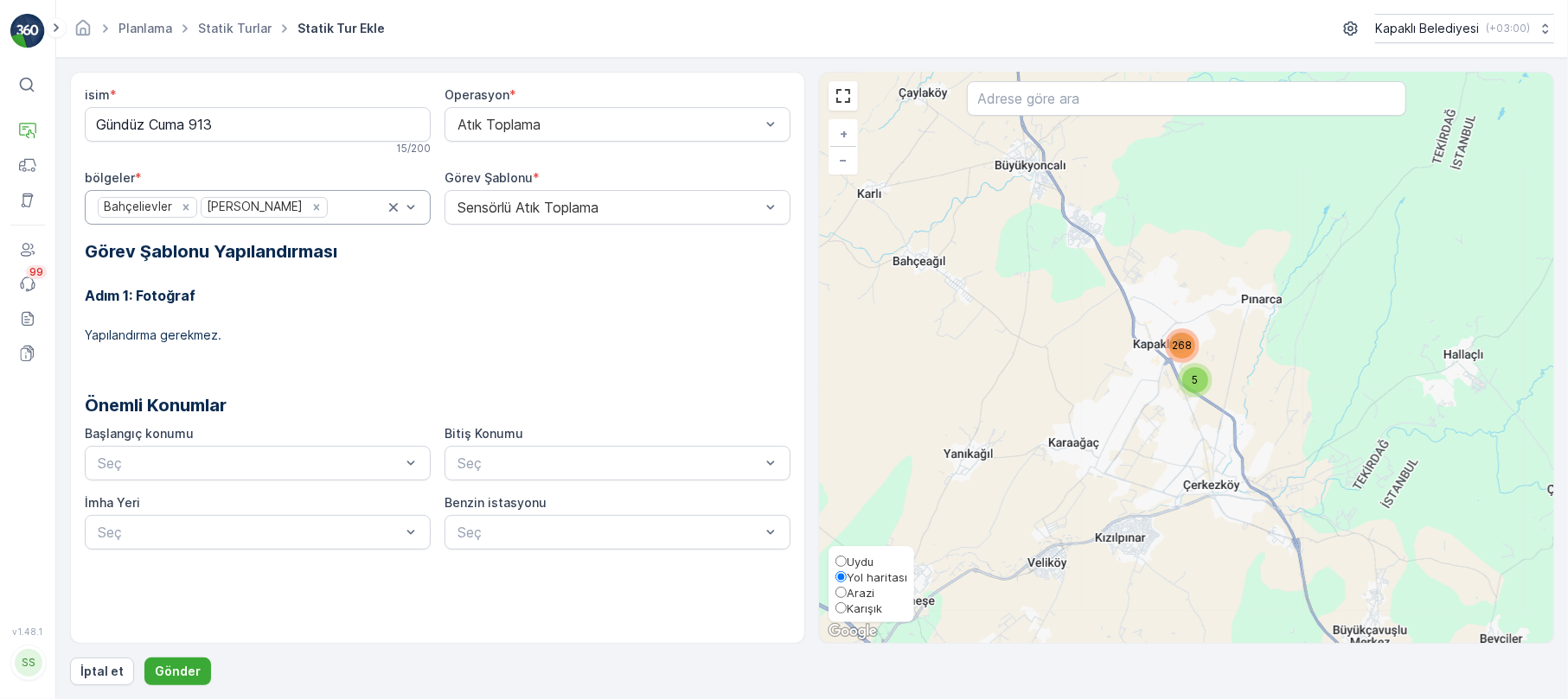
click at [849, 603] on span "Karışık" at bounding box center [864, 609] width 35 height 14
click at [847, 603] on input "Karışık" at bounding box center [841, 608] width 11 height 11
radio input "true"
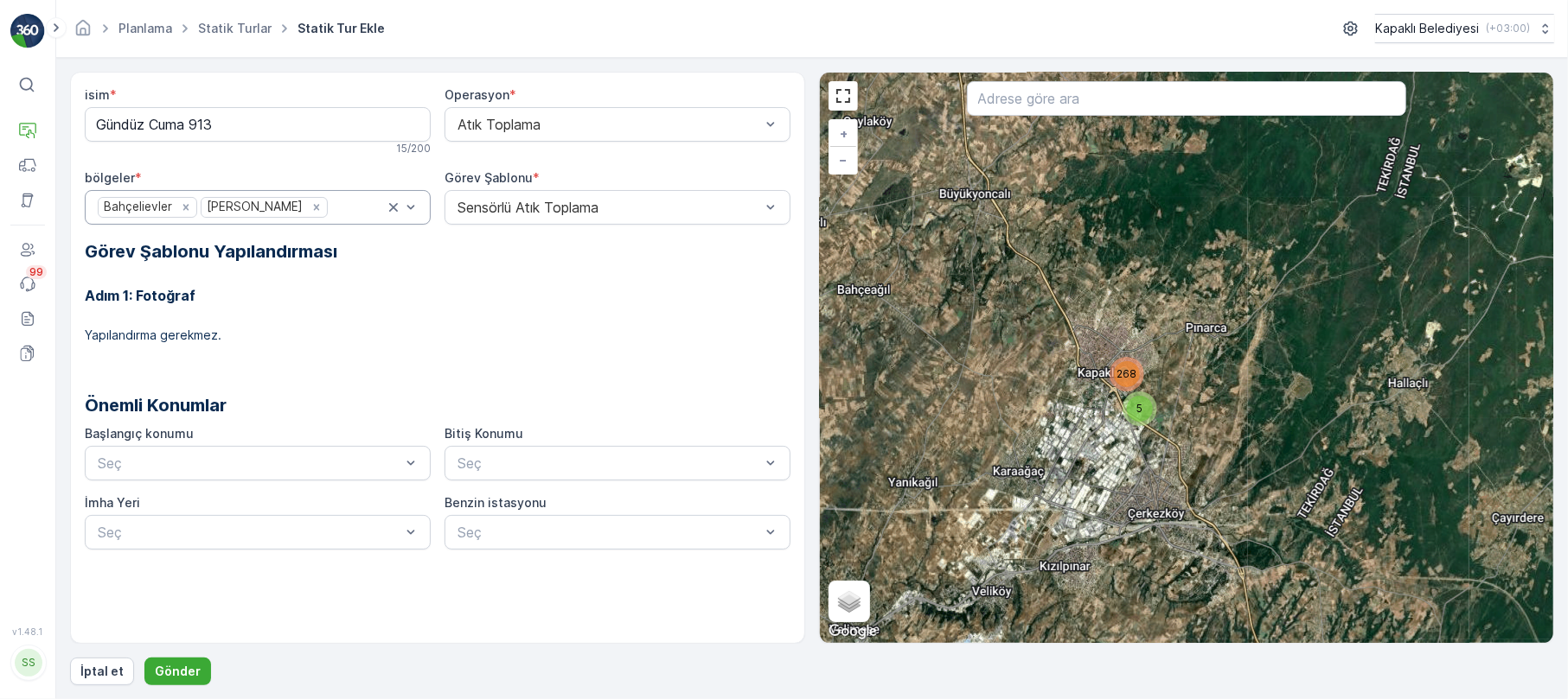
drag, startPoint x: 1176, startPoint y: 415, endPoint x: 1076, endPoint y: 453, distance: 107.0
click at [1076, 453] on div "5 268 + − Uydu Yol haritası Arazi Karışık Leaflet Klavye kısayolları Harita Ver…" at bounding box center [1186, 358] width 733 height 571
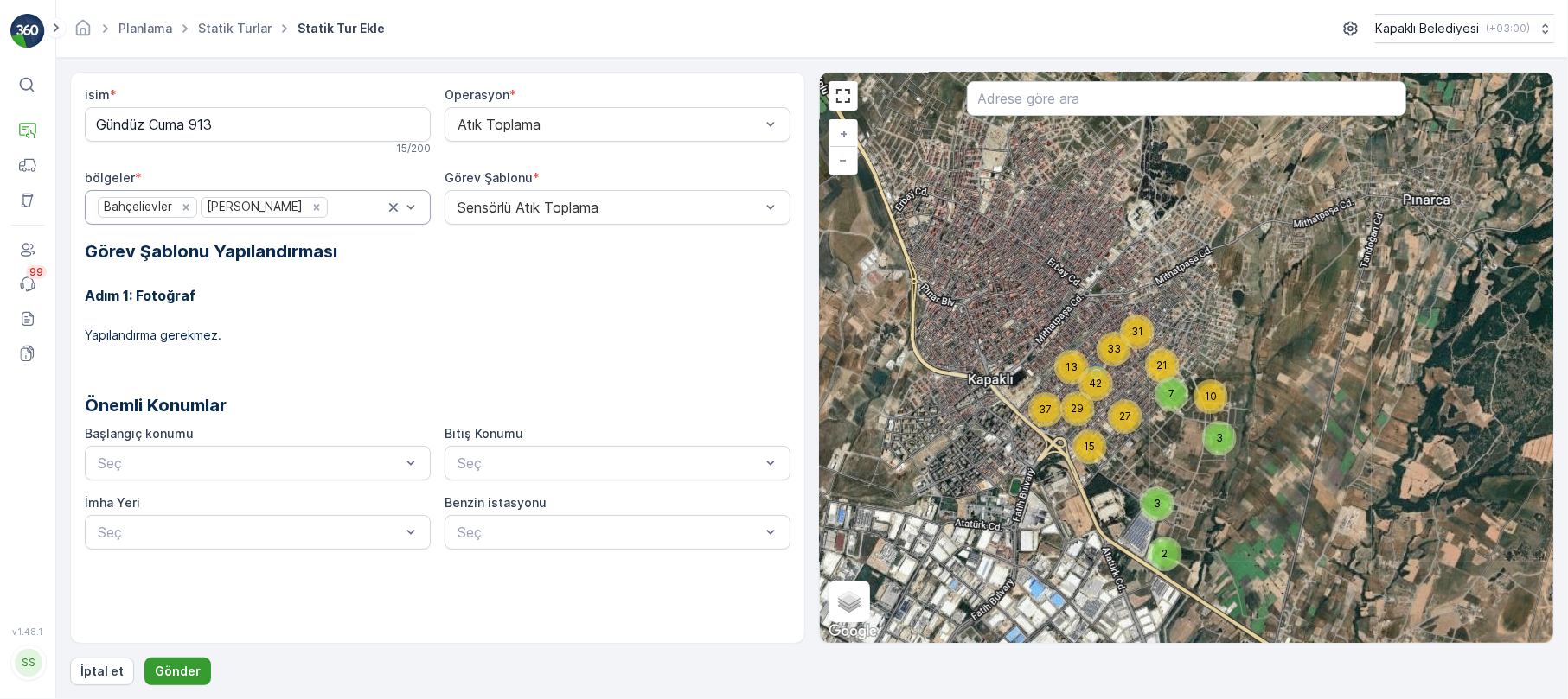
click at [170, 672] on p "Gönder" at bounding box center [177, 672] width 46 height 18
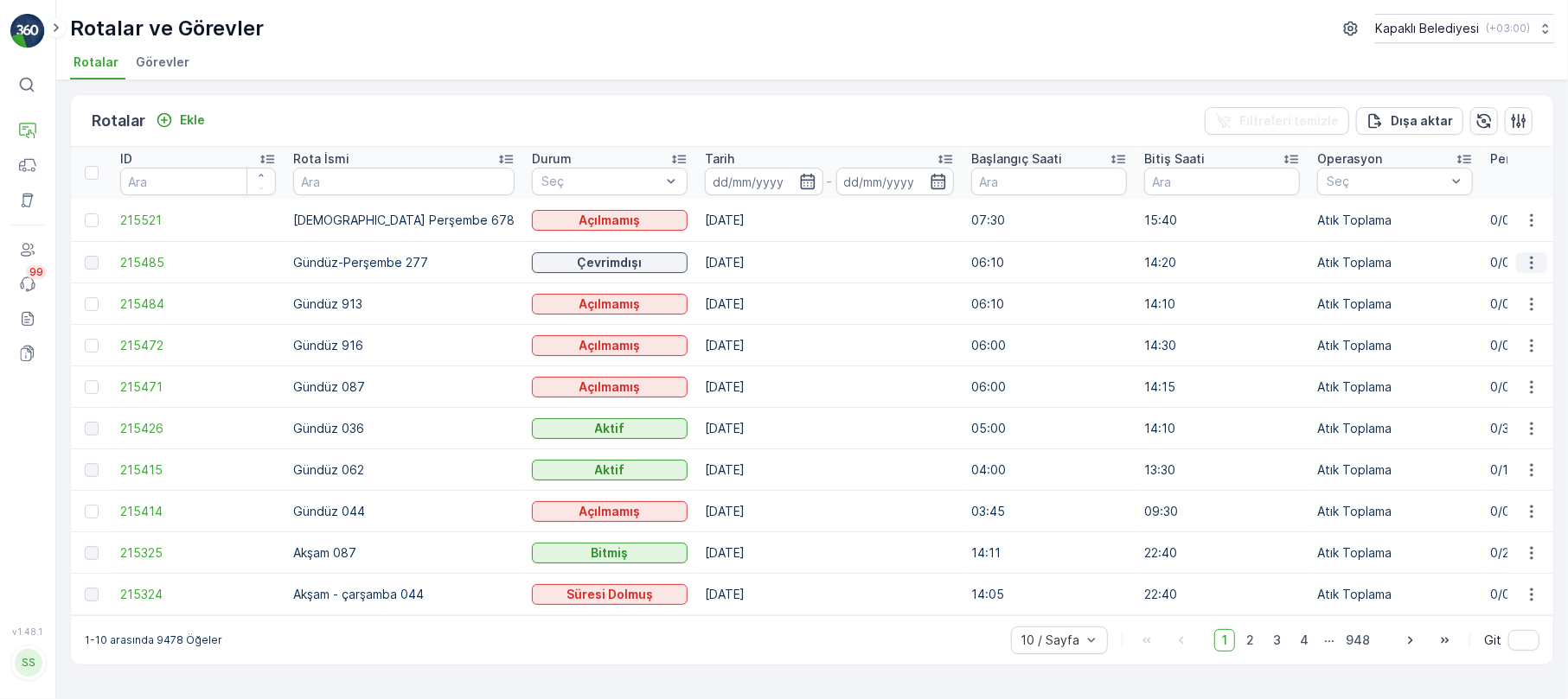
click at [1530, 260] on icon "button" at bounding box center [1530, 262] width 3 height 13
click at [1499, 282] on span "Daha fazla ayrıntı görün" at bounding box center [1491, 287] width 138 height 18
click at [1528, 263] on icon "button" at bounding box center [1532, 263] width 18 height 18
click at [1506, 285] on span "Daha fazla ayrıntı görün" at bounding box center [1491, 287] width 138 height 18
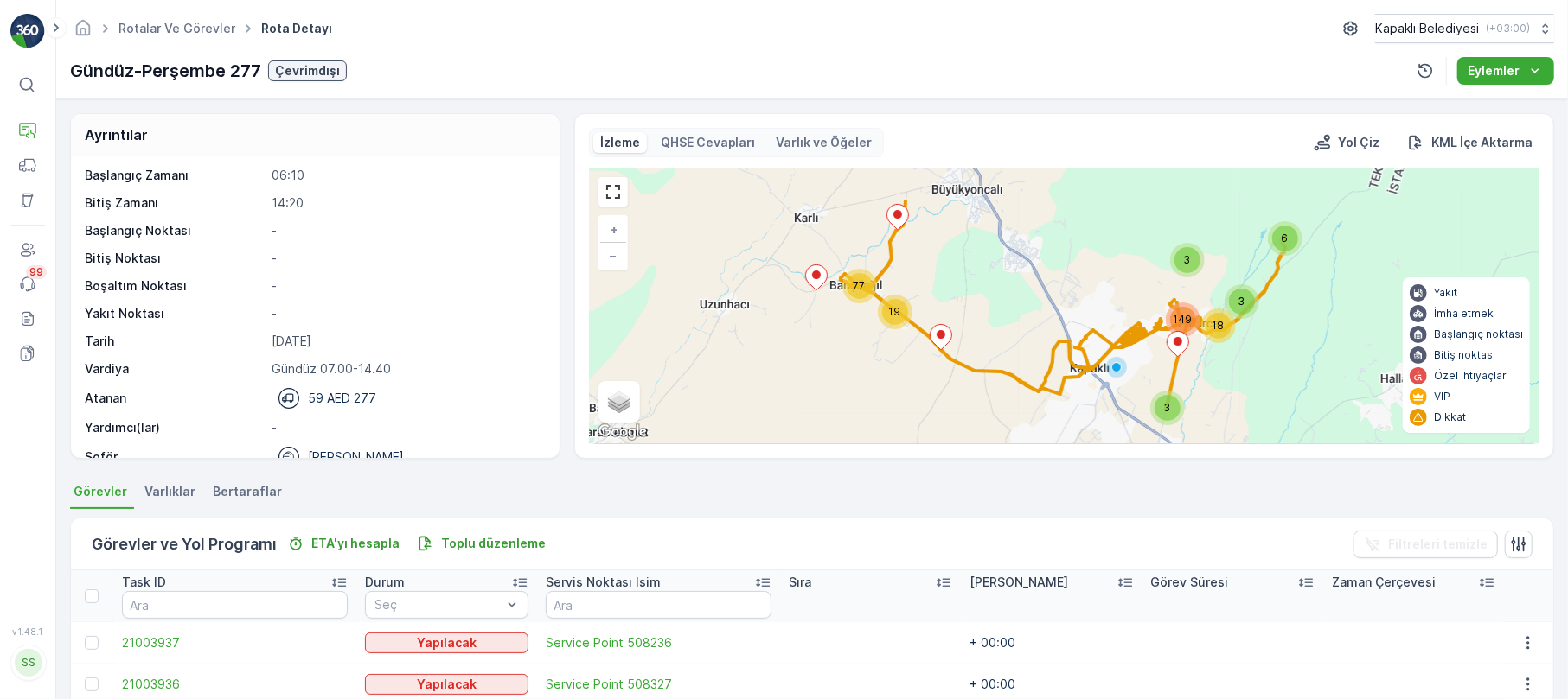
scroll to position [55, 0]
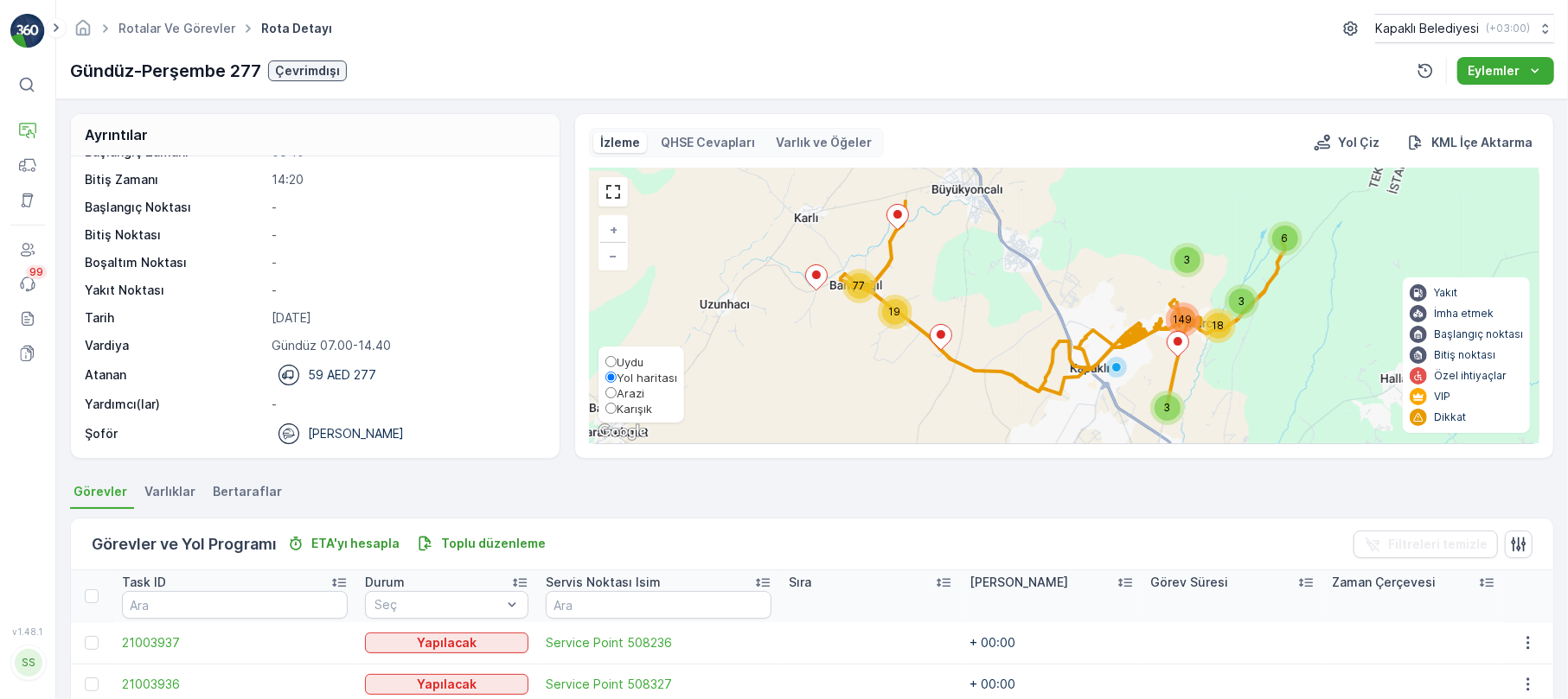
click at [612, 406] on input "Karışık" at bounding box center [611, 408] width 11 height 11
radio input "true"
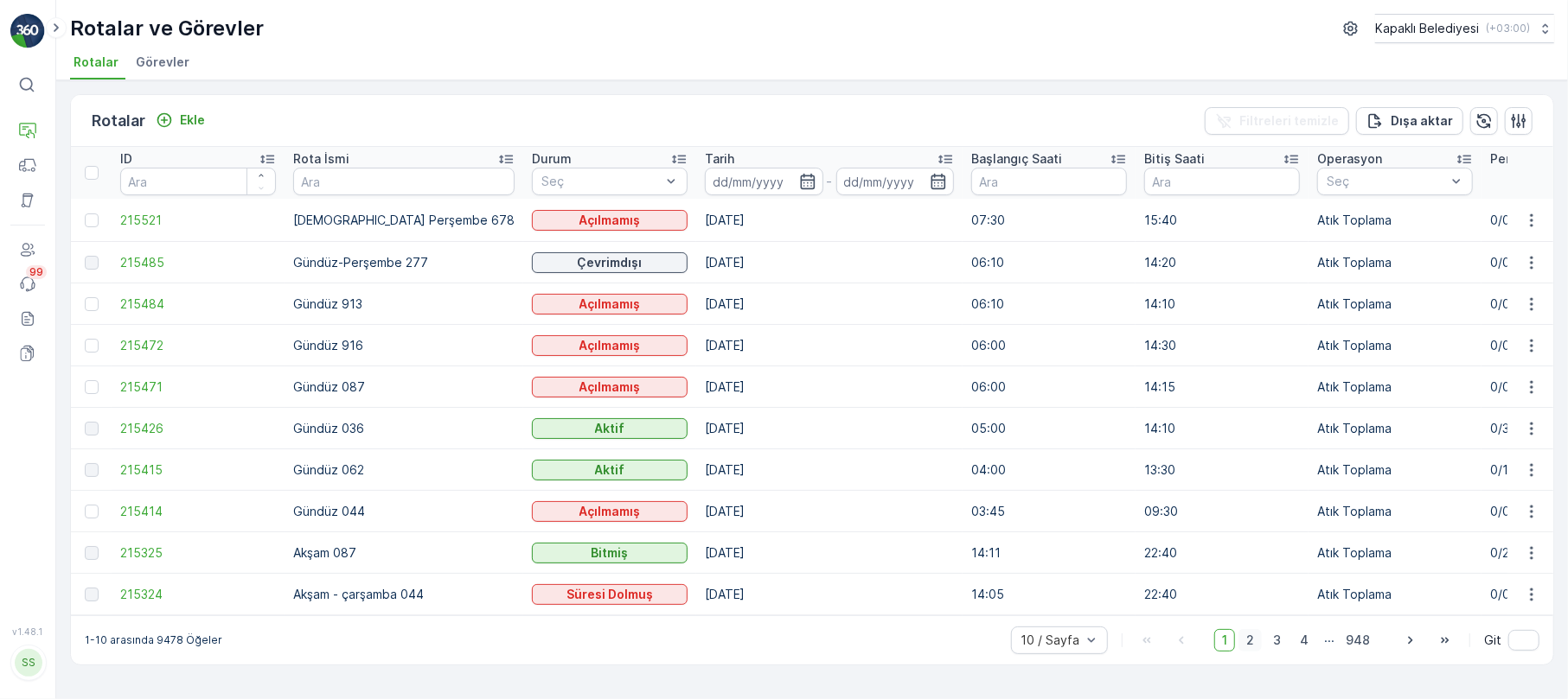
click at [1249, 652] on span "2" at bounding box center [1250, 641] width 24 height 23
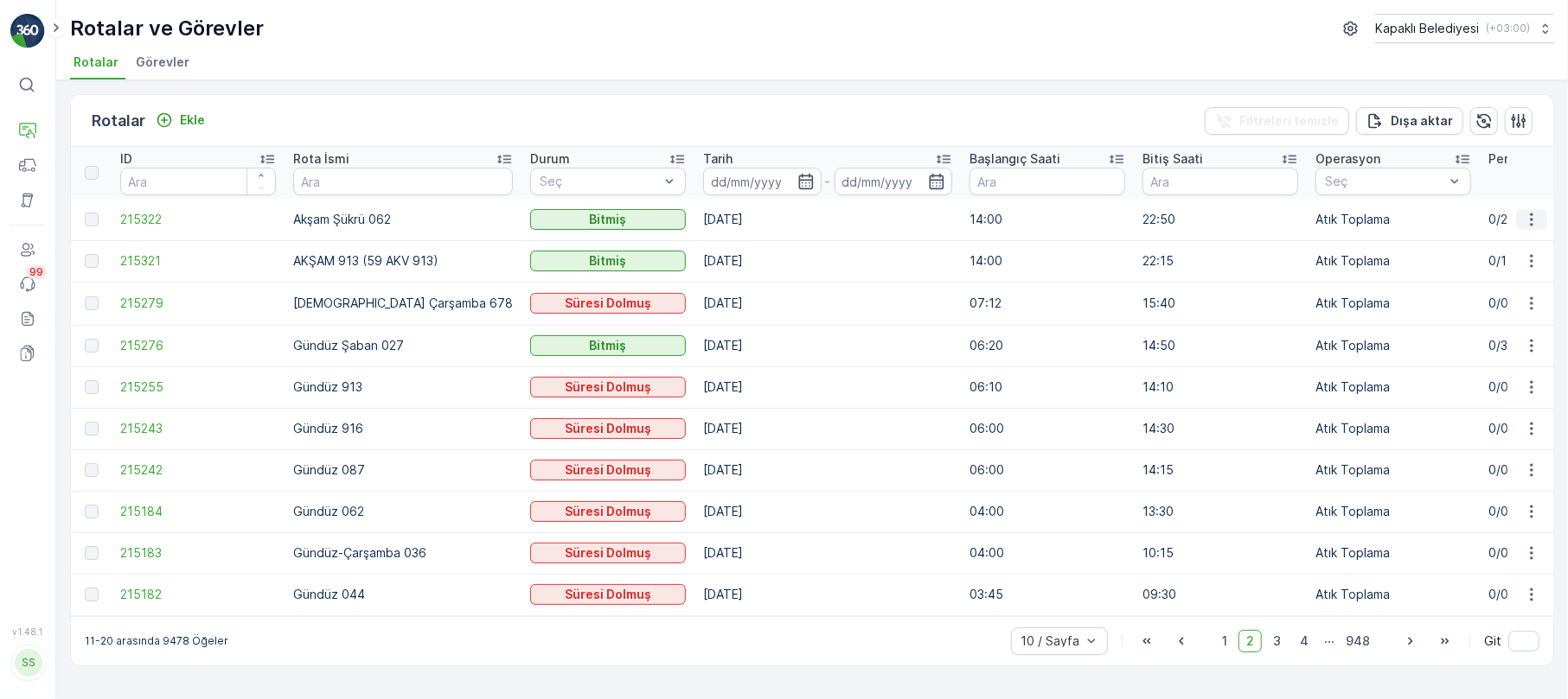
click at [1535, 214] on icon "button" at bounding box center [1532, 220] width 18 height 18
click at [1529, 266] on span "Rota Takibini Görüntüle" at bounding box center [1490, 270] width 136 height 18
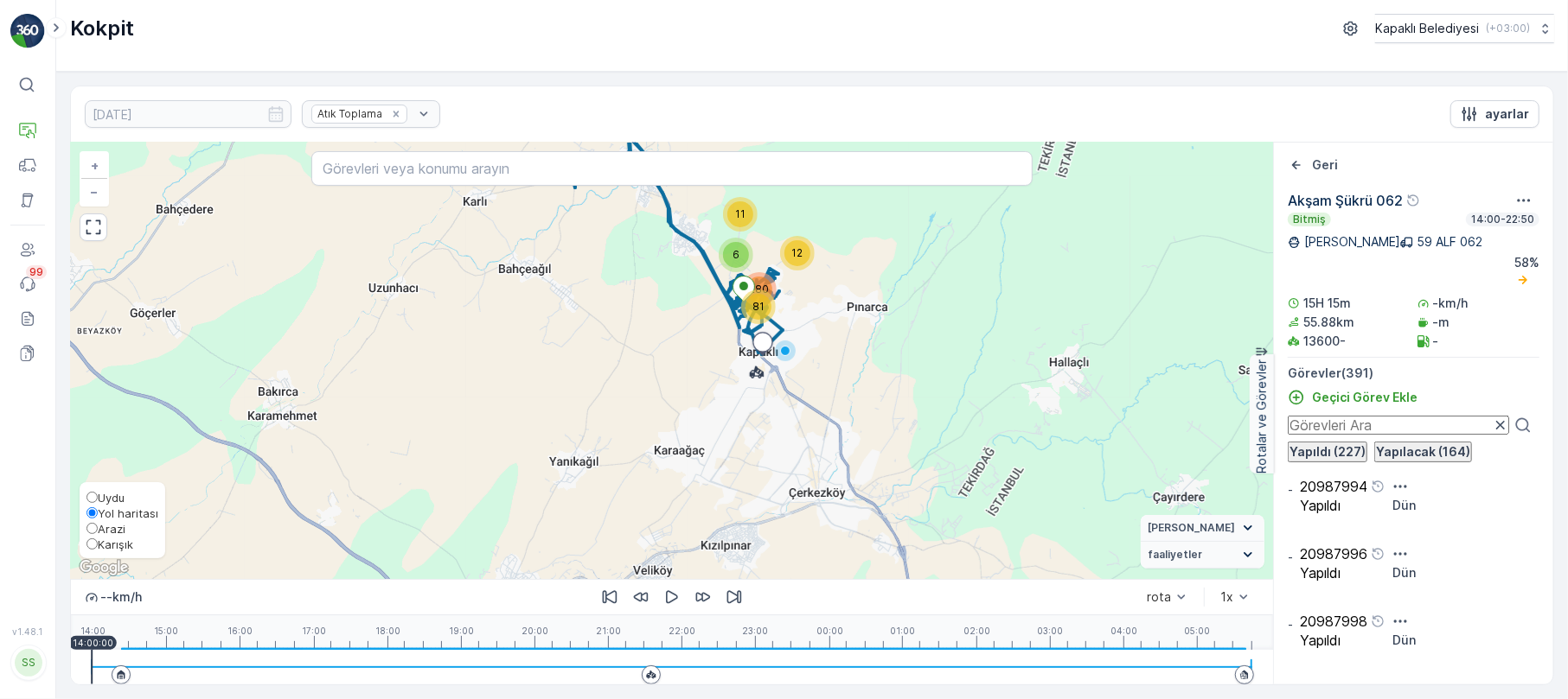
click at [93, 546] on input "Karışık" at bounding box center [91, 544] width 11 height 11
radio input "true"
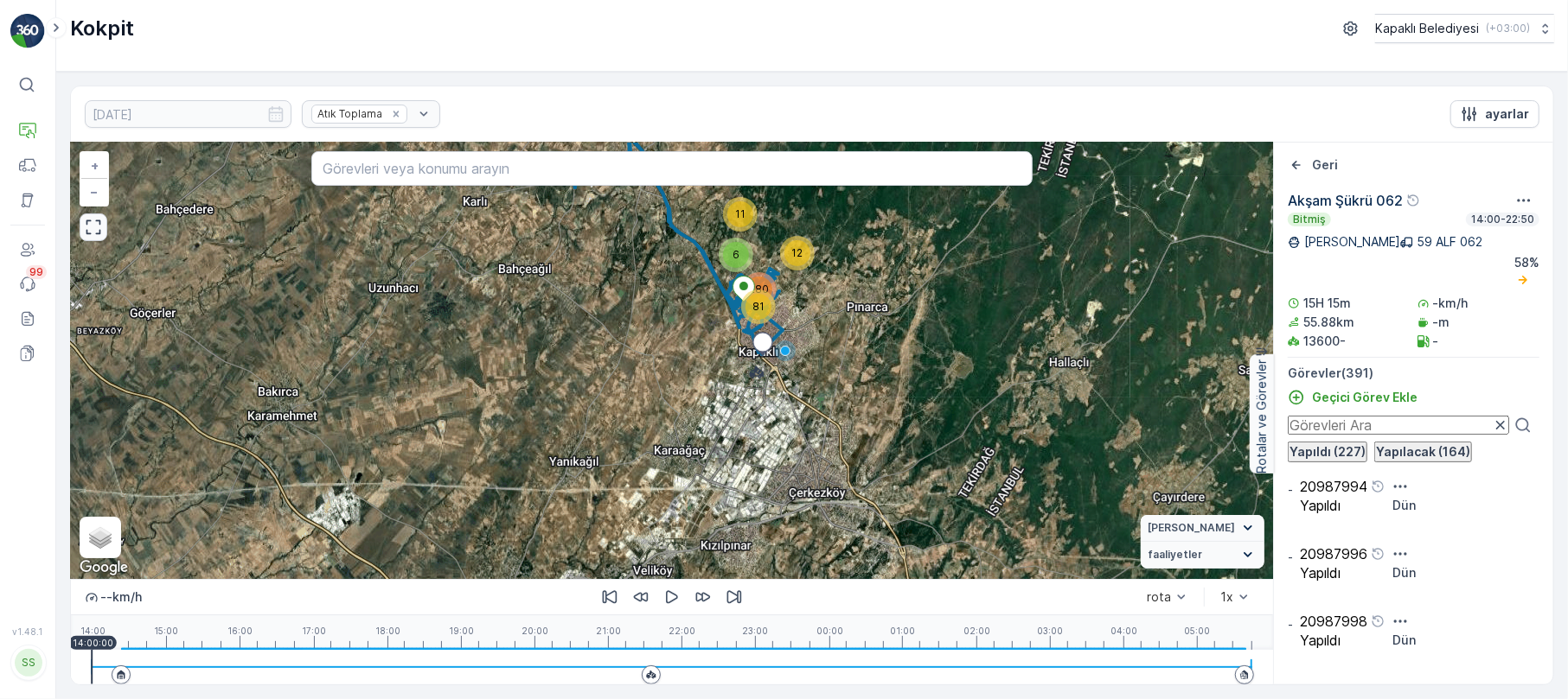
click at [102, 237] on button "button" at bounding box center [94, 227] width 28 height 28
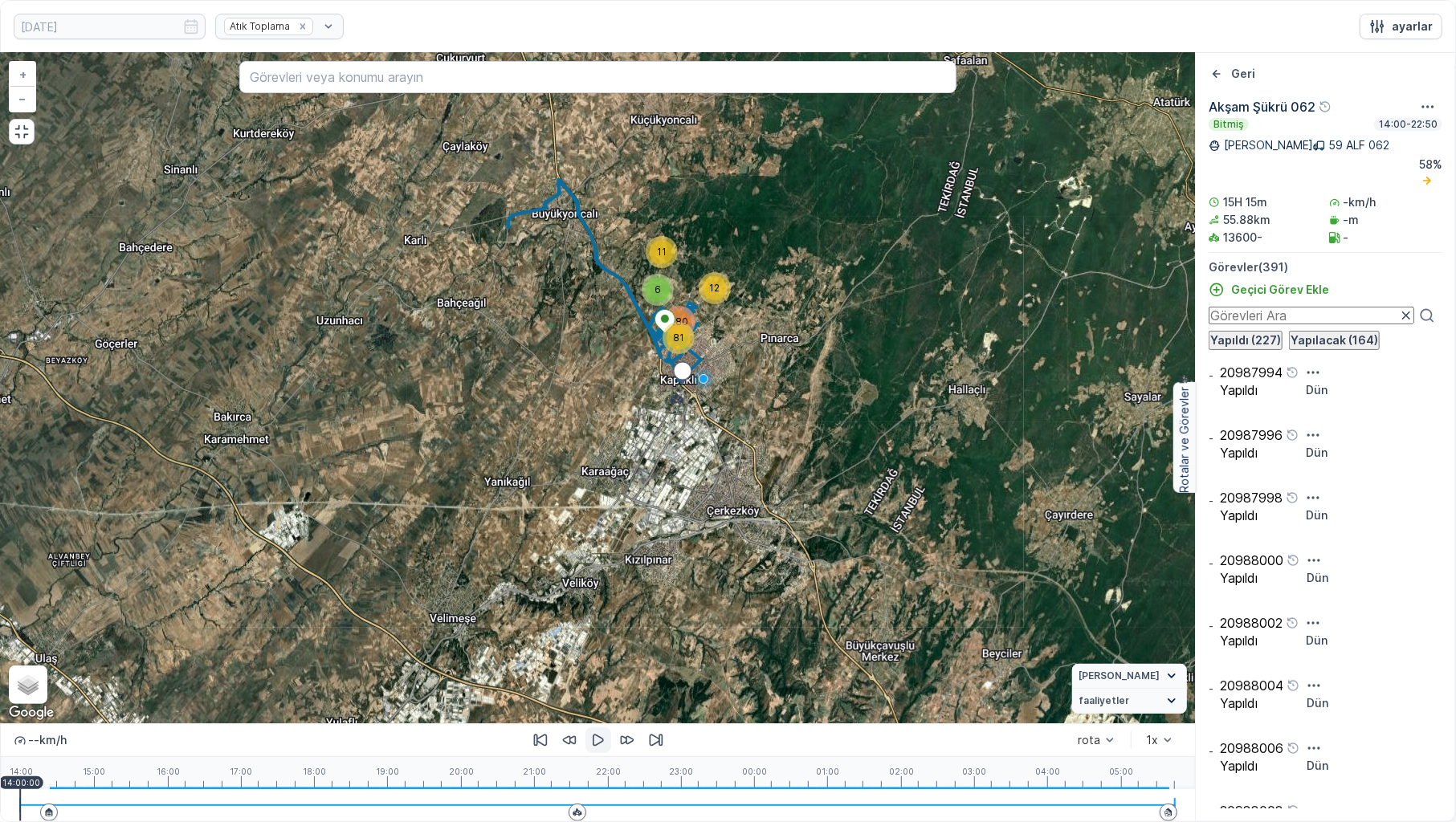
click at [602, 648] on icon "button" at bounding box center [599, 740] width 11 height 12
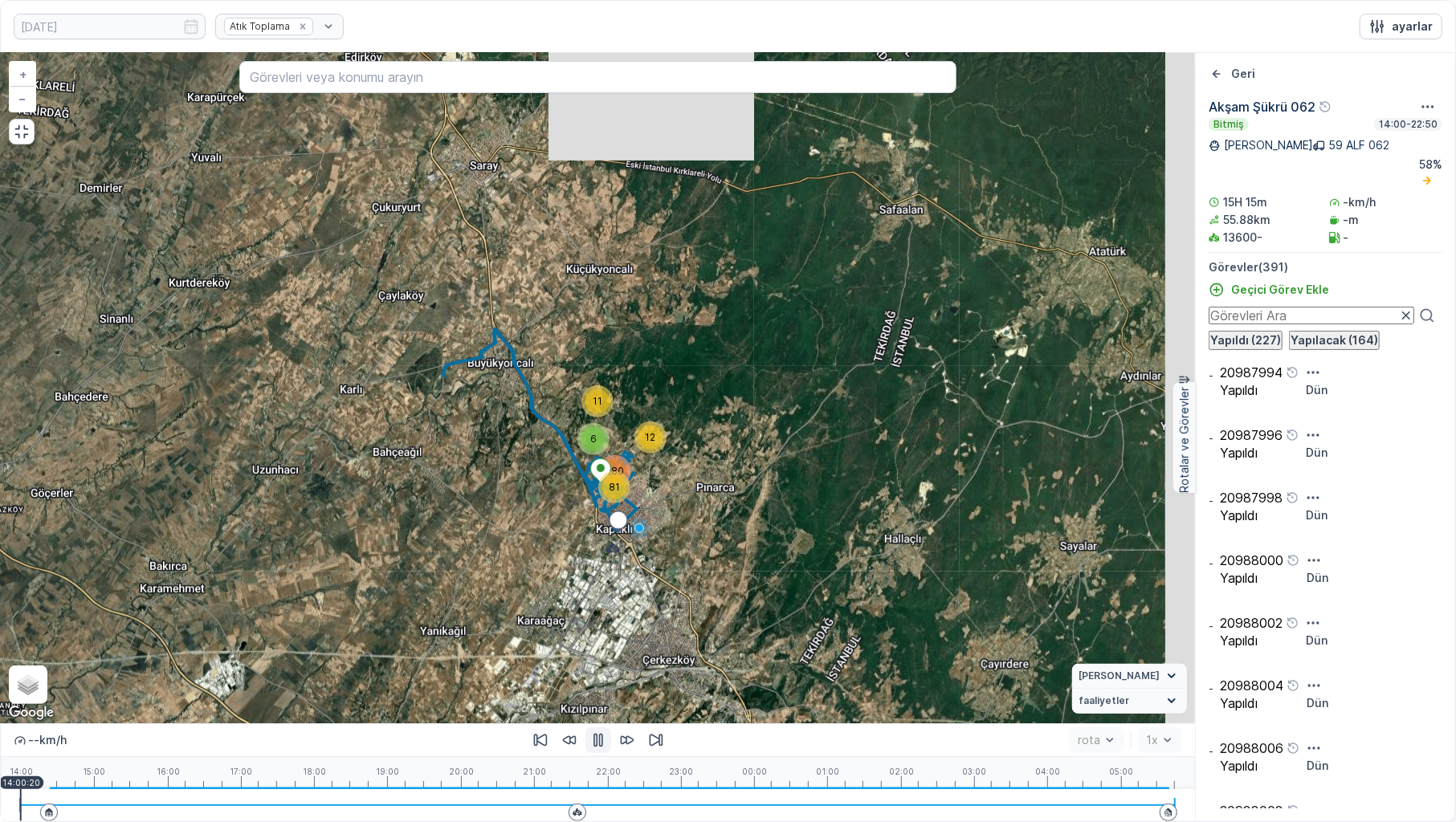
drag, startPoint x: 684, startPoint y: 363, endPoint x: 604, endPoint y: 443, distance: 113.1
click at [618, 514] on circle at bounding box center [618, 520] width 18 height 18
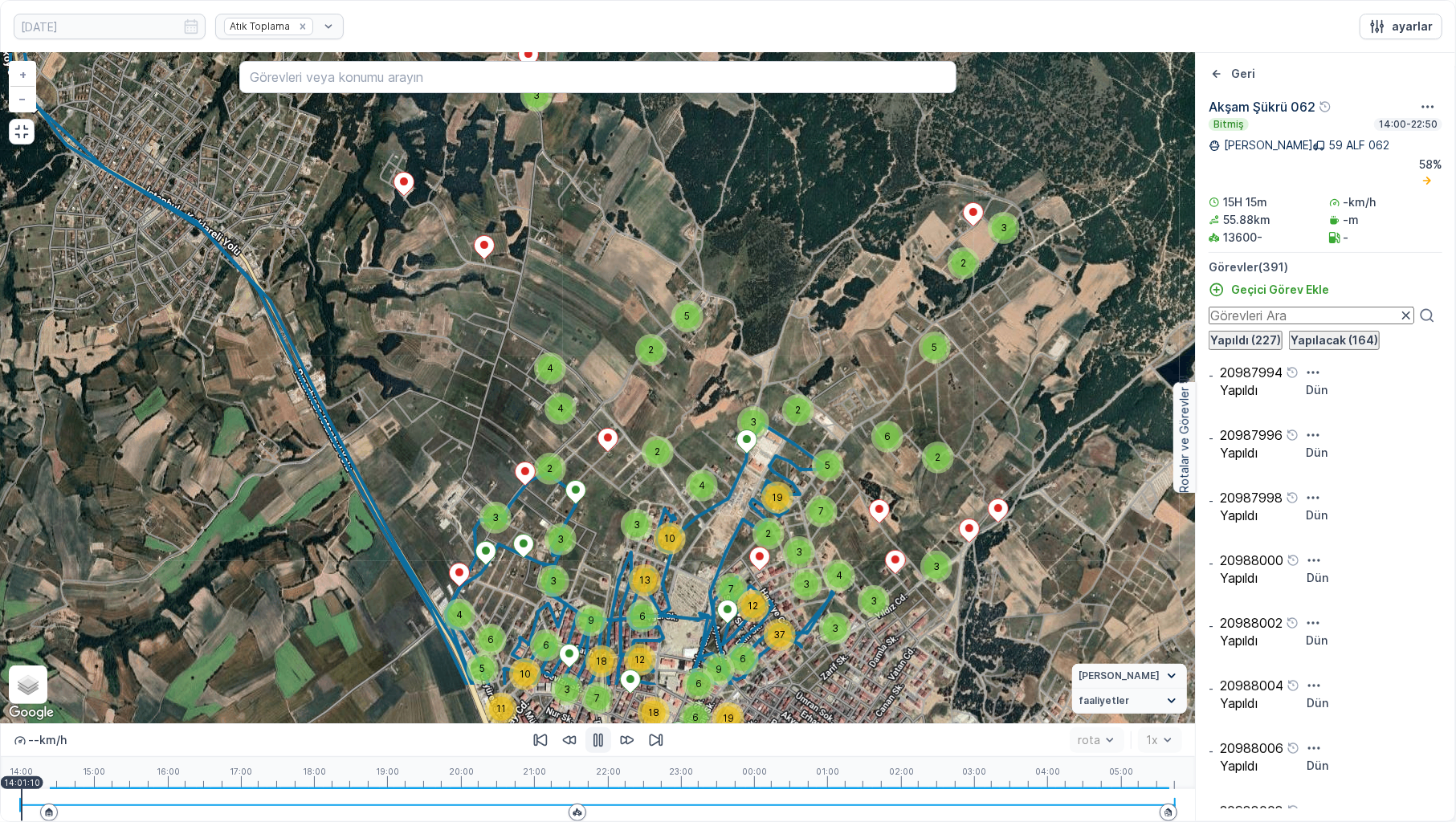
drag, startPoint x: 550, startPoint y: 597, endPoint x: 570, endPoint y: 443, distance: 155.3
click at [570, 443] on div "2 2 2 3 4 3 2 5 3 5 2 4 2 3 2 3 3 4 3 4 6 3 9 6 18 5 3 10 11 3 2 2 6 7 19 5 3 2…" at bounding box center [598, 388] width 1194 height 670
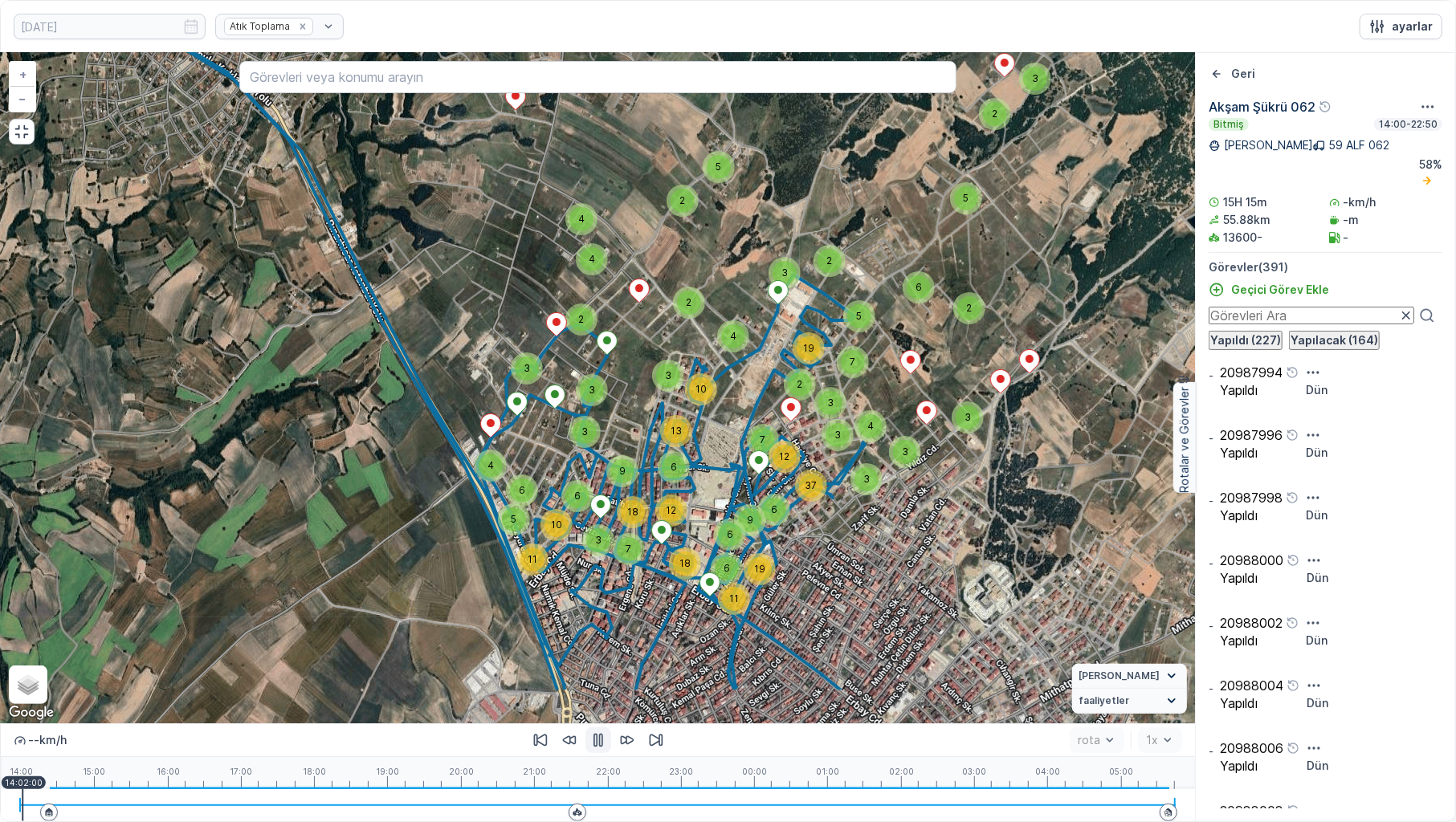
drag, startPoint x: 613, startPoint y: 531, endPoint x: 618, endPoint y: 487, distance: 44.3
click at [618, 487] on div "9" at bounding box center [622, 471] width 32 height 32
click at [55, 648] on div at bounding box center [598, 805] width 1156 height 32
click at [104, 648] on div at bounding box center [598, 805] width 1156 height 32
click at [600, 648] on icon "button" at bounding box center [599, 740] width 16 height 16
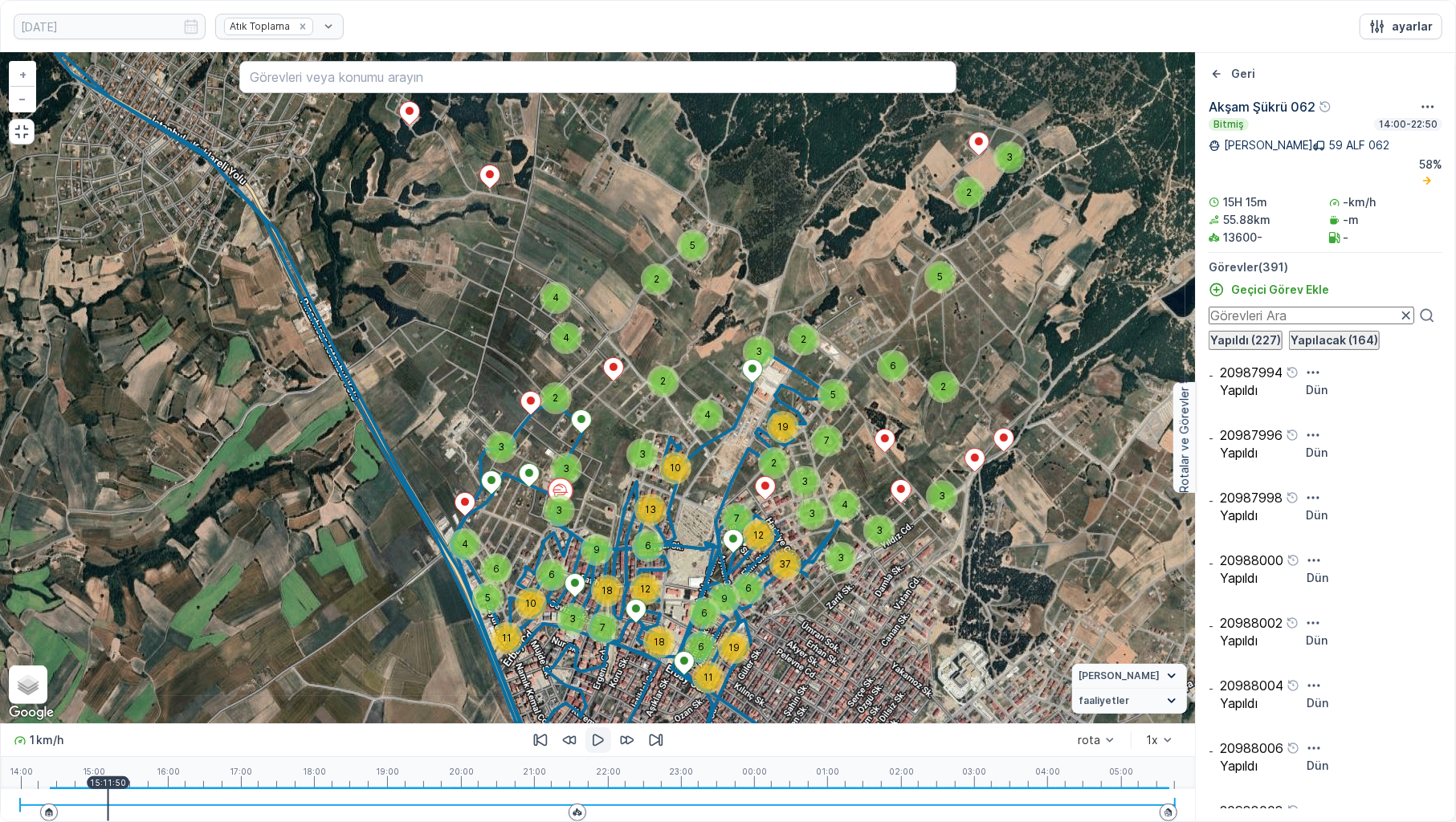
click at [597, 648] on icon "button" at bounding box center [599, 740] width 11 height 12
click at [199, 648] on div at bounding box center [598, 805] width 1156 height 32
click at [212, 648] on p "16:29:30" at bounding box center [202, 783] width 37 height 10
click at [222, 648] on p "16:29:30" at bounding box center [202, 783] width 37 height 10
click at [252, 648] on div "14:00 15:00 16:00 17:00 18:00 19:00 20:00 21:00 22:00 23:00 00:00 01:00 02:00 0…" at bounding box center [598, 772] width 1156 height 32
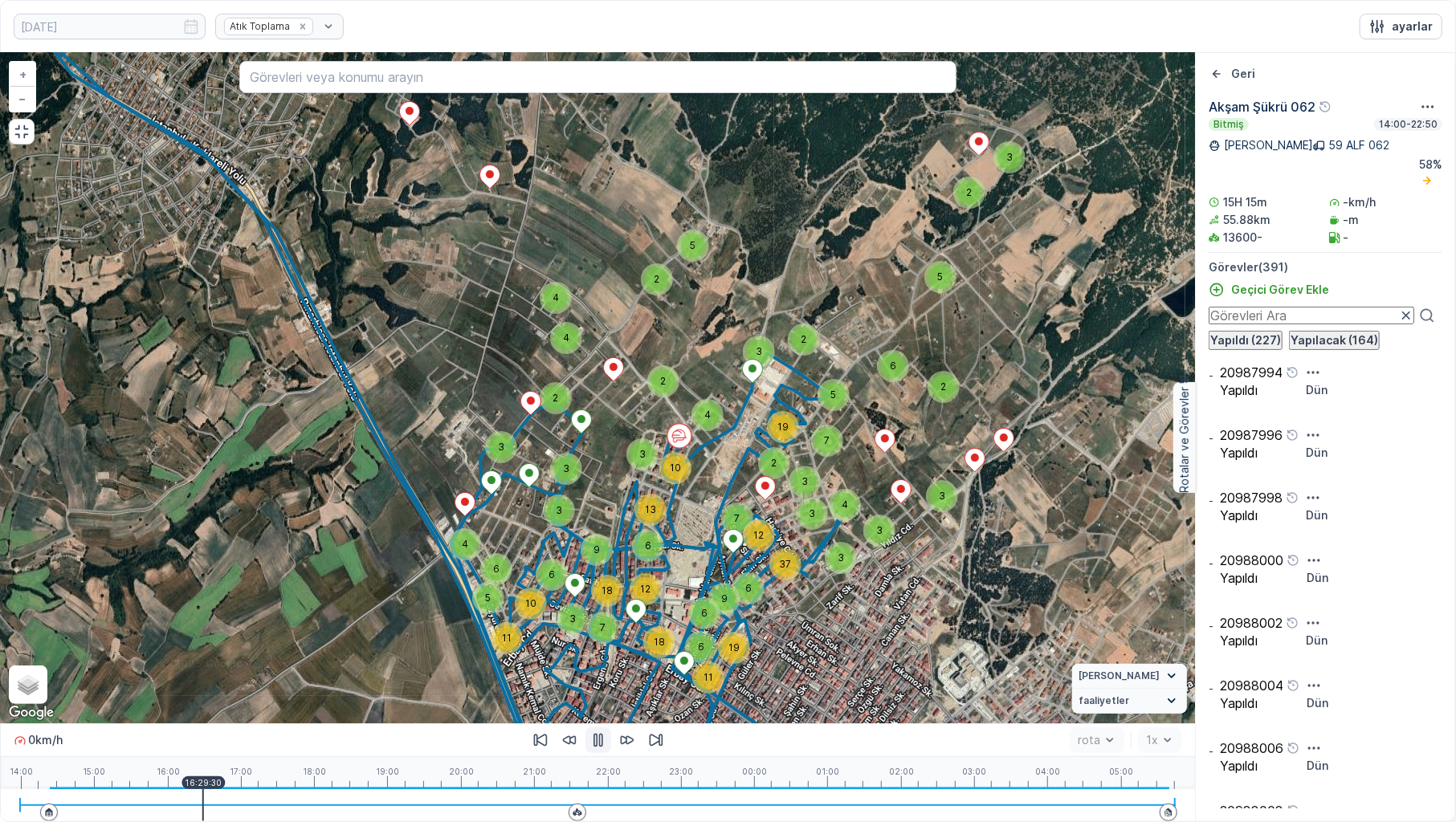
click at [225, 648] on div "16:29:30" at bounding box center [202, 783] width 43 height 13
drag, startPoint x: 277, startPoint y: 793, endPoint x: 320, endPoint y: 793, distance: 43.0
click at [286, 648] on div at bounding box center [598, 805] width 1156 height 32
click at [290, 648] on div at bounding box center [598, 805] width 1156 height 32
click at [316, 648] on div at bounding box center [598, 805] width 1156 height 32
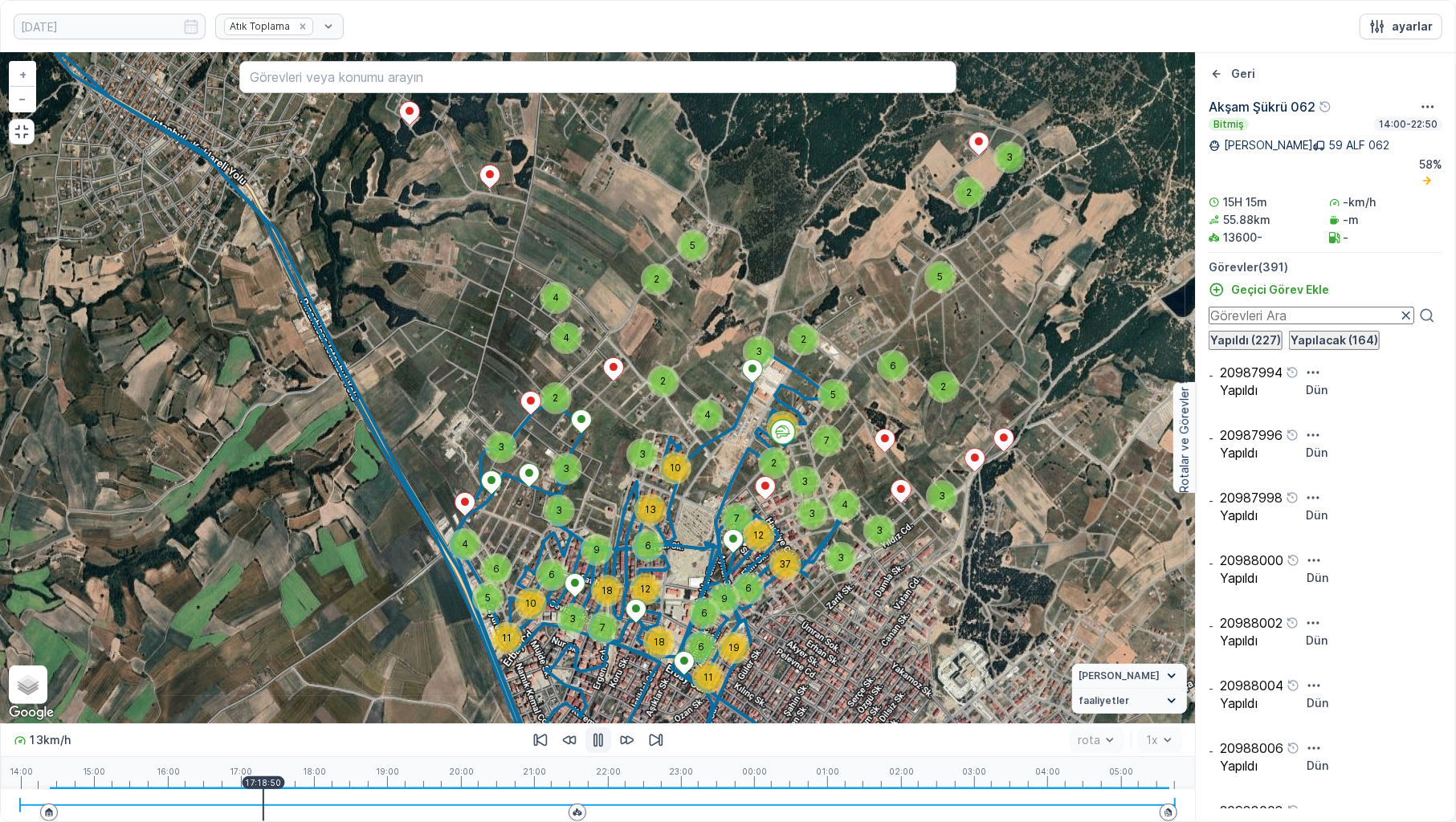
click at [320, 648] on div at bounding box center [598, 805] width 1156 height 32
click at [325, 648] on div at bounding box center [598, 805] width 1156 height 32
click at [338, 648] on div at bounding box center [598, 805] width 1156 height 32
click at [353, 648] on div at bounding box center [598, 805] width 1156 height 32
click at [365, 648] on div at bounding box center [598, 805] width 1156 height 32
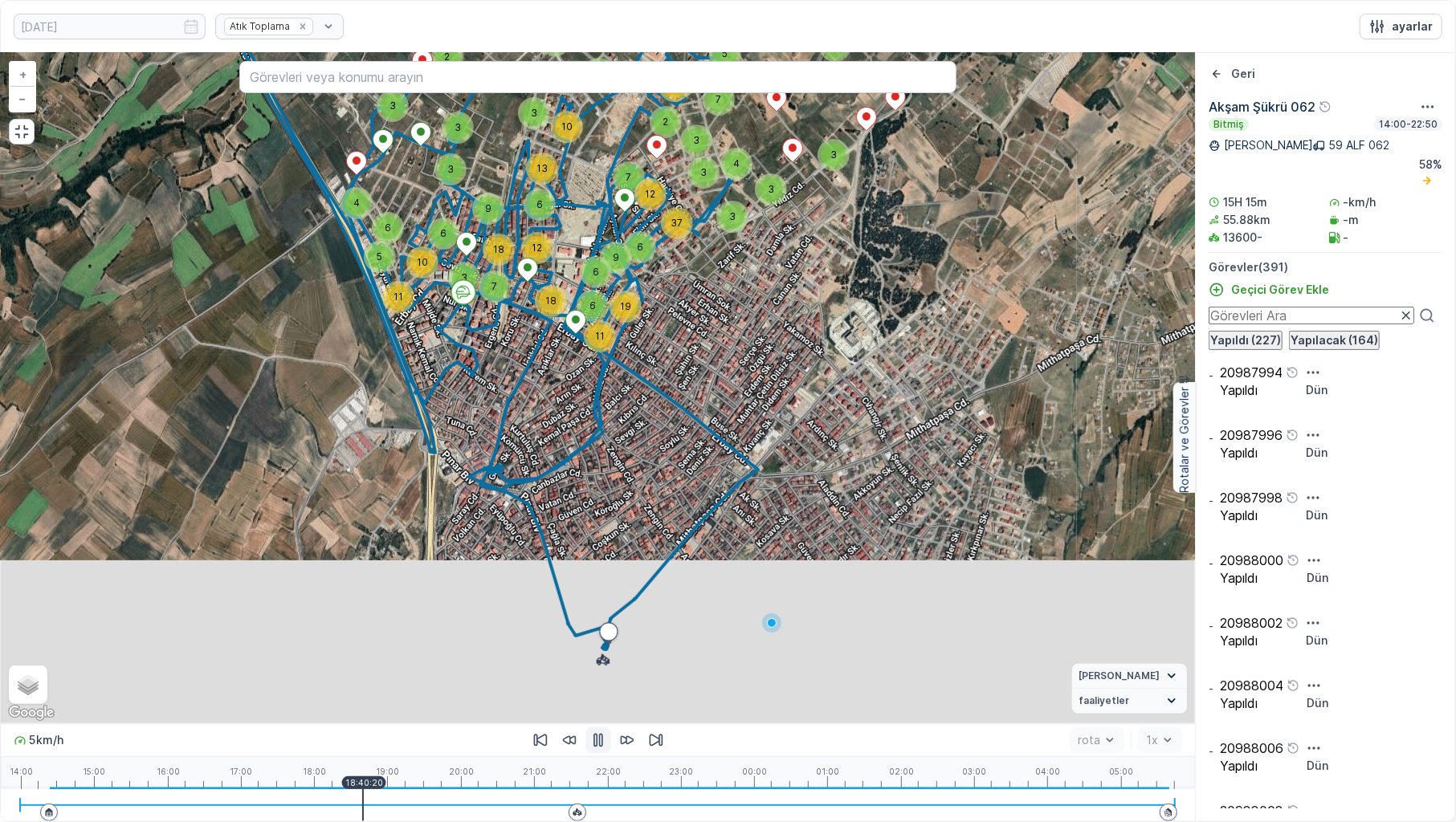
click at [367, 648] on div at bounding box center [598, 805] width 1156 height 32
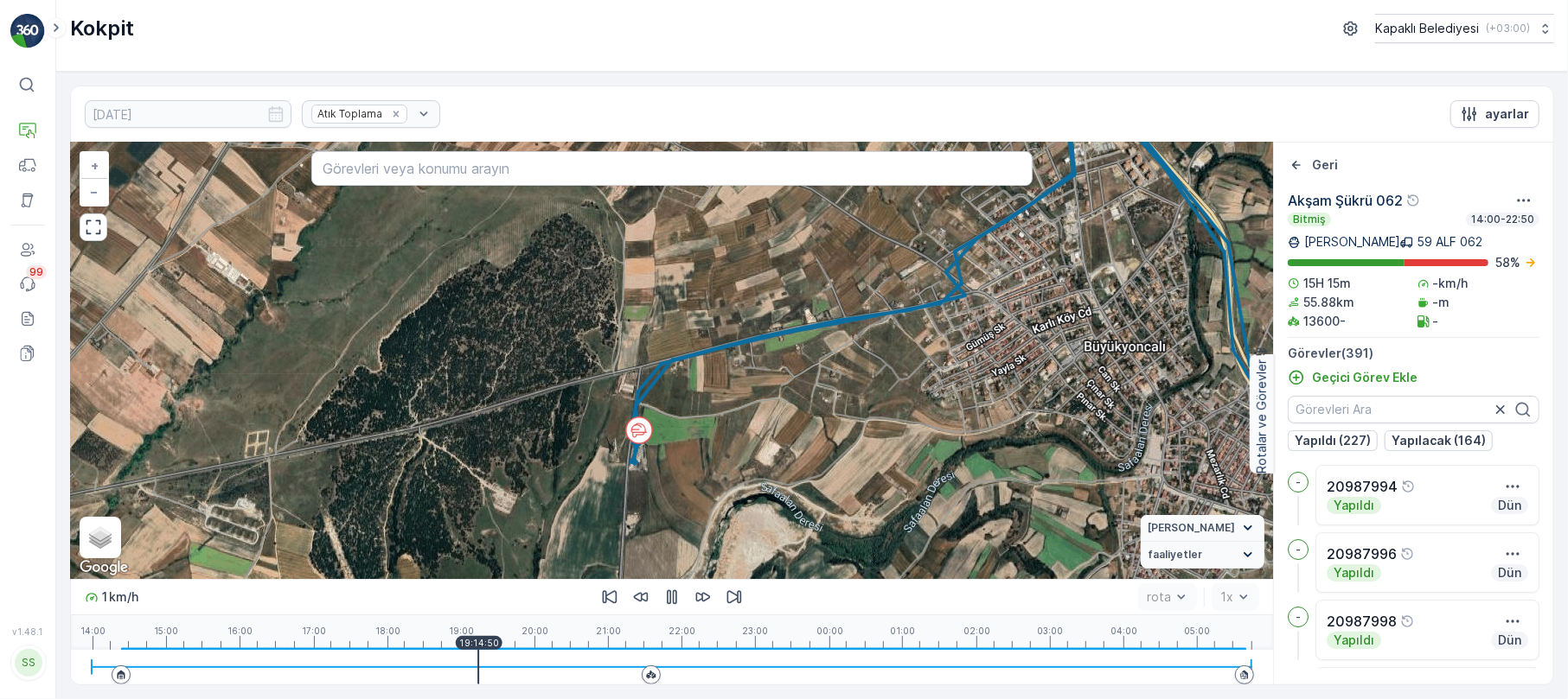
click at [489, 657] on div at bounding box center [671, 667] width 1160 height 34
click at [502, 657] on div at bounding box center [671, 667] width 1160 height 34
click at [510, 657] on div at bounding box center [671, 667] width 1160 height 34
click at [531, 661] on div at bounding box center [671, 667] width 1160 height 34
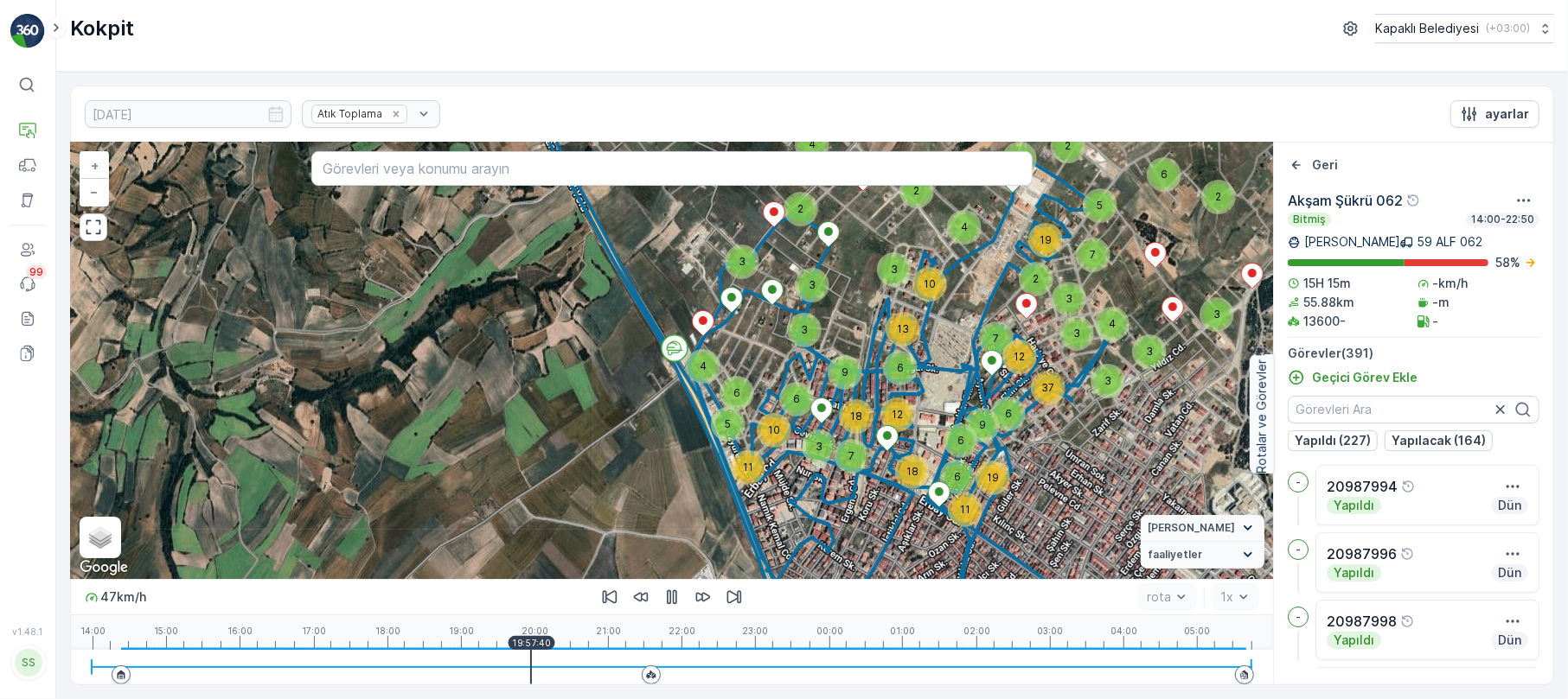
click at [548, 659] on div at bounding box center [671, 667] width 1160 height 34
click at [558, 655] on div at bounding box center [671, 667] width 1160 height 34
click at [588, 657] on div at bounding box center [671, 667] width 1160 height 34
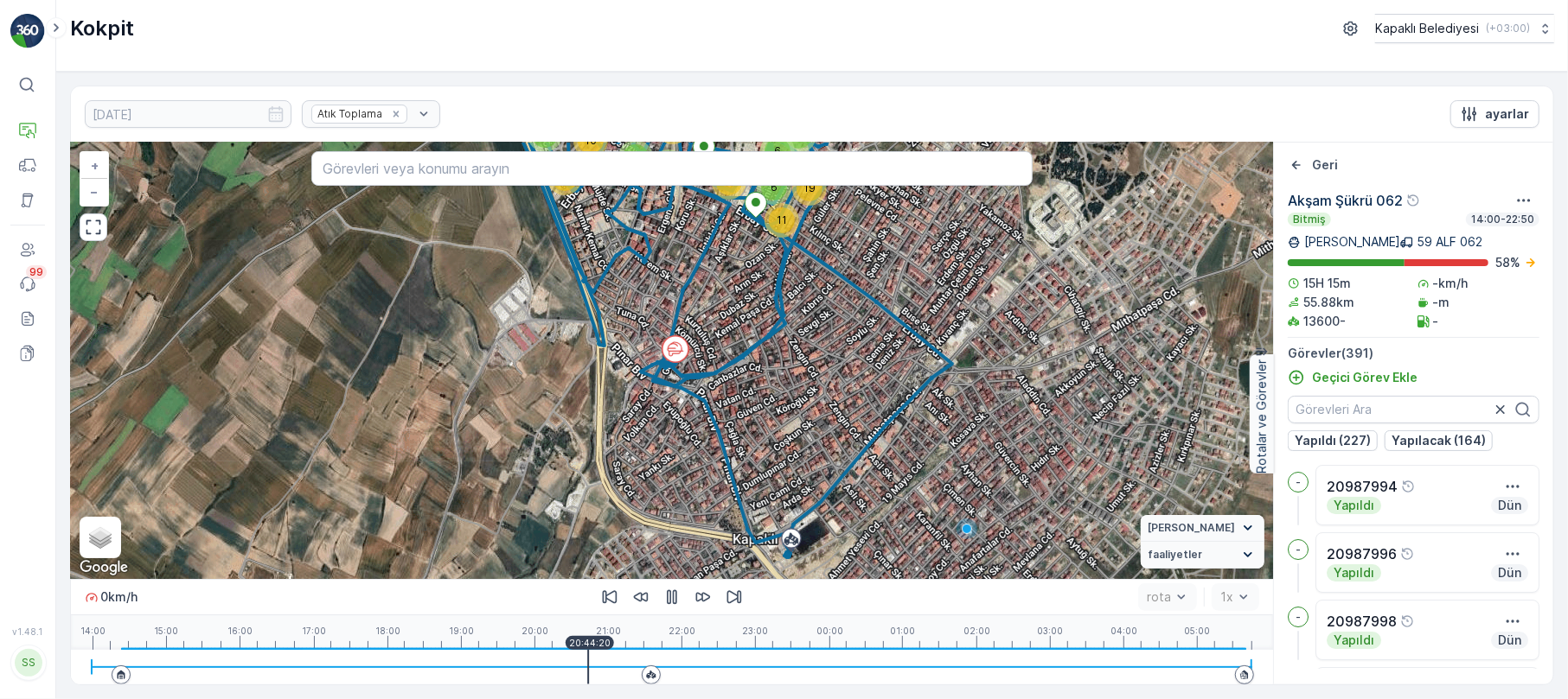
click at [611, 654] on div at bounding box center [671, 667] width 1160 height 34
click at [633, 657] on div at bounding box center [671, 667] width 1160 height 34
click at [610, 665] on div at bounding box center [671, 667] width 1160 height 34
click at [105, 241] on button "button" at bounding box center [94, 227] width 28 height 28
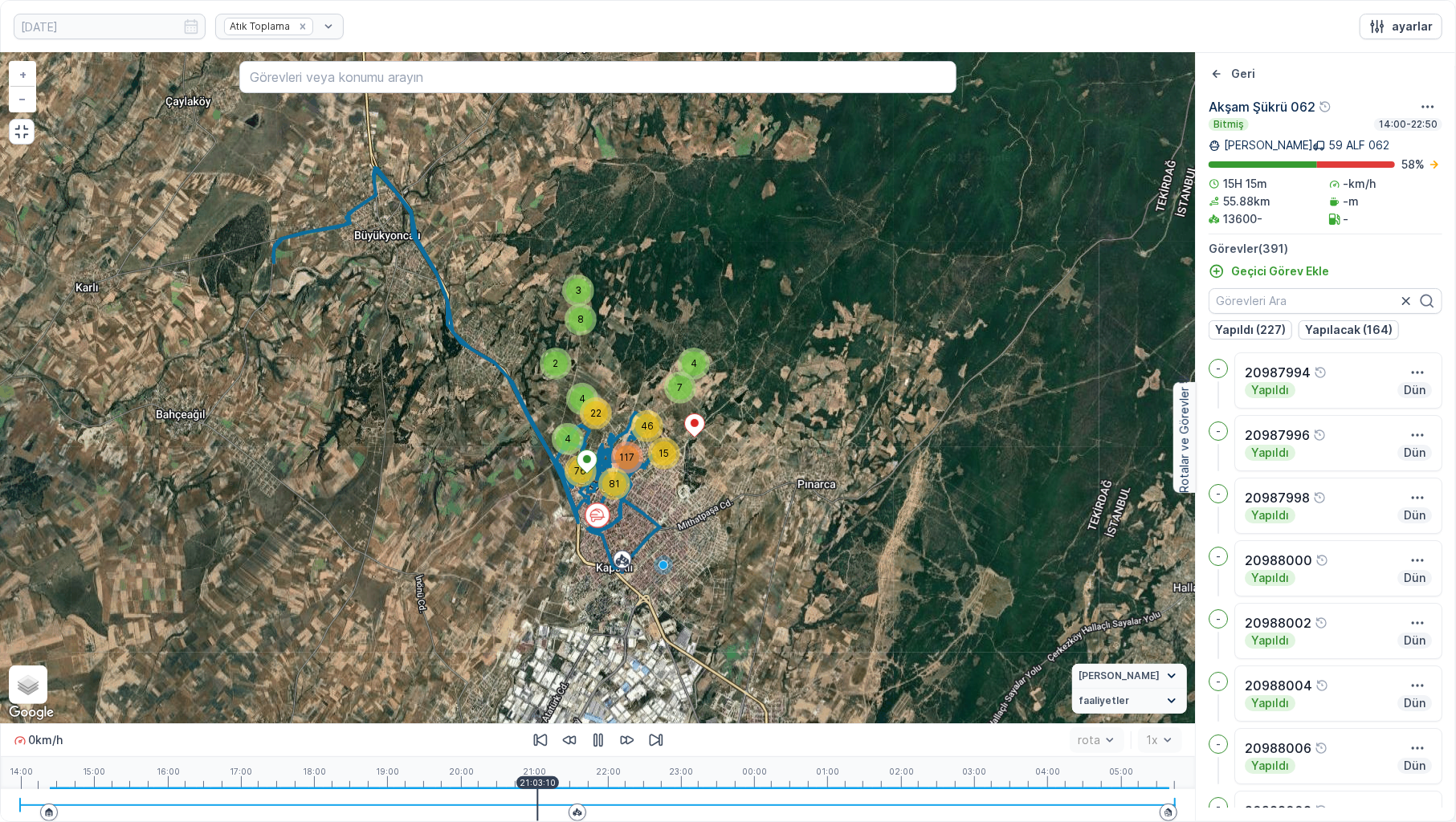
drag, startPoint x: 641, startPoint y: 469, endPoint x: 635, endPoint y: 504, distance: 35.5
click at [644, 496] on div "3 8 2 4 4 7 4 22 15 76 46 117 81 + − Uydu Yol haritası Arazi Karışık Leaflet Kl…" at bounding box center [598, 388] width 1194 height 670
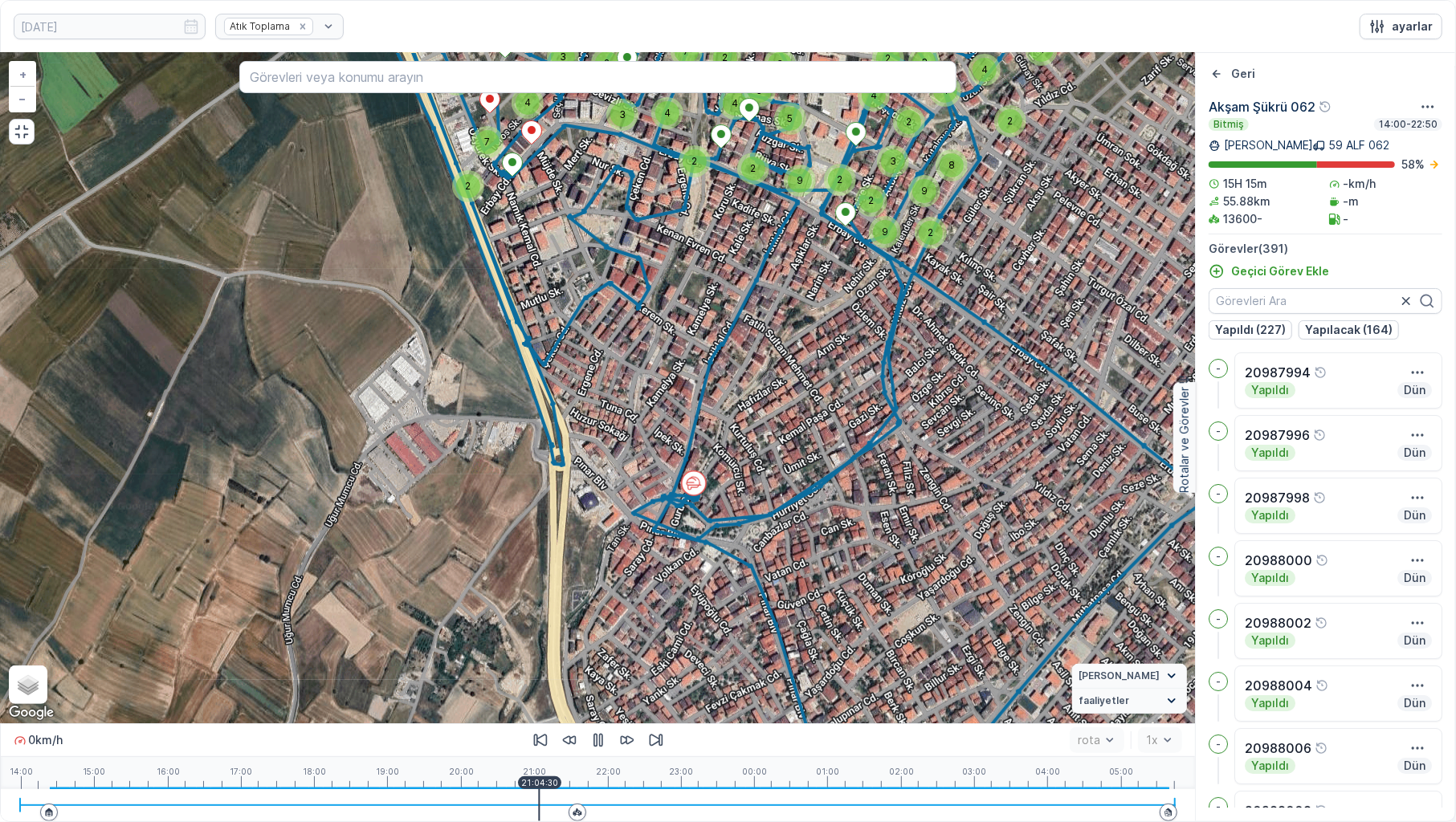
click at [552, 648] on div at bounding box center [598, 805] width 1156 height 32
click at [555, 648] on div at bounding box center [598, 805] width 1156 height 32
click at [570, 648] on div at bounding box center [598, 805] width 1156 height 32
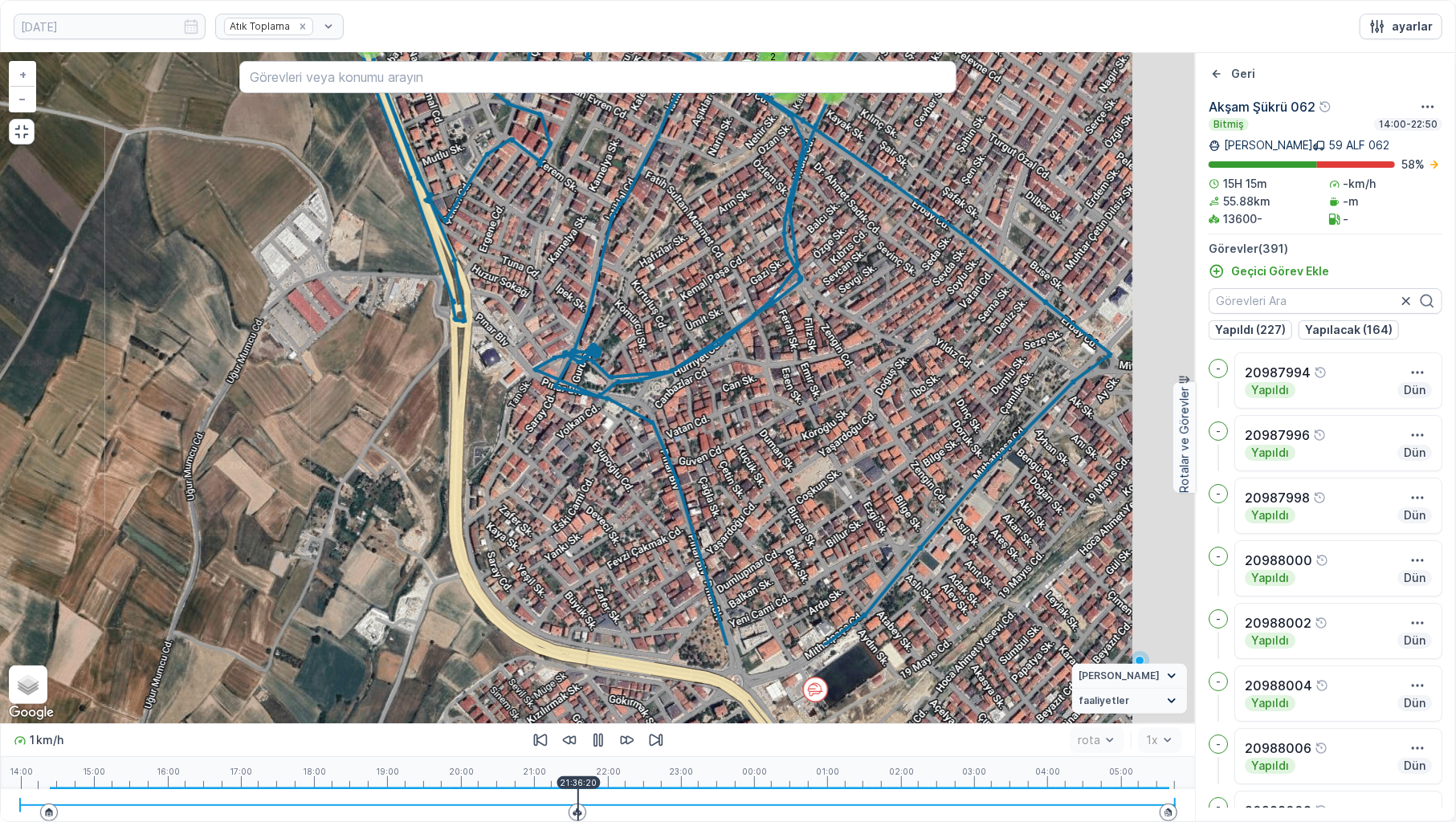
click at [582, 648] on div at bounding box center [598, 805] width 1156 height 32
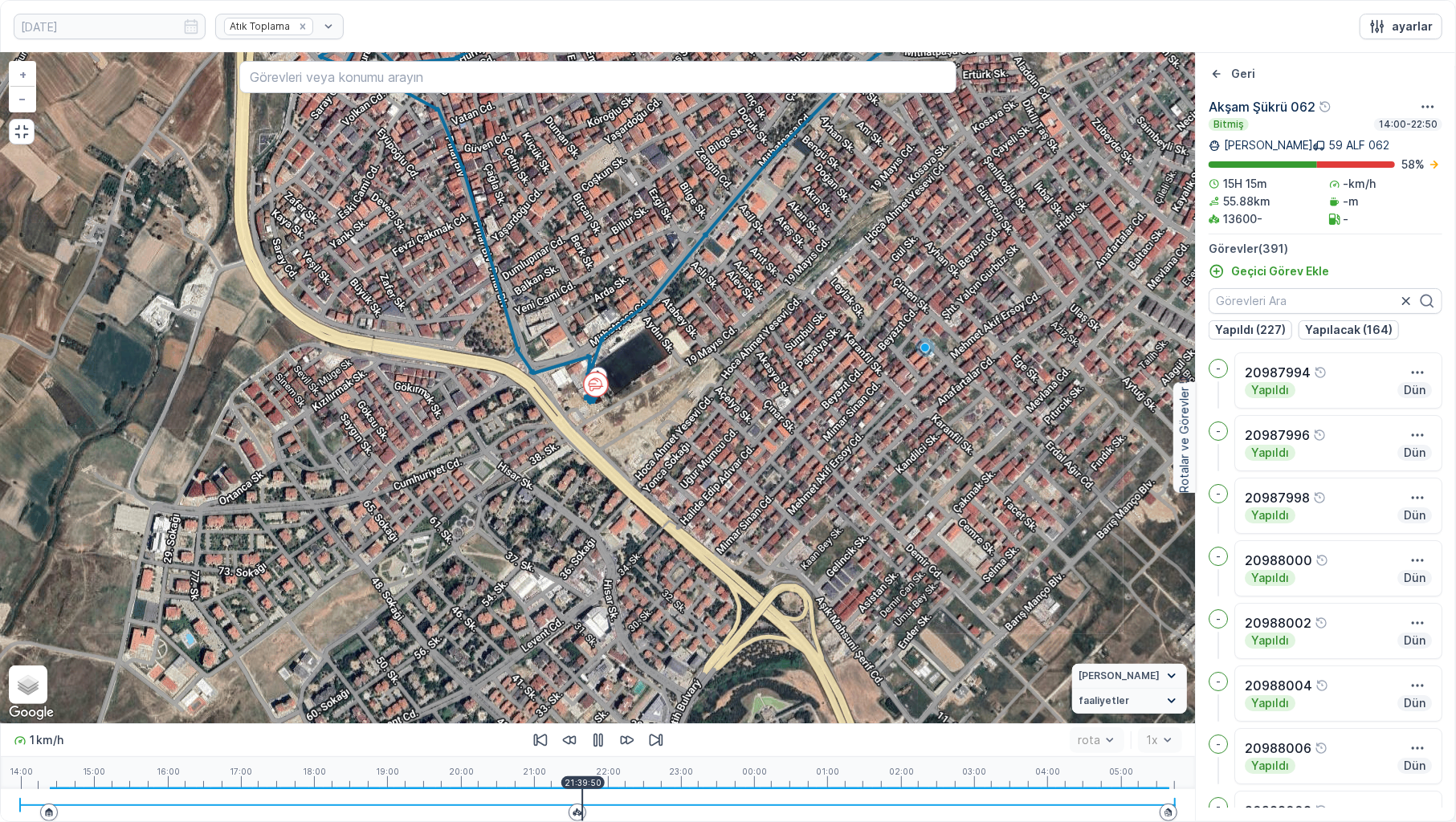
click at [583, 648] on div at bounding box center [598, 805] width 1156 height 32
click at [610, 648] on div "14:00 15:00 16:00 17:00 18:00 19:00 20:00 21:00 22:00 23:00 00:00 01:00 02:00 0…" at bounding box center [598, 772] width 1156 height 32
click at [636, 648] on div at bounding box center [598, 805] width 1156 height 32
click at [655, 648] on div at bounding box center [598, 805] width 1156 height 32
click at [695, 648] on div at bounding box center [598, 805] width 1156 height 32
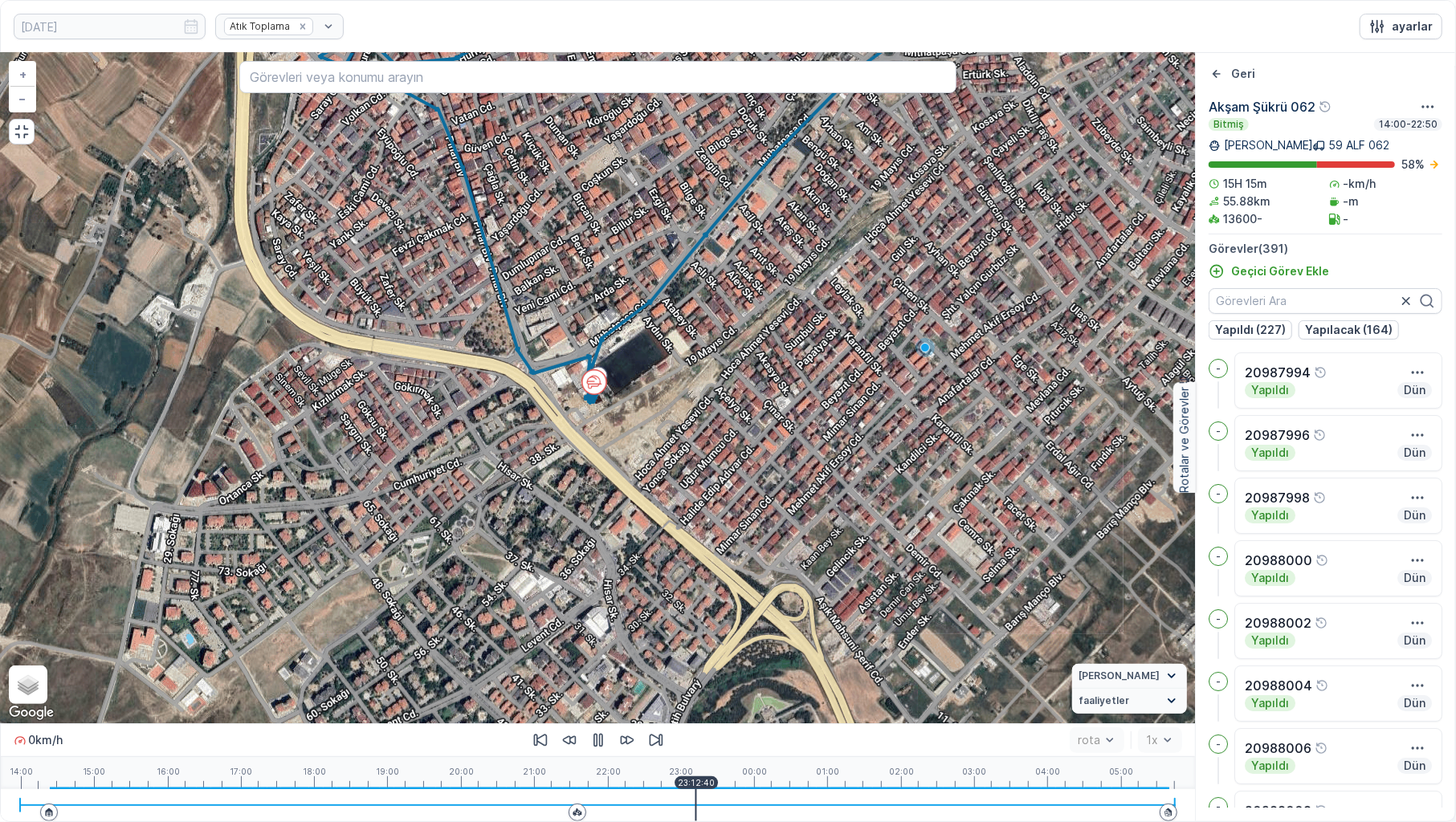
click at [323, 648] on div at bounding box center [598, 805] width 1156 height 32
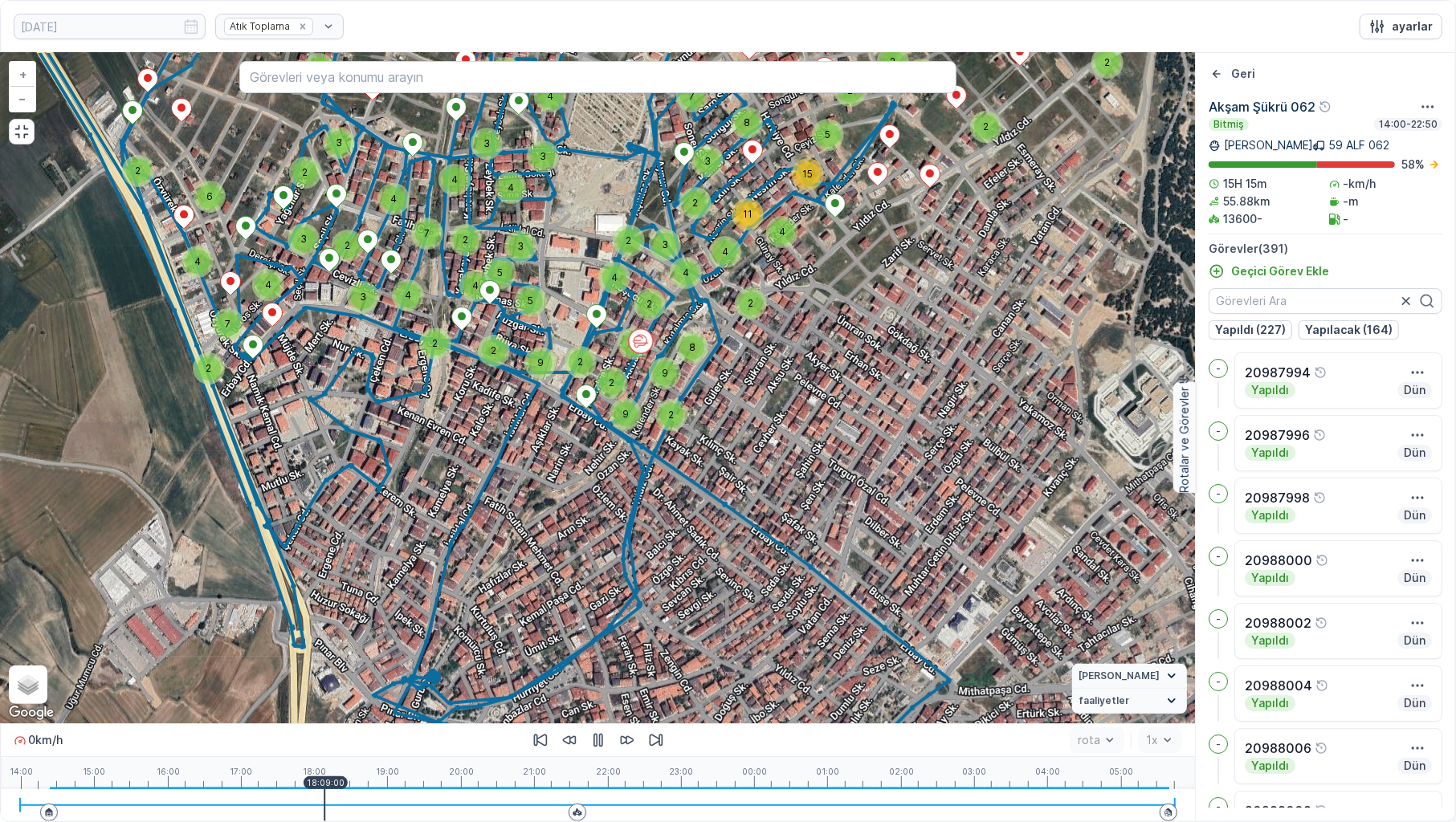
click at [330, 648] on div at bounding box center [598, 805] width 1156 height 32
click at [361, 648] on div at bounding box center [598, 805] width 1156 height 32
click at [380, 648] on div at bounding box center [598, 805] width 1156 height 32
click at [393, 648] on div at bounding box center [598, 805] width 1156 height 32
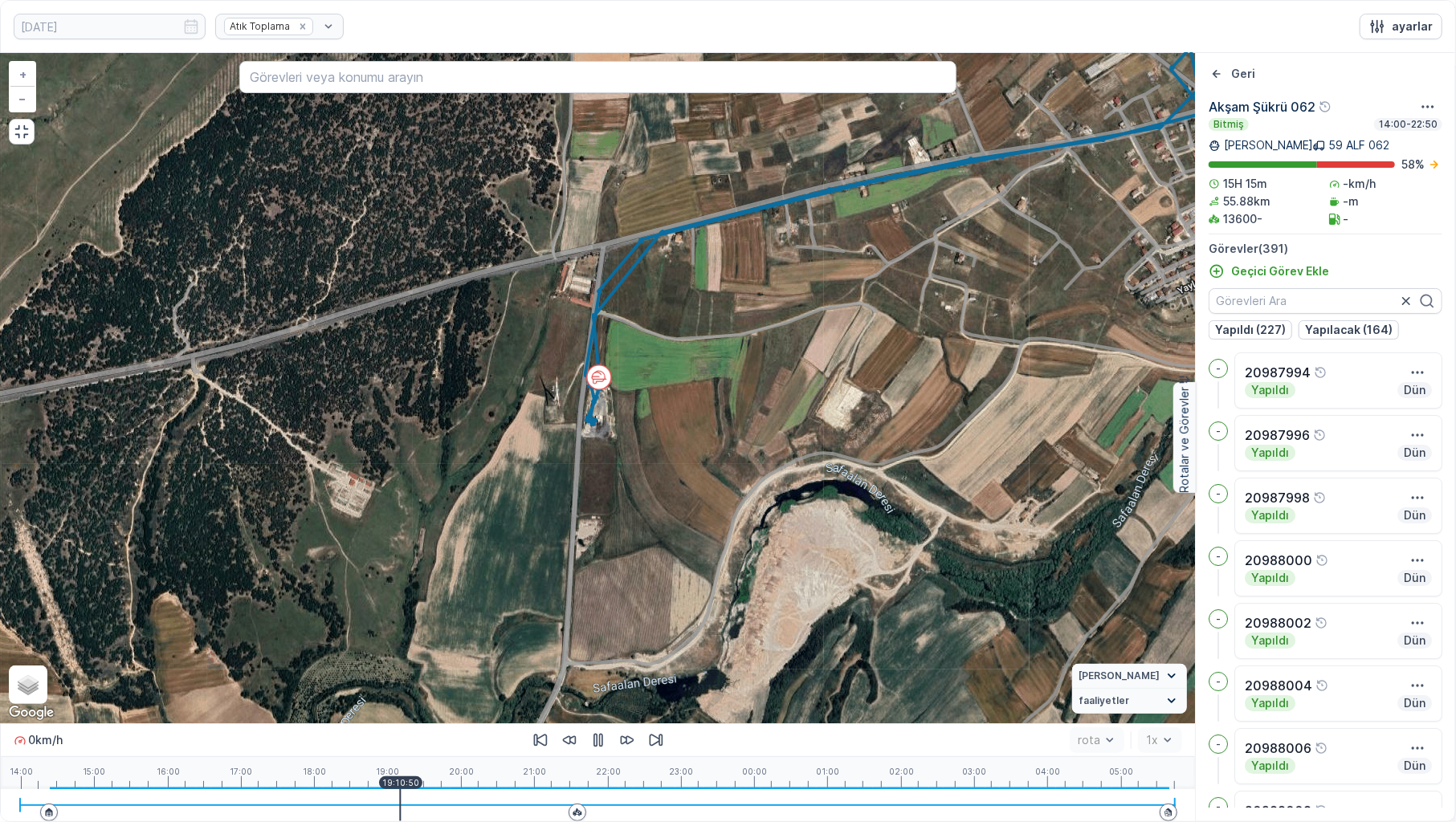
click at [405, 648] on div at bounding box center [598, 805] width 1156 height 32
click at [413, 648] on div at bounding box center [598, 805] width 1156 height 32
click at [424, 648] on div at bounding box center [598, 805] width 1156 height 2
click at [436, 648] on div at bounding box center [598, 805] width 1156 height 32
click at [454, 648] on div at bounding box center [598, 805] width 1156 height 32
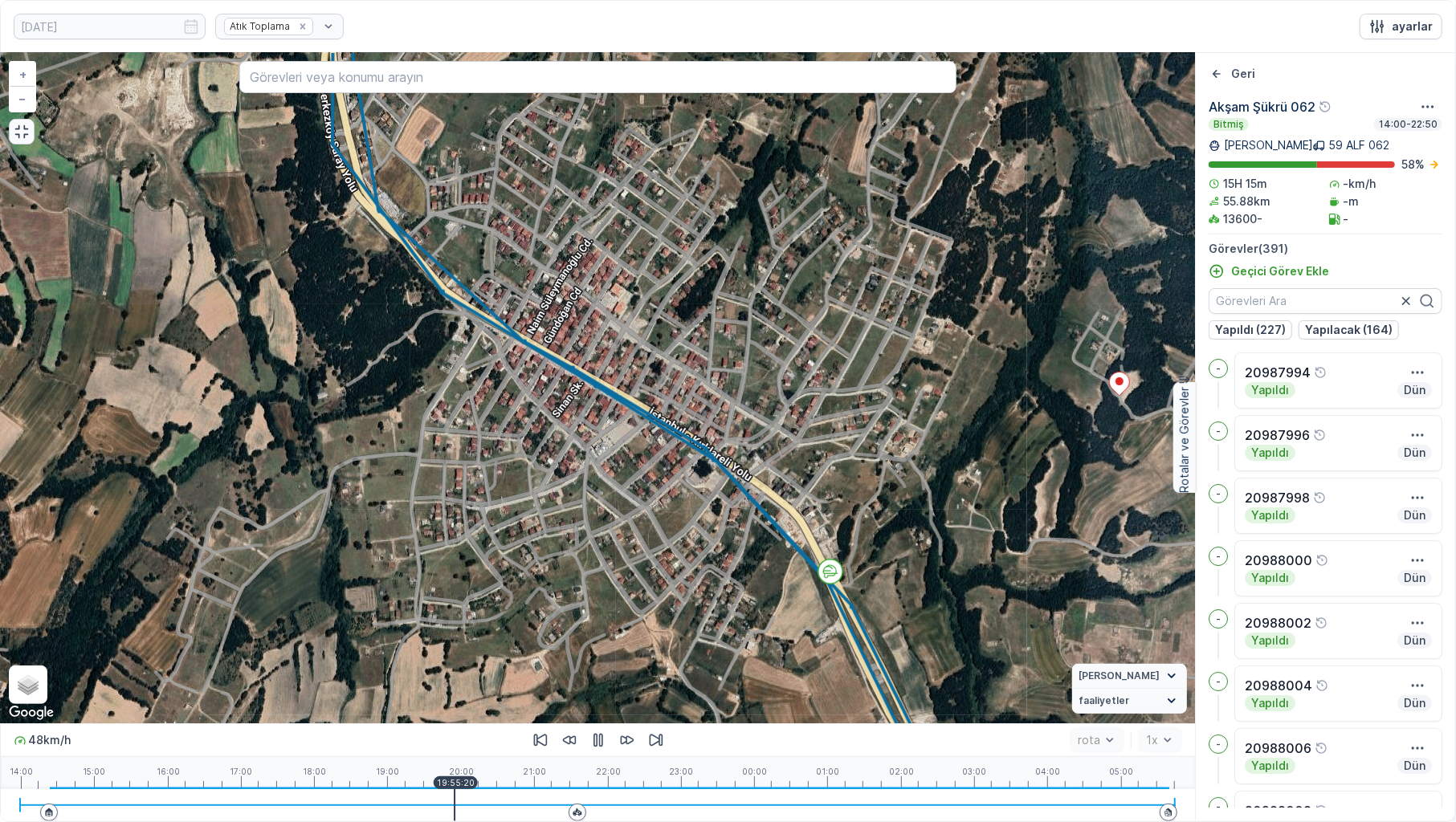
click at [24, 135] on icon "button" at bounding box center [22, 132] width 14 height 14
